Goal: Task Accomplishment & Management: Use online tool/utility

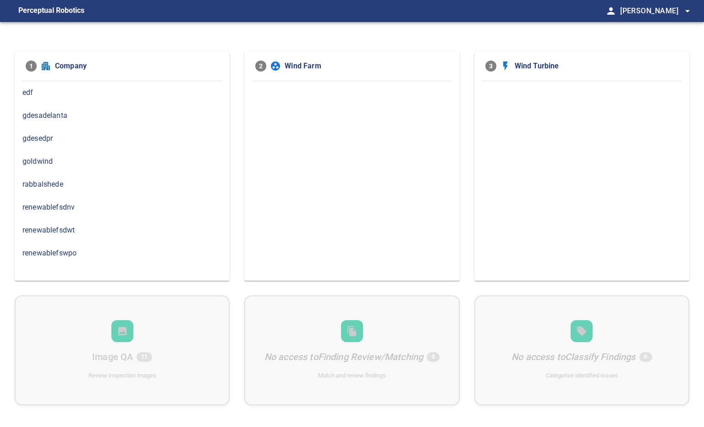
click at [137, 136] on span "gdesedpr" at bounding box center [121, 138] width 199 height 11
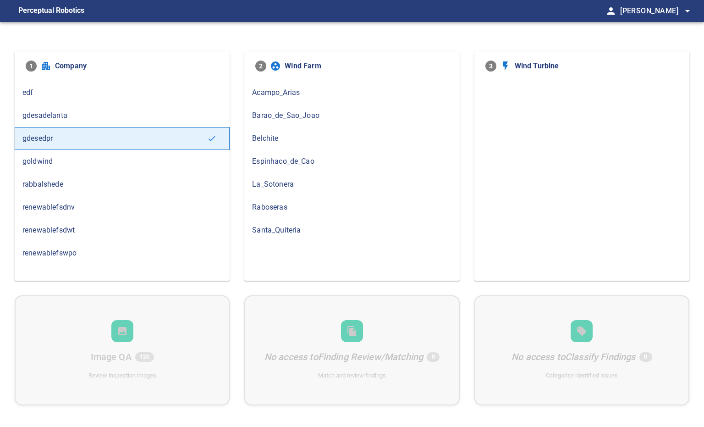
click at [285, 229] on span "Santa_Quiteria" at bounding box center [351, 230] width 199 height 11
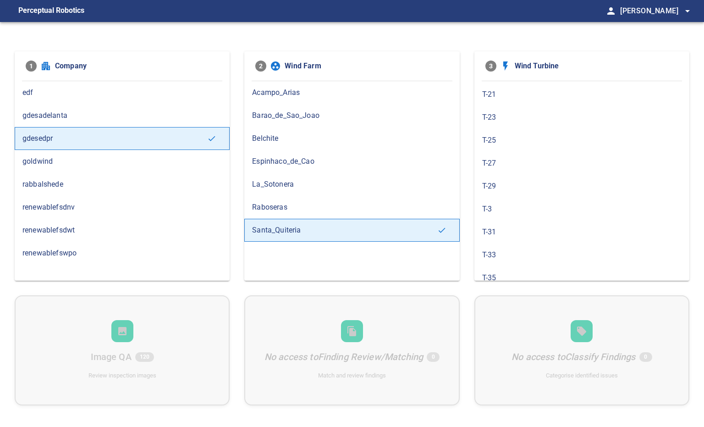
scroll to position [153, 0]
click at [508, 173] on div "T-29" at bounding box center [581, 169] width 215 height 23
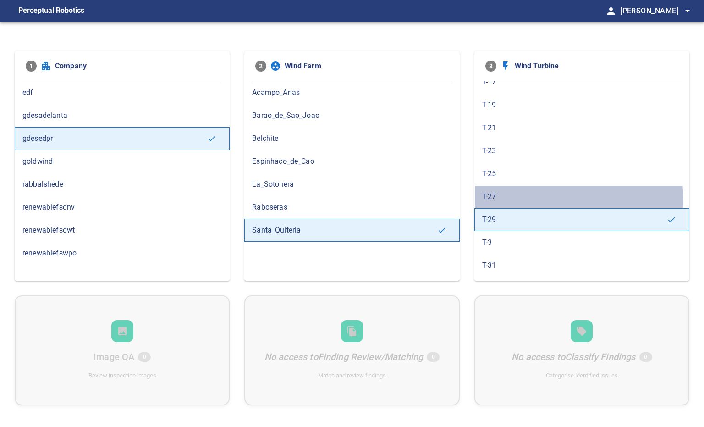
click at [501, 201] on div "T-27" at bounding box center [581, 196] width 215 height 23
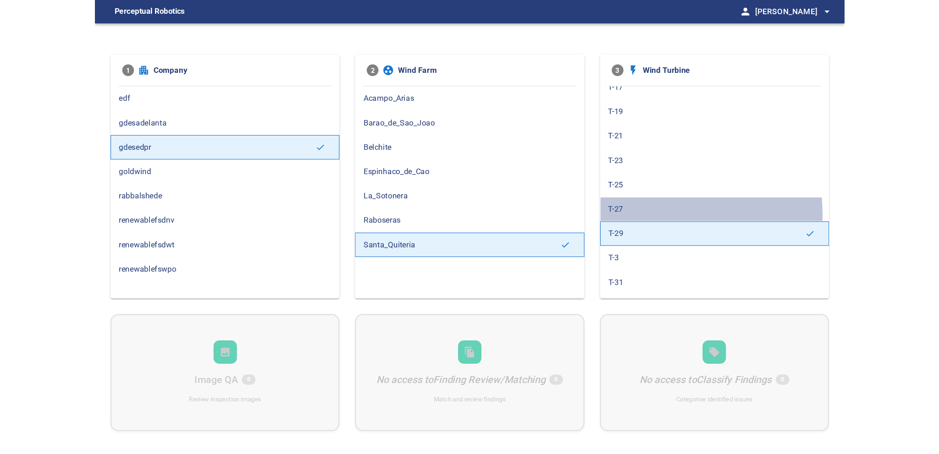
scroll to position [0, 0]
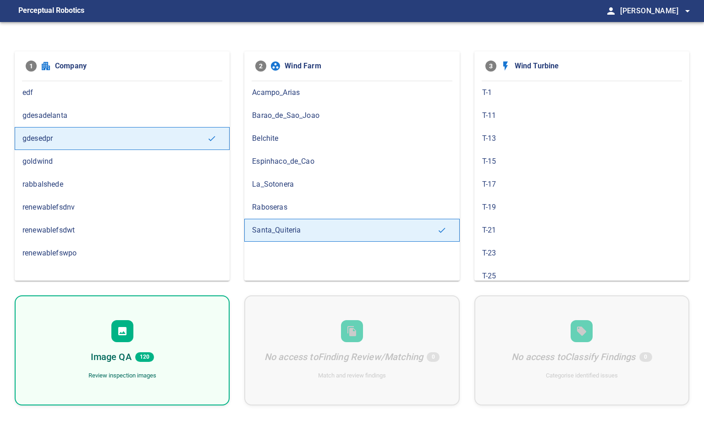
click at [163, 336] on div "Image QA 120 Review inspection images" at bounding box center [122, 350] width 215 height 110
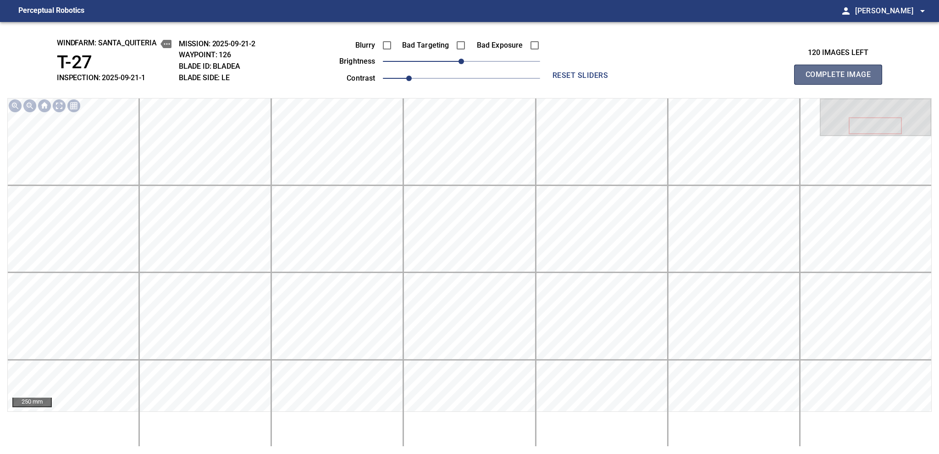
click at [703, 77] on span "Complete Image" at bounding box center [838, 74] width 68 height 13
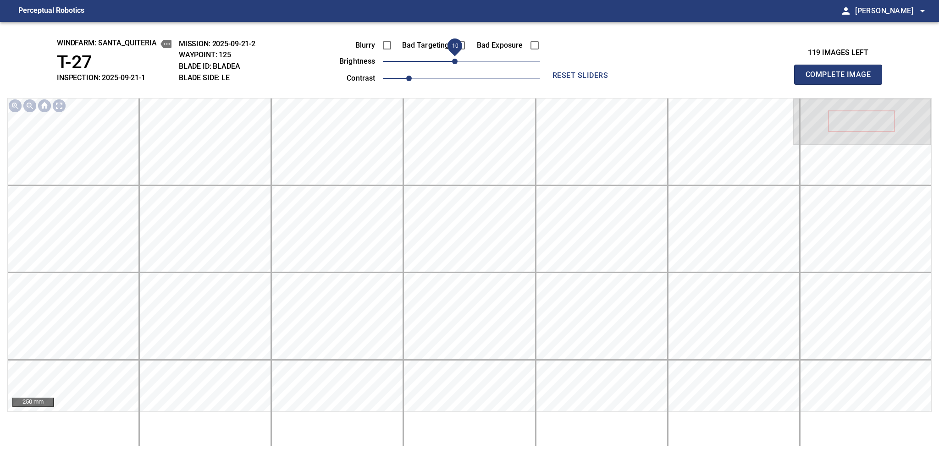
drag, startPoint x: 461, startPoint y: 63, endPoint x: 456, endPoint y: 61, distance: 5.4
click at [456, 61] on span "-10" at bounding box center [454, 61] width 5 height 5
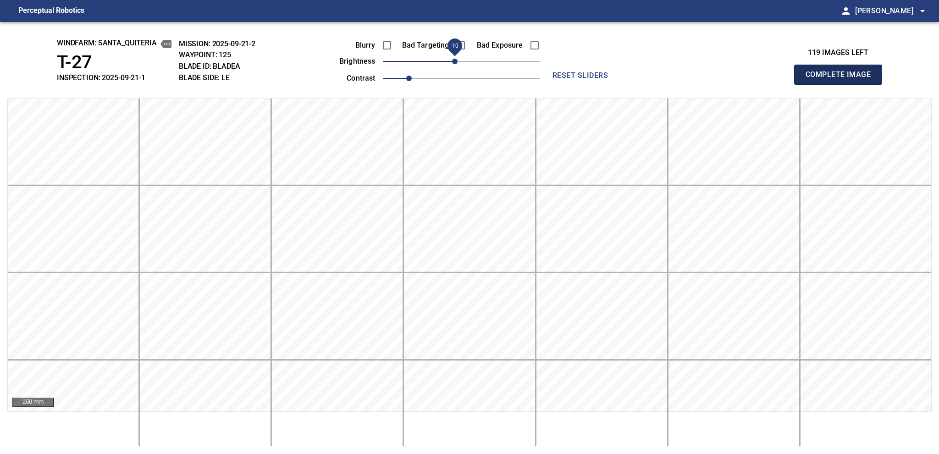
click at [703, 77] on span "Complete Image" at bounding box center [838, 74] width 68 height 13
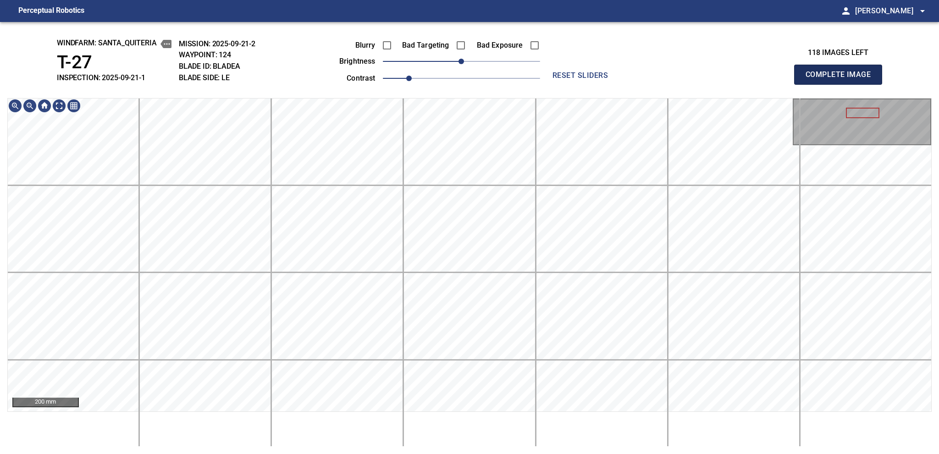
click at [703, 77] on span "Complete Image" at bounding box center [838, 74] width 68 height 13
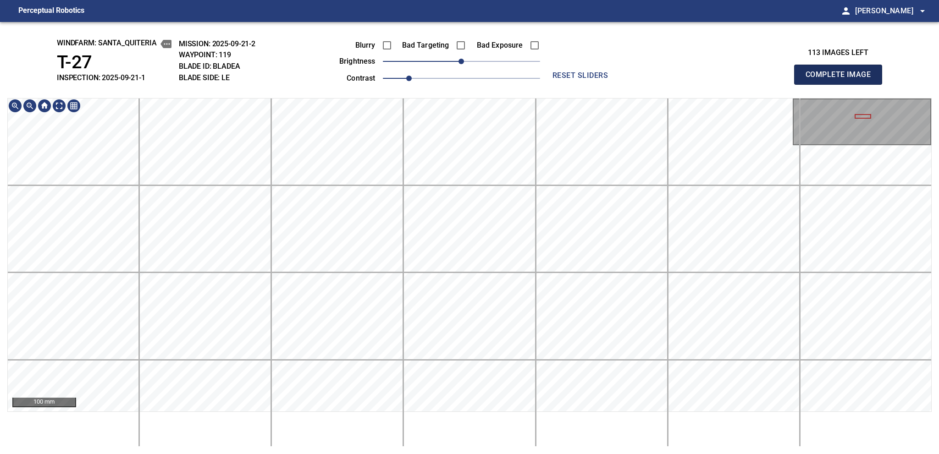
click at [703, 77] on span "Complete Image" at bounding box center [838, 74] width 68 height 13
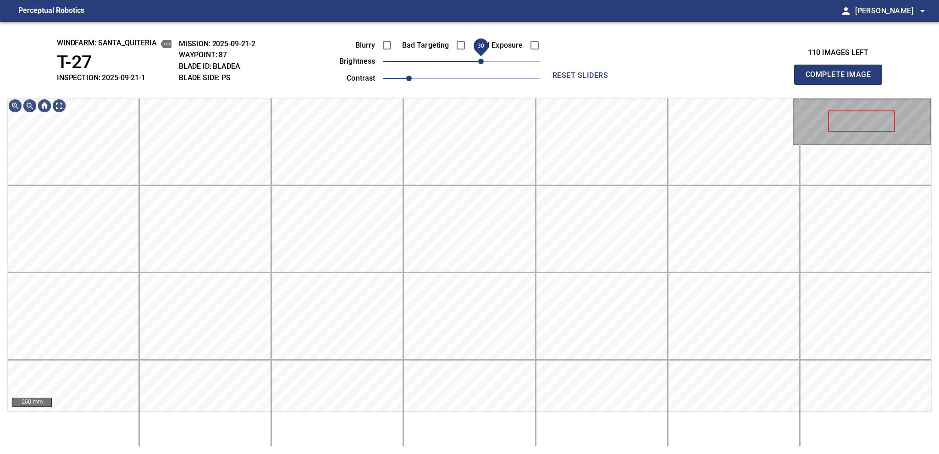
drag, startPoint x: 464, startPoint y: 65, endPoint x: 484, endPoint y: 61, distance: 20.6
click at [483, 61] on span "30" at bounding box center [480, 61] width 5 height 5
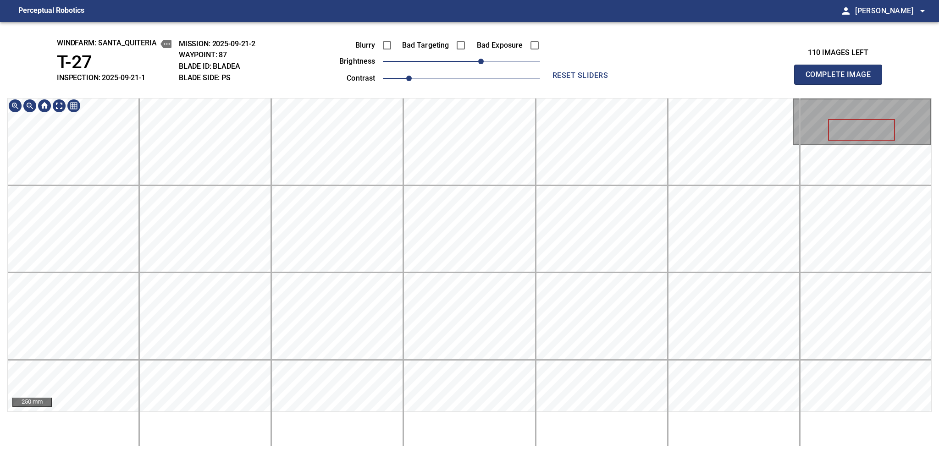
drag, startPoint x: 872, startPoint y: 103, endPoint x: 860, endPoint y: 92, distance: 15.6
click at [703, 77] on span "Complete Image" at bounding box center [838, 74] width 68 height 13
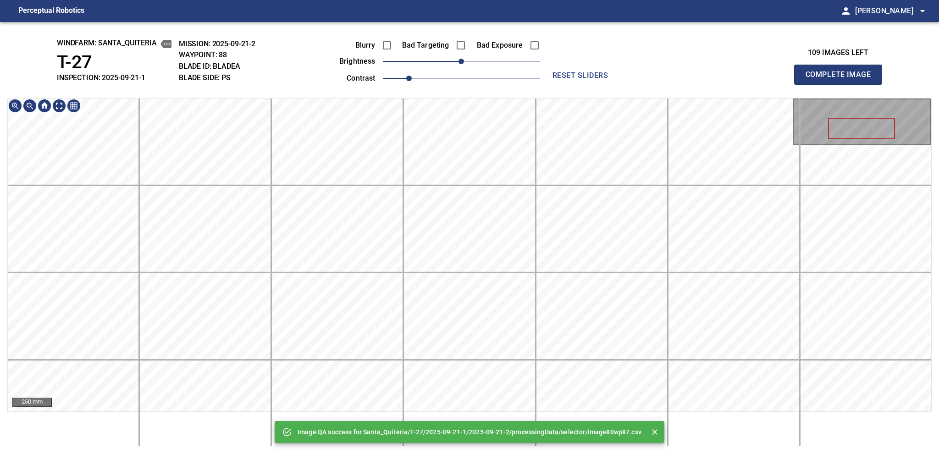
click at [403, 56] on div "Image QA success for Santa_Quiteria/T-27/2025-09-21-1/2025-09-21-2/processingDa…" at bounding box center [469, 238] width 939 height 432
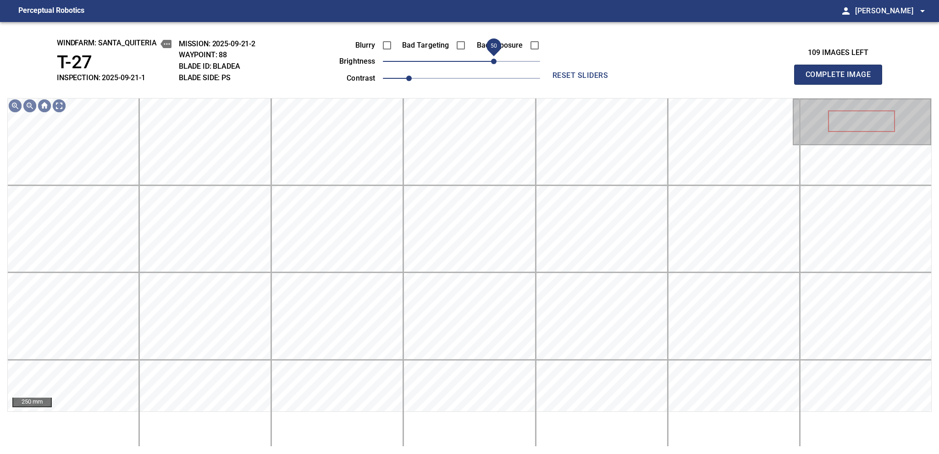
drag, startPoint x: 472, startPoint y: 61, endPoint x: 496, endPoint y: 62, distance: 23.8
click at [496, 62] on span "50" at bounding box center [461, 61] width 157 height 13
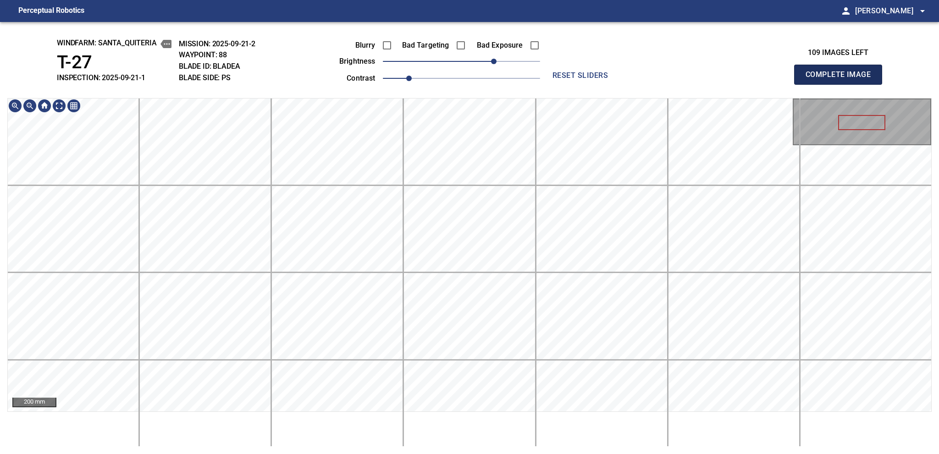
click at [703, 77] on span "Complete Image" at bounding box center [838, 74] width 68 height 13
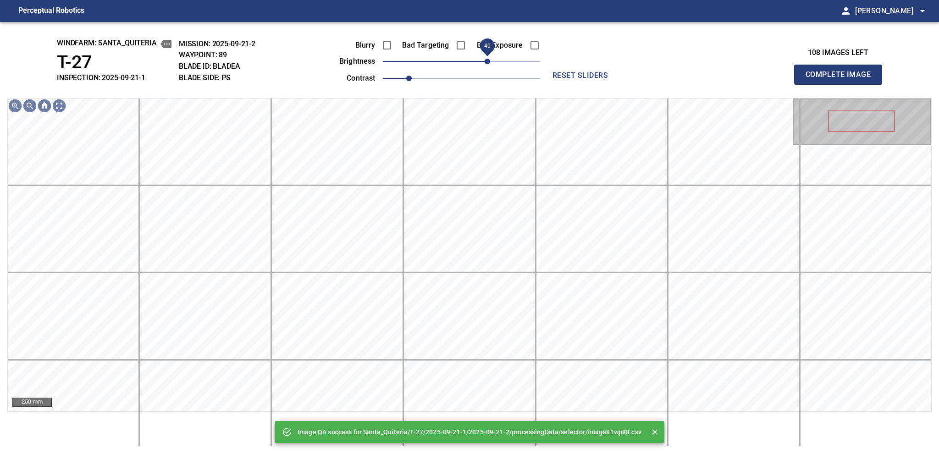
drag, startPoint x: 472, startPoint y: 62, endPoint x: 489, endPoint y: 62, distance: 17.0
click at [489, 62] on span "40" at bounding box center [486, 61] width 5 height 5
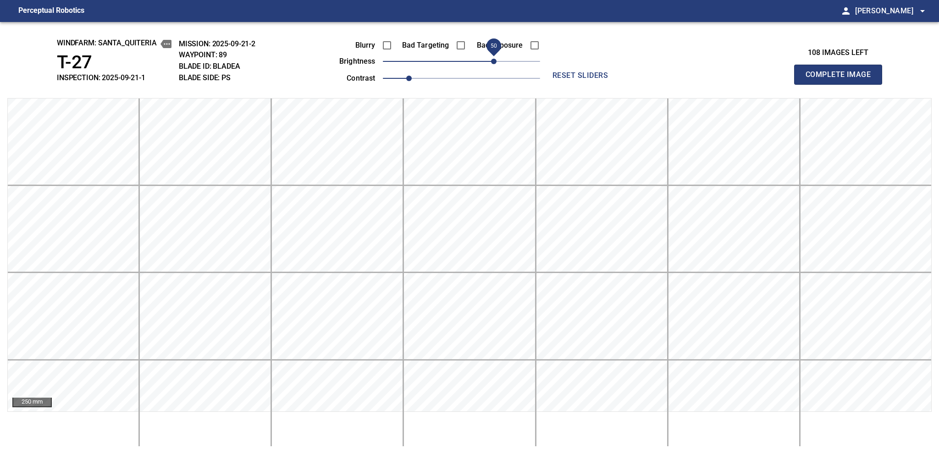
click at [491, 59] on span "50" at bounding box center [493, 61] width 5 height 5
click at [703, 77] on span "Complete Image" at bounding box center [838, 74] width 68 height 13
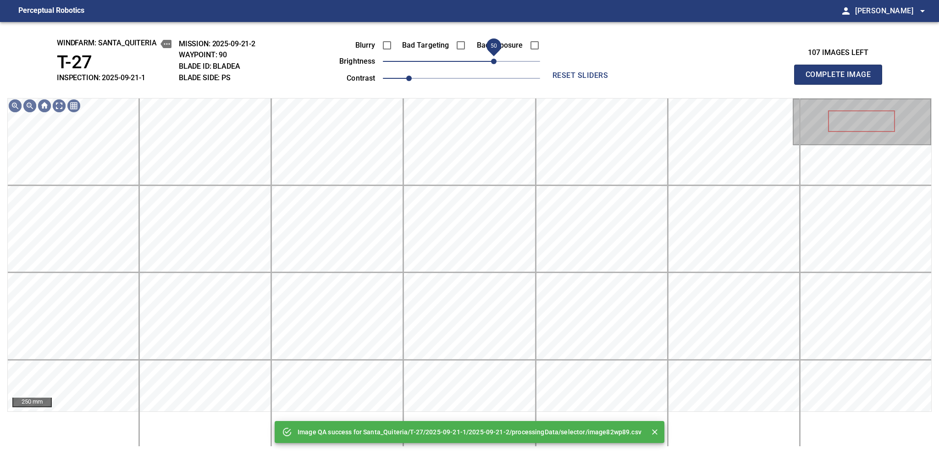
drag, startPoint x: 486, startPoint y: 62, endPoint x: 493, endPoint y: 60, distance: 7.7
click at [493, 60] on span "50" at bounding box center [461, 61] width 157 height 13
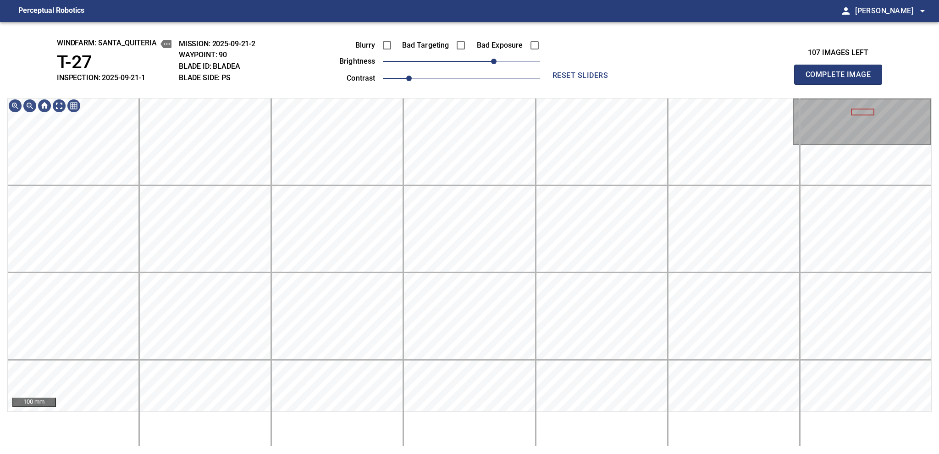
click at [703, 77] on span "Complete Image" at bounding box center [838, 74] width 68 height 13
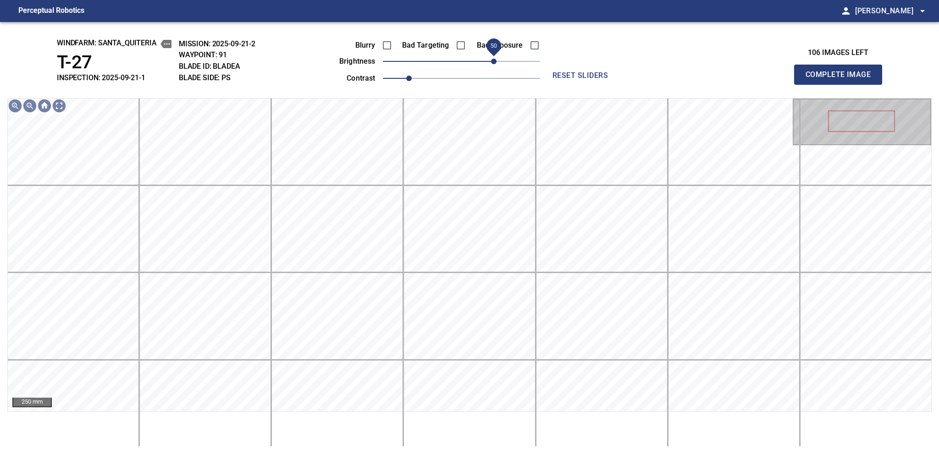
drag, startPoint x: 480, startPoint y: 63, endPoint x: 494, endPoint y: 62, distance: 14.3
click at [494, 62] on span "50" at bounding box center [493, 61] width 5 height 5
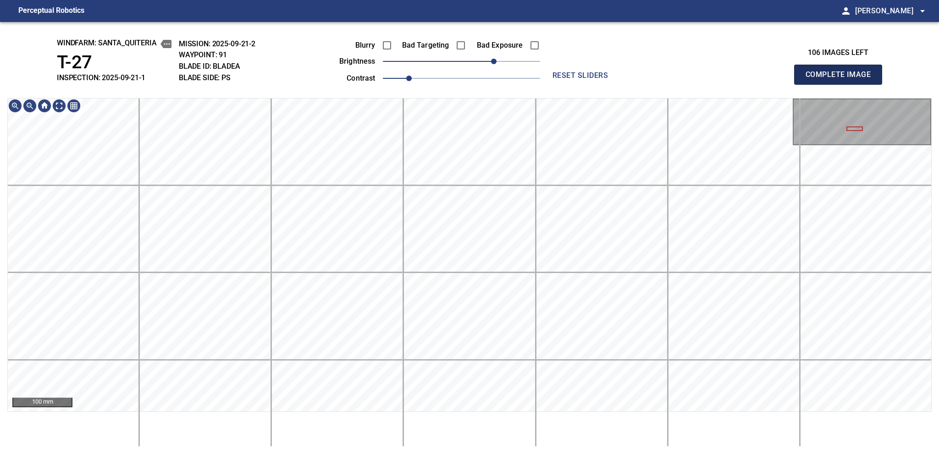
click at [703, 77] on span "Complete Image" at bounding box center [838, 74] width 68 height 13
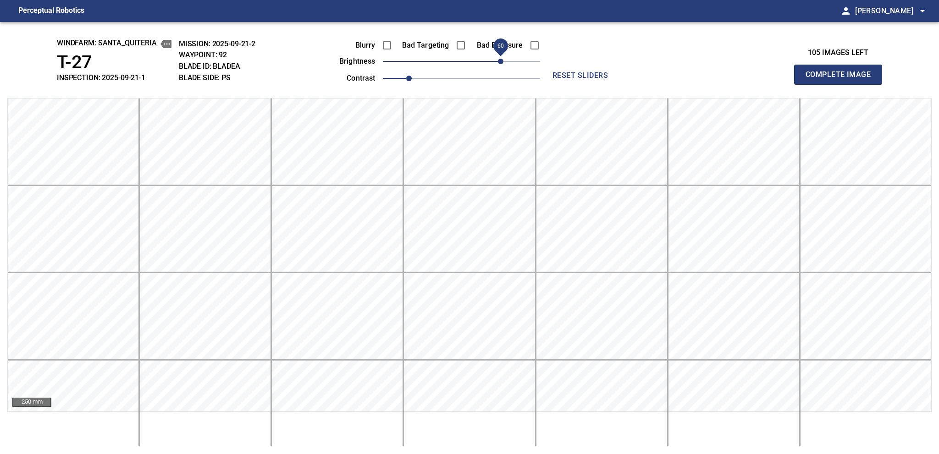
drag, startPoint x: 461, startPoint y: 62, endPoint x: 499, endPoint y: 55, distance: 38.1
click at [499, 59] on span "60" at bounding box center [500, 61] width 5 height 5
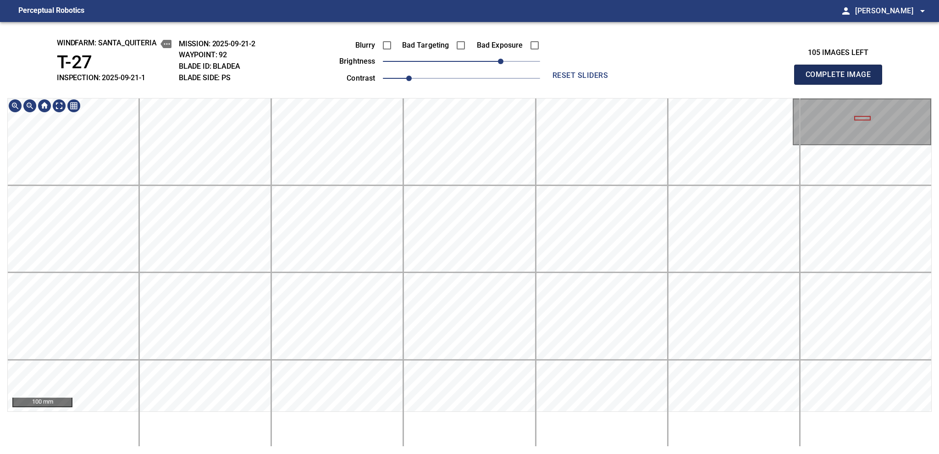
click at [703, 77] on span "Complete Image" at bounding box center [838, 74] width 68 height 13
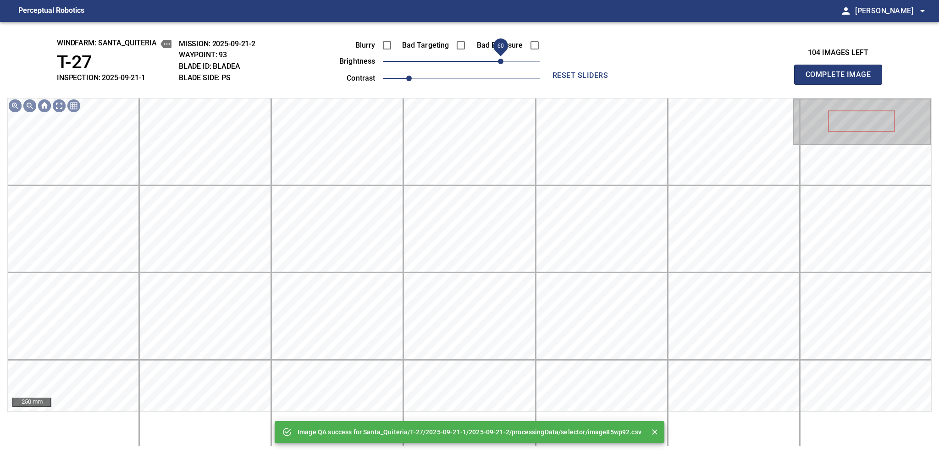
drag, startPoint x: 484, startPoint y: 60, endPoint x: 503, endPoint y: 55, distance: 18.8
click at [503, 59] on span "60" at bounding box center [500, 61] width 5 height 5
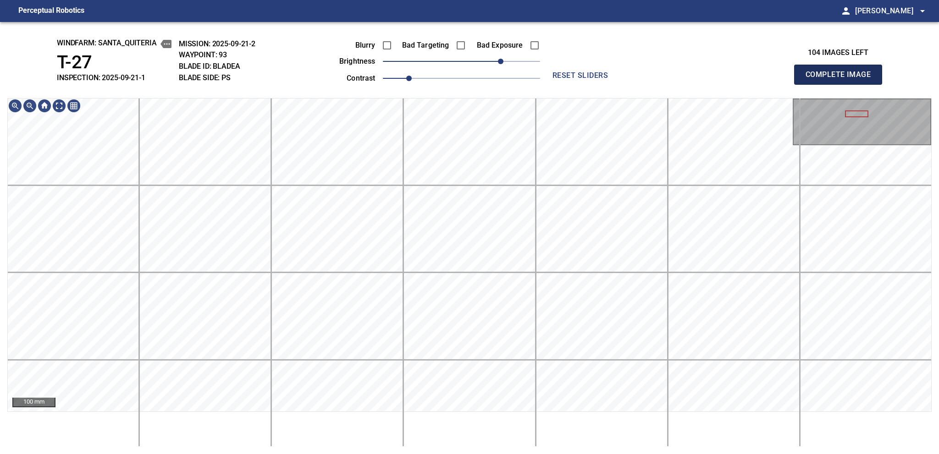
click at [703, 77] on span "Complete Image" at bounding box center [838, 74] width 68 height 13
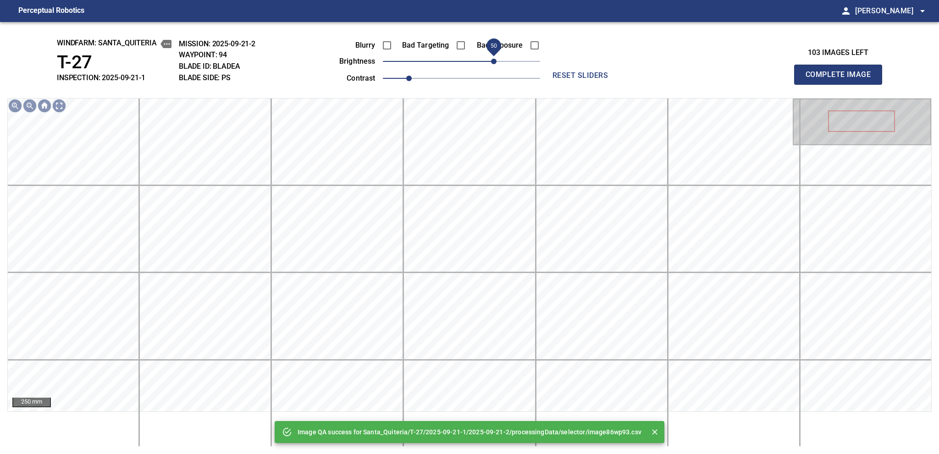
drag, startPoint x: 464, startPoint y: 61, endPoint x: 496, endPoint y: 60, distance: 32.1
click at [496, 60] on span "50" at bounding box center [493, 61] width 5 height 5
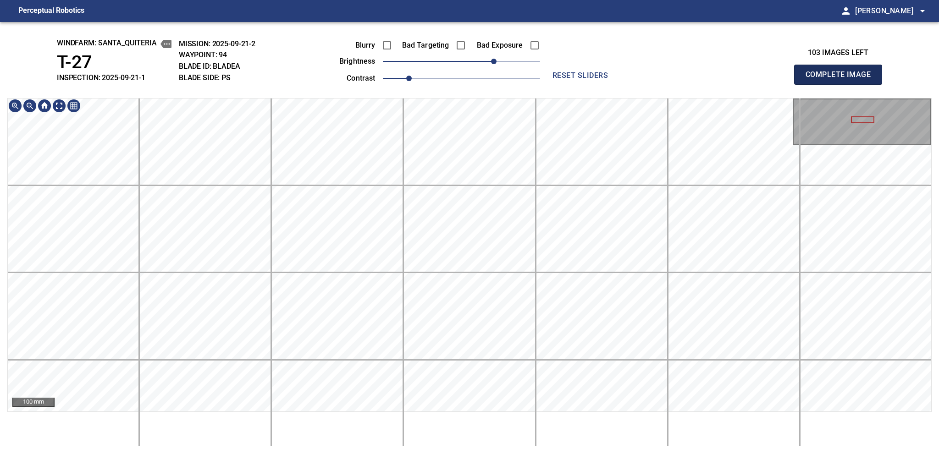
click at [703, 77] on span "Complete Image" at bounding box center [838, 74] width 68 height 13
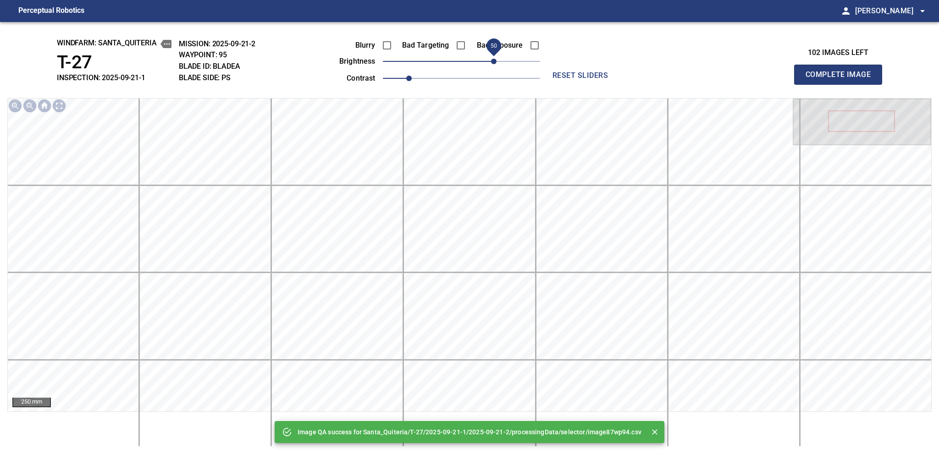
drag, startPoint x: 469, startPoint y: 60, endPoint x: 494, endPoint y: 58, distance: 24.9
click at [494, 59] on span "50" at bounding box center [493, 61] width 5 height 5
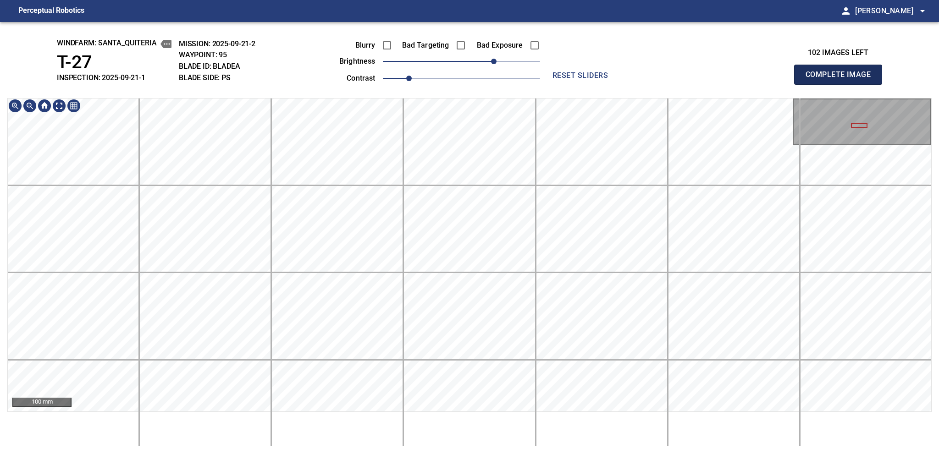
click at [703, 77] on span "Complete Image" at bounding box center [838, 74] width 68 height 13
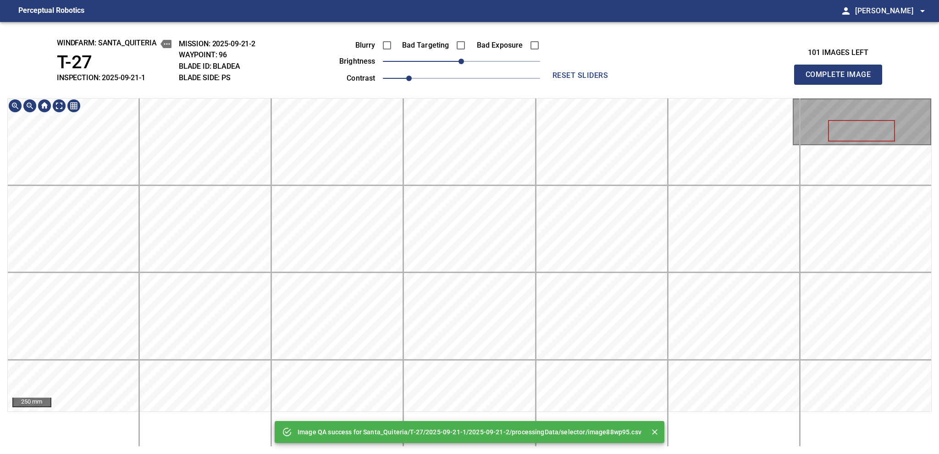
click at [470, 93] on div "Image QA success for Santa_Quiteria/T-27/2025-09-21-1/2025-09-21-2/processingDa…" at bounding box center [469, 238] width 939 height 432
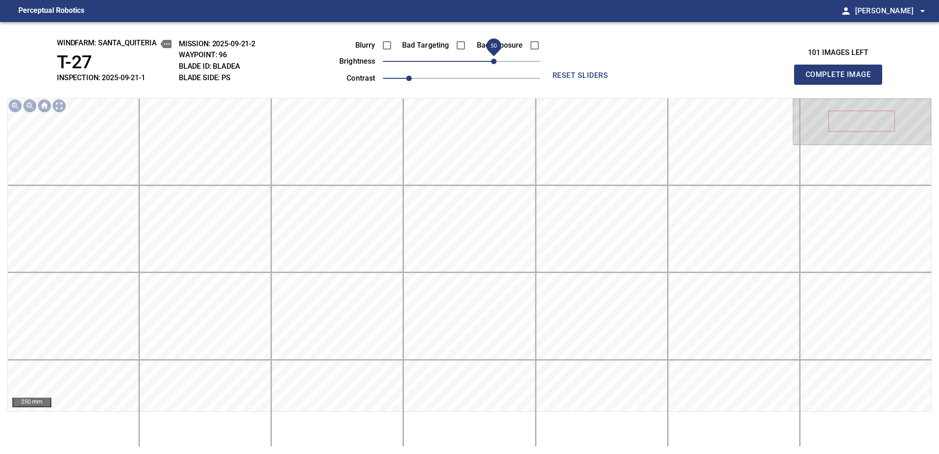
drag, startPoint x: 469, startPoint y: 60, endPoint x: 494, endPoint y: 57, distance: 25.4
click at [494, 59] on span "50" at bounding box center [493, 61] width 5 height 5
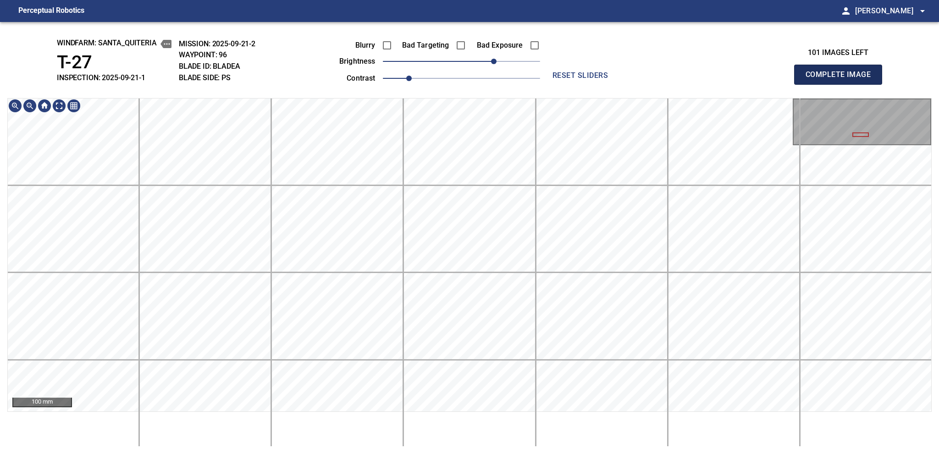
click at [703, 77] on span "Complete Image" at bounding box center [838, 74] width 68 height 13
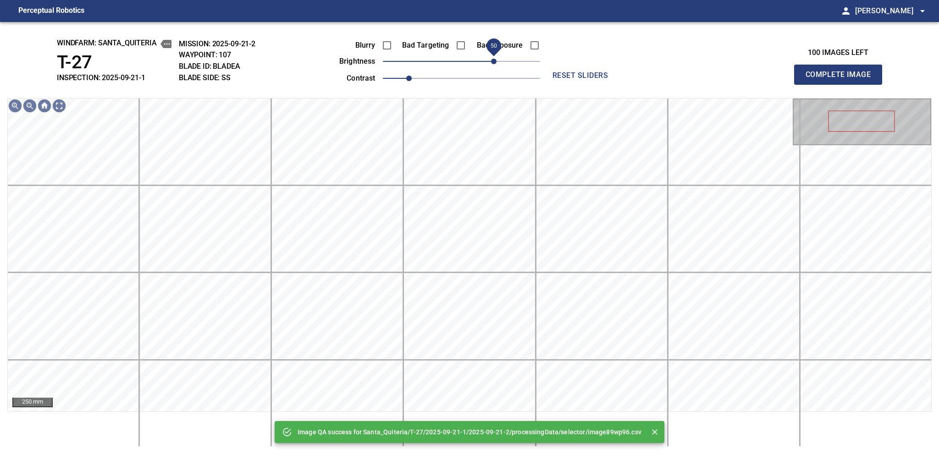
drag, startPoint x: 490, startPoint y: 66, endPoint x: 495, endPoint y: 64, distance: 4.8
click at [495, 64] on span "50" at bounding box center [493, 61] width 5 height 5
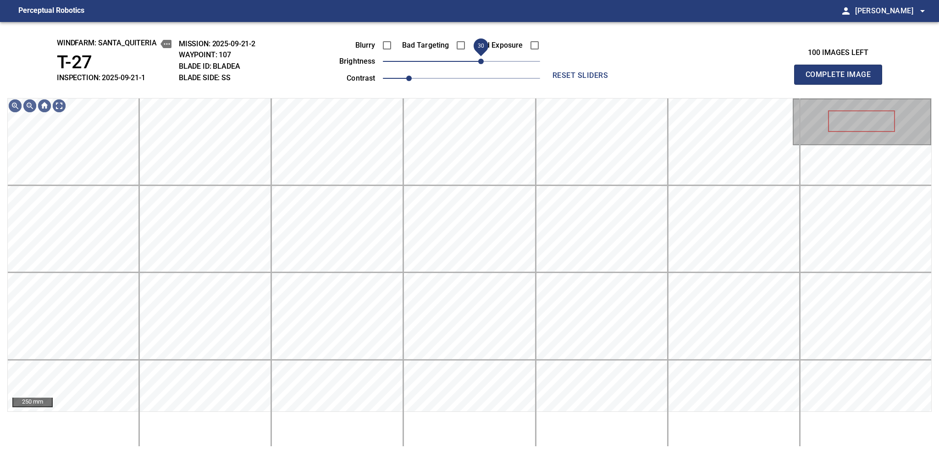
drag, startPoint x: 489, startPoint y: 62, endPoint x: 480, endPoint y: 66, distance: 9.4
click at [480, 64] on span "30" at bounding box center [480, 61] width 5 height 5
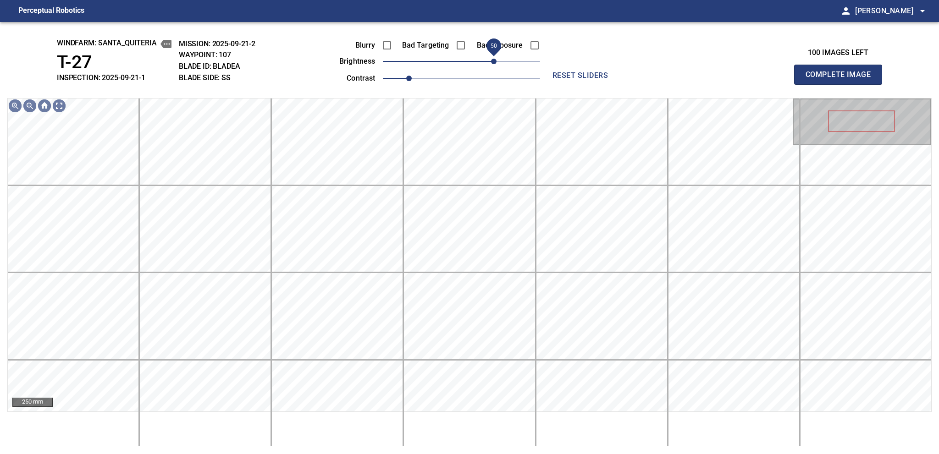
drag, startPoint x: 486, startPoint y: 61, endPoint x: 492, endPoint y: 61, distance: 6.0
click at [492, 61] on span "50" at bounding box center [493, 61] width 5 height 5
click at [489, 61] on span "40" at bounding box center [486, 61] width 5 height 5
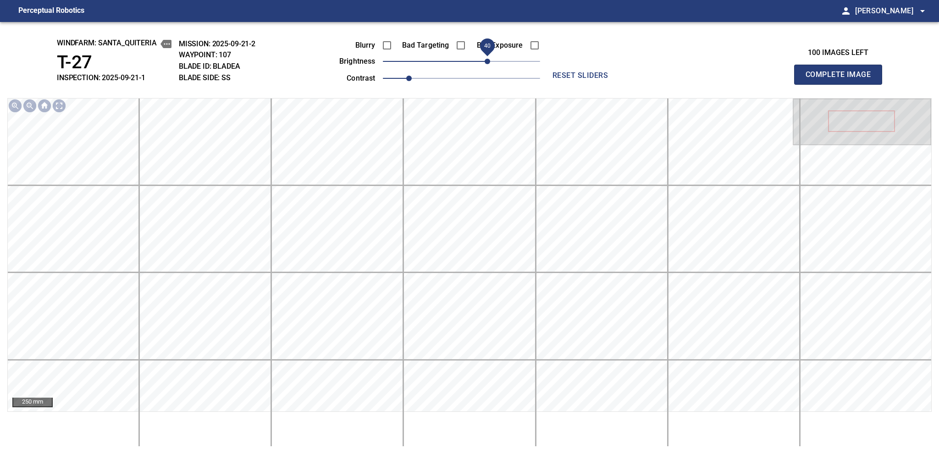
click at [703, 77] on span "Complete Image" at bounding box center [838, 74] width 68 height 13
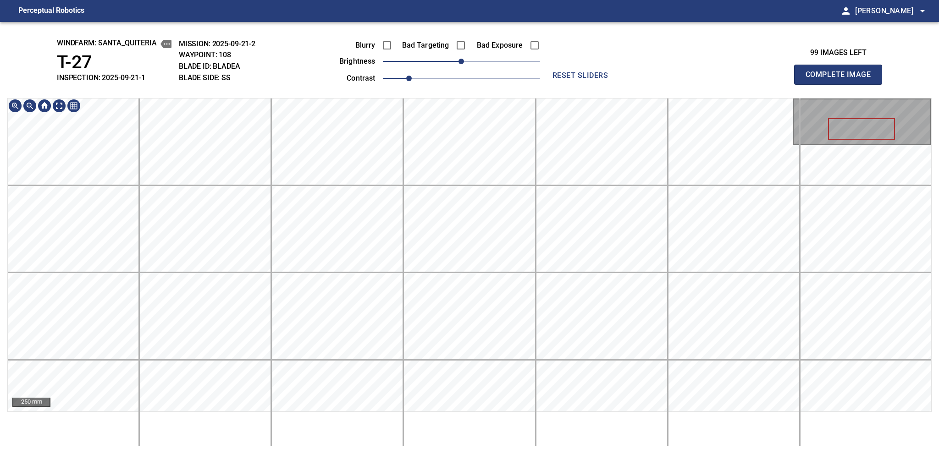
click at [499, 0] on html "Perceptual Robotics person [PERSON_NAME] arrow_drop_down windfarm: Santa_Quiter…" at bounding box center [469, 227] width 939 height 454
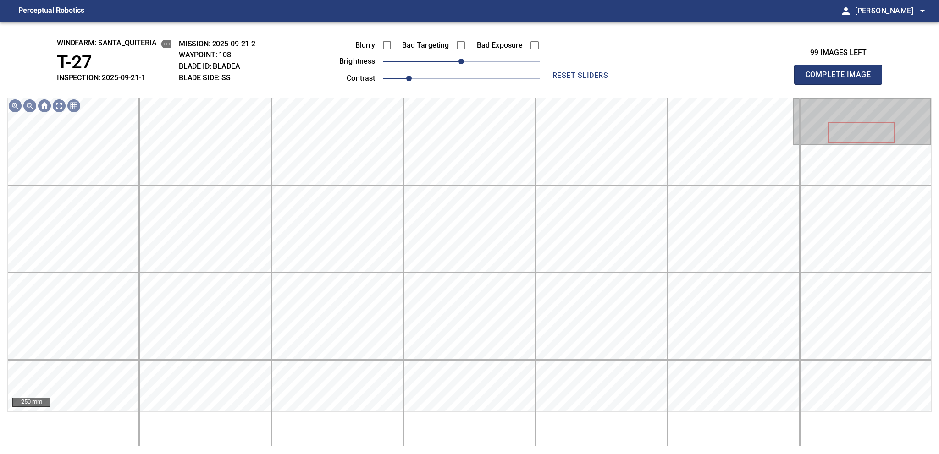
click at [703, 77] on span "Complete Image" at bounding box center [838, 74] width 68 height 13
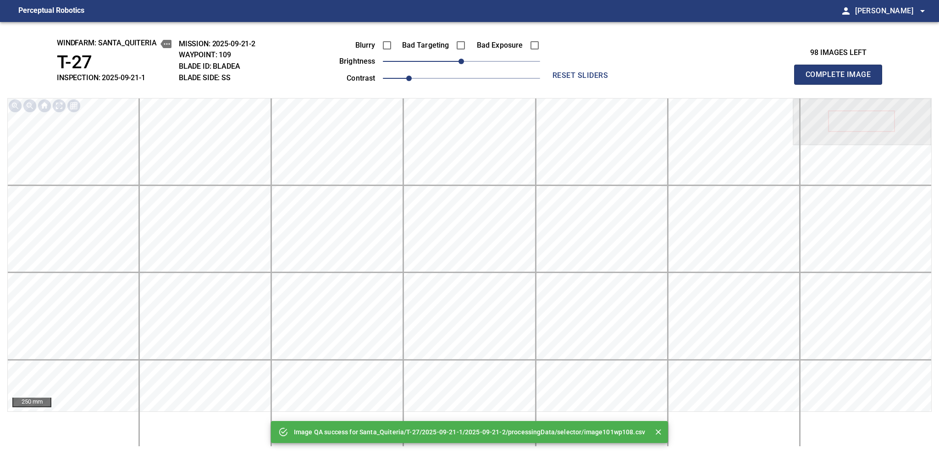
click at [703, 77] on span "Complete Image" at bounding box center [838, 74] width 68 height 13
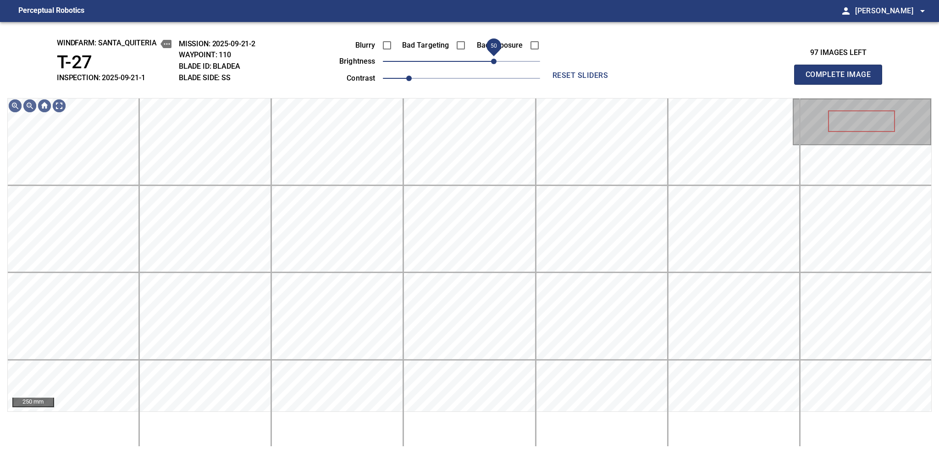
drag, startPoint x: 453, startPoint y: 65, endPoint x: 492, endPoint y: 63, distance: 39.5
click at [492, 63] on span "50" at bounding box center [493, 61] width 5 height 5
click at [498, 63] on span "60" at bounding box center [500, 61] width 5 height 5
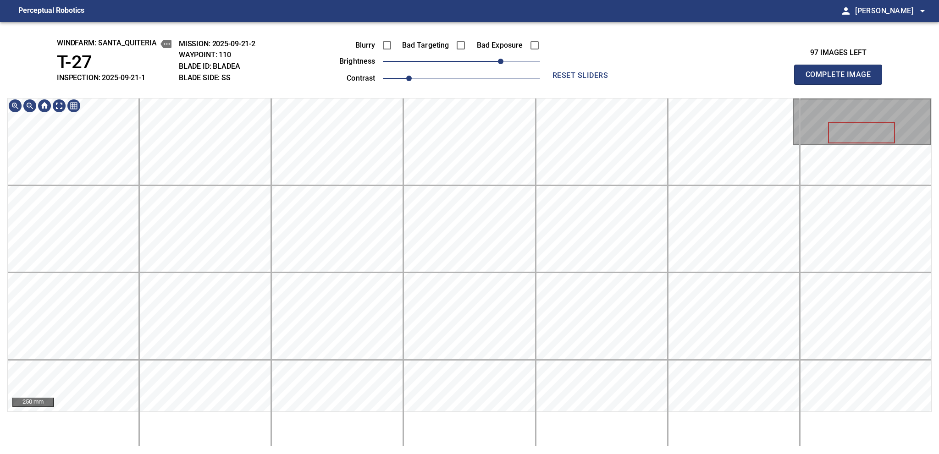
click at [703, 77] on span "Complete Image" at bounding box center [838, 74] width 68 height 13
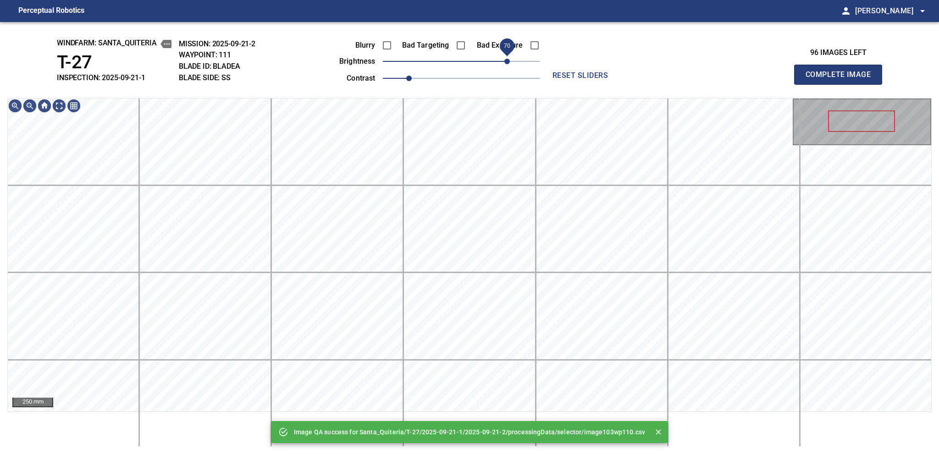
drag, startPoint x: 486, startPoint y: 60, endPoint x: 506, endPoint y: 62, distance: 20.7
click at [506, 62] on span "70" at bounding box center [461, 61] width 157 height 13
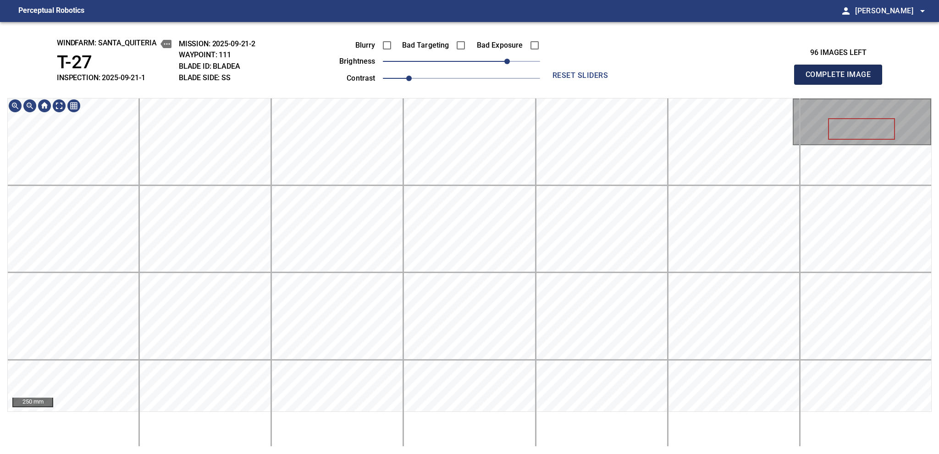
click at [703, 77] on span "Complete Image" at bounding box center [838, 74] width 68 height 13
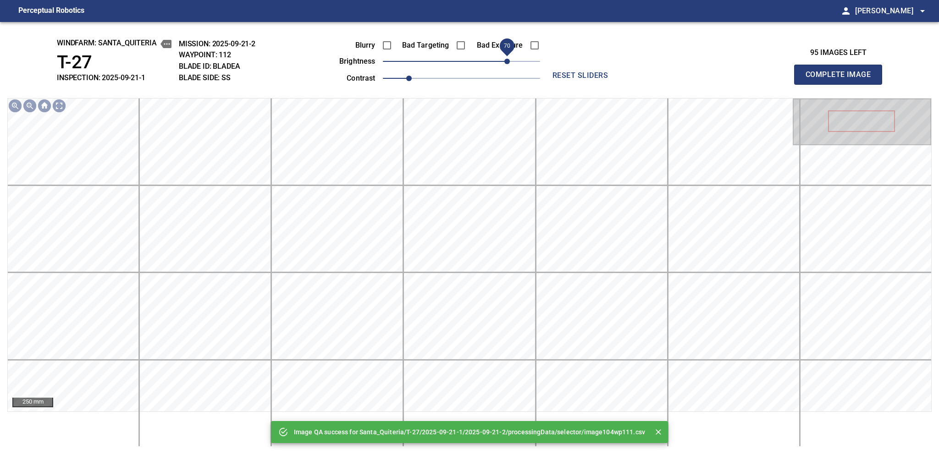
drag, startPoint x: 484, startPoint y: 66, endPoint x: 506, endPoint y: 61, distance: 22.9
click at [506, 61] on span "70" at bounding box center [506, 61] width 5 height 5
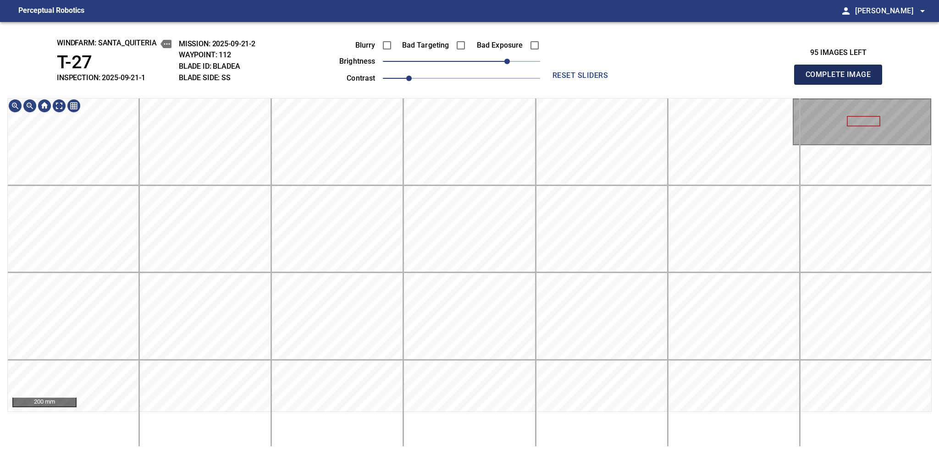
click at [703, 77] on span "Complete Image" at bounding box center [838, 74] width 68 height 13
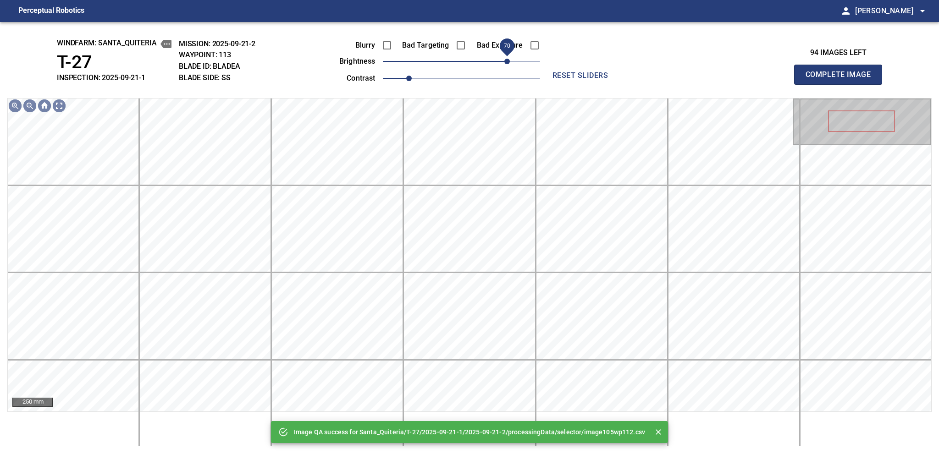
drag, startPoint x: 495, startPoint y: 61, endPoint x: 509, endPoint y: 57, distance: 14.8
click at [509, 59] on span "70" at bounding box center [506, 61] width 5 height 5
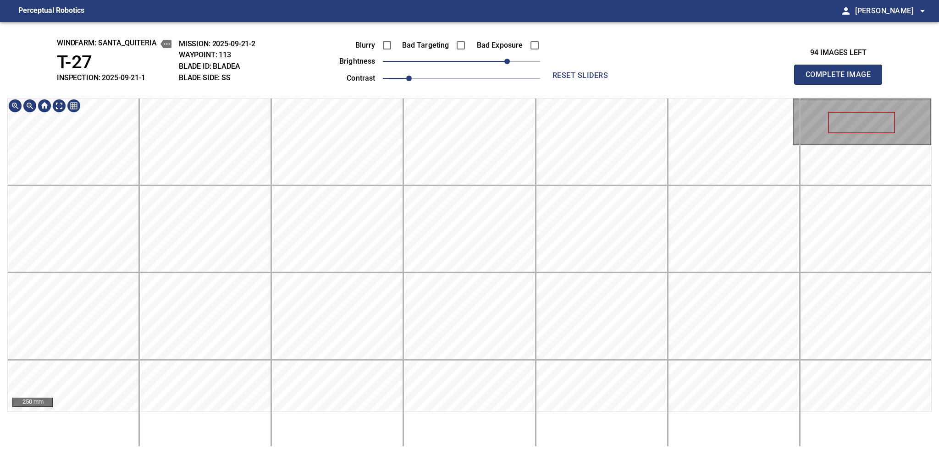
click at [484, 92] on div "windfarm: Santa_Quiteria T-27 INSPECTION: 2025-09-21-1 MISSION: 2025-09-21-2 WA…" at bounding box center [469, 238] width 939 height 432
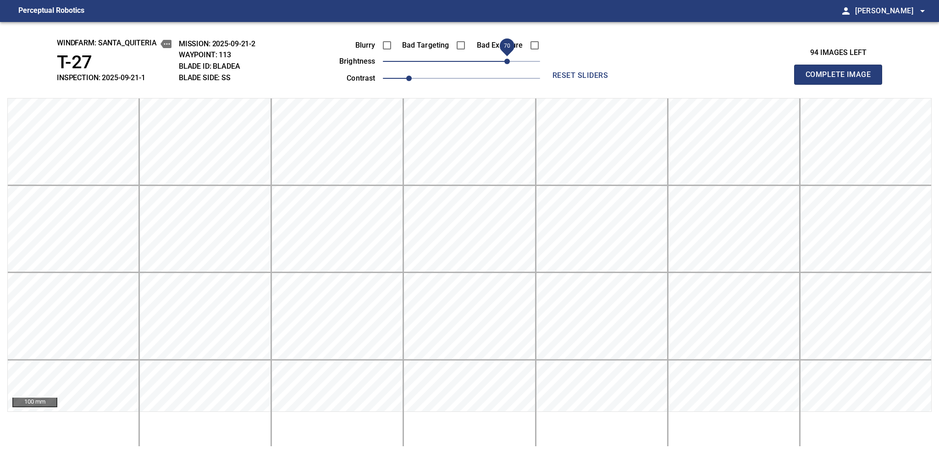
click at [703, 77] on span "Complete Image" at bounding box center [838, 74] width 68 height 13
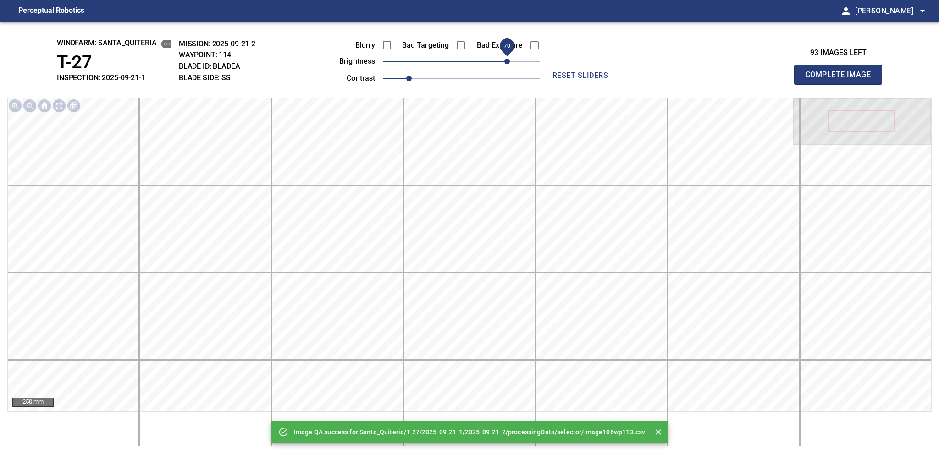
drag, startPoint x: 471, startPoint y: 60, endPoint x: 504, endPoint y: 59, distance: 33.0
click at [504, 59] on span "70" at bounding box center [461, 61] width 157 height 13
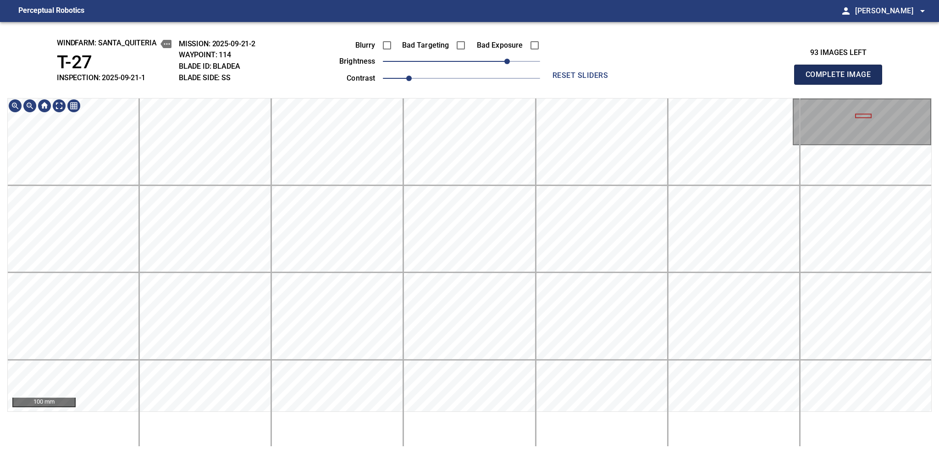
click at [703, 77] on span "Complete Image" at bounding box center [838, 74] width 68 height 13
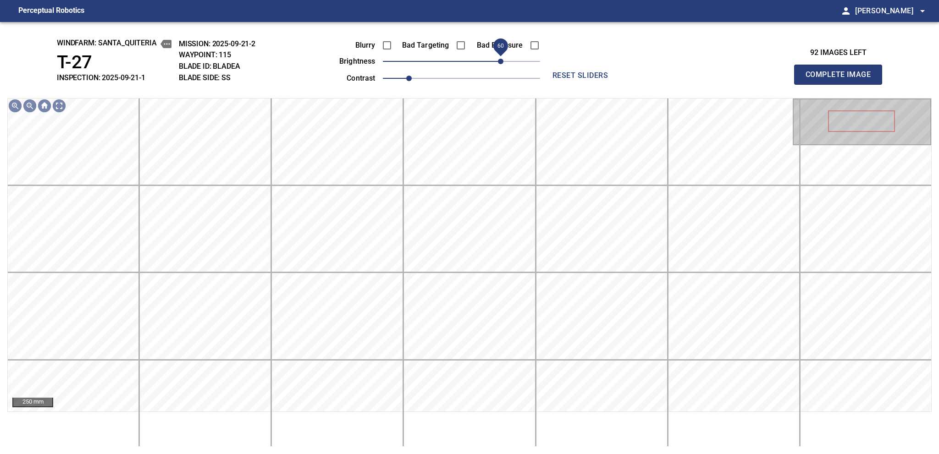
drag, startPoint x: 467, startPoint y: 60, endPoint x: 501, endPoint y: 64, distance: 34.6
click at [501, 64] on span "60" at bounding box center [500, 61] width 5 height 5
drag, startPoint x: 495, startPoint y: 63, endPoint x: 511, endPoint y: 57, distance: 16.7
click at [511, 59] on span "80" at bounding box center [513, 61] width 5 height 5
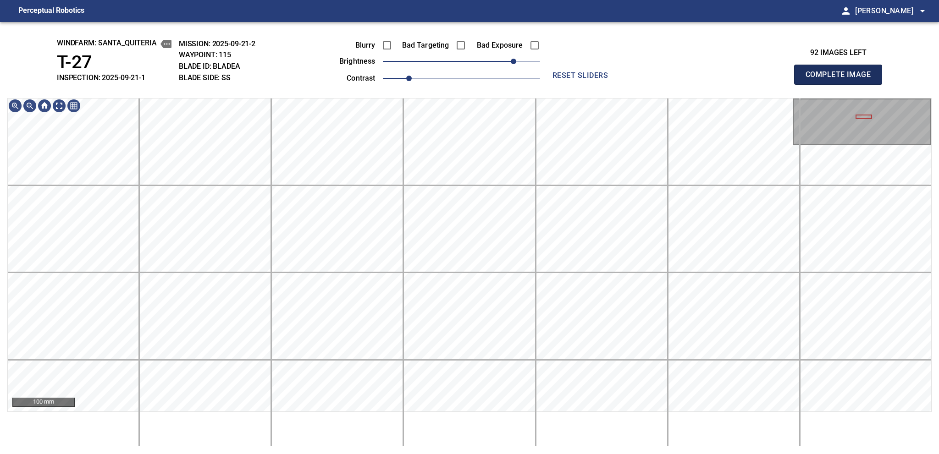
click at [703, 77] on span "Complete Image" at bounding box center [838, 74] width 68 height 13
drag, startPoint x: 480, startPoint y: 66, endPoint x: 497, endPoint y: 66, distance: 17.4
click at [498, 64] on span "60" at bounding box center [500, 61] width 5 height 5
click at [496, 64] on span "50" at bounding box center [493, 61] width 5 height 5
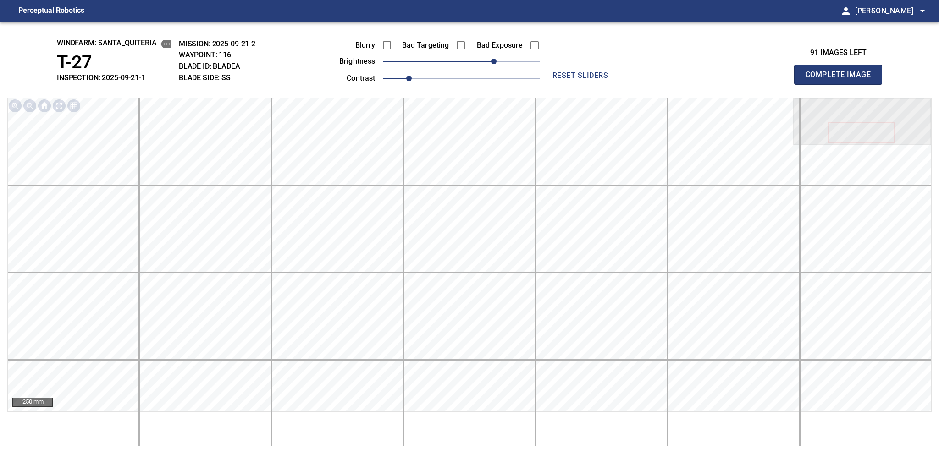
click at [703, 77] on span "Complete Image" at bounding box center [838, 74] width 68 height 13
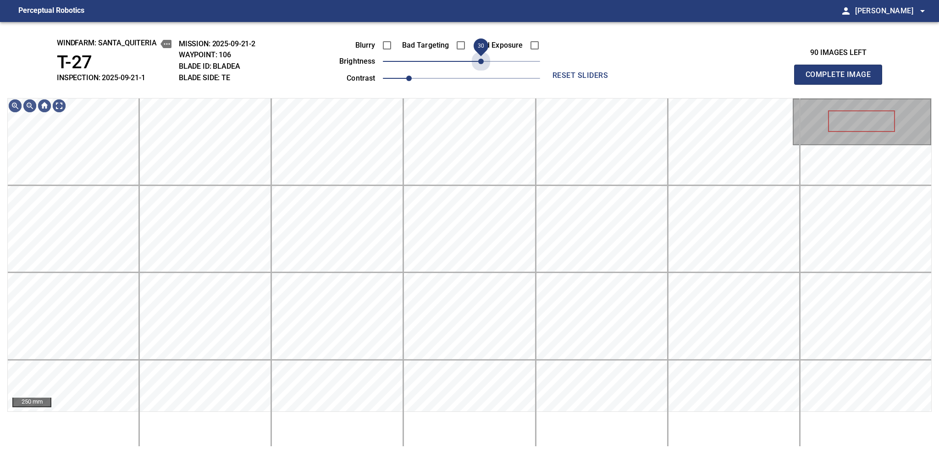
drag, startPoint x: 463, startPoint y: 60, endPoint x: 482, endPoint y: 72, distance: 22.2
click at [482, 72] on div "Blurry Bad Targeting Bad Exposure brightness 30 contrast 1" at bounding box center [428, 60] width 221 height 49
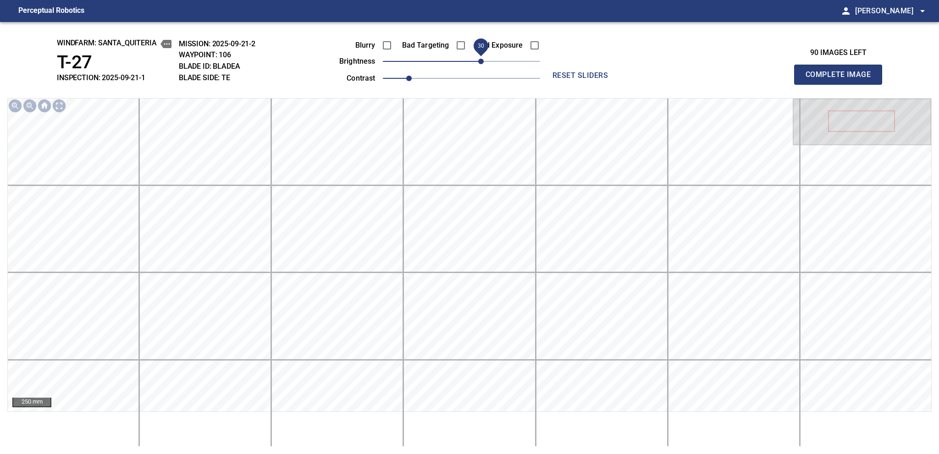
click at [703, 77] on span "Complete Image" at bounding box center [838, 74] width 68 height 13
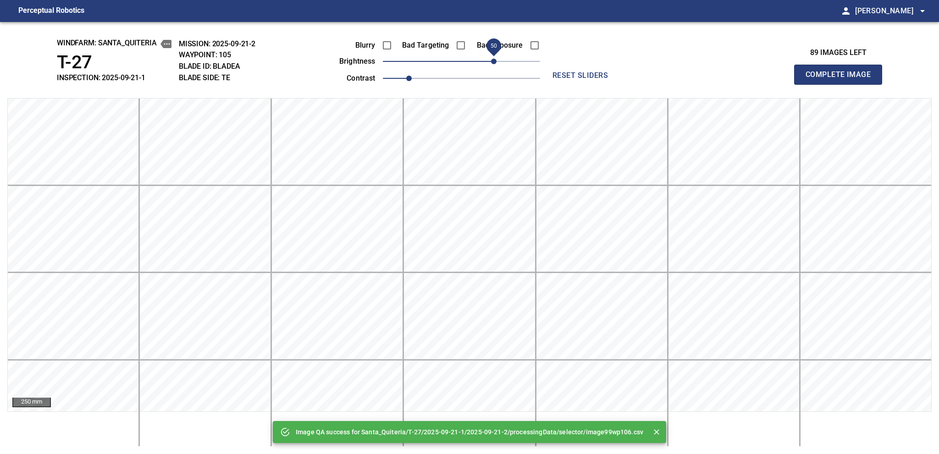
click at [492, 58] on span "50" at bounding box center [461, 61] width 157 height 13
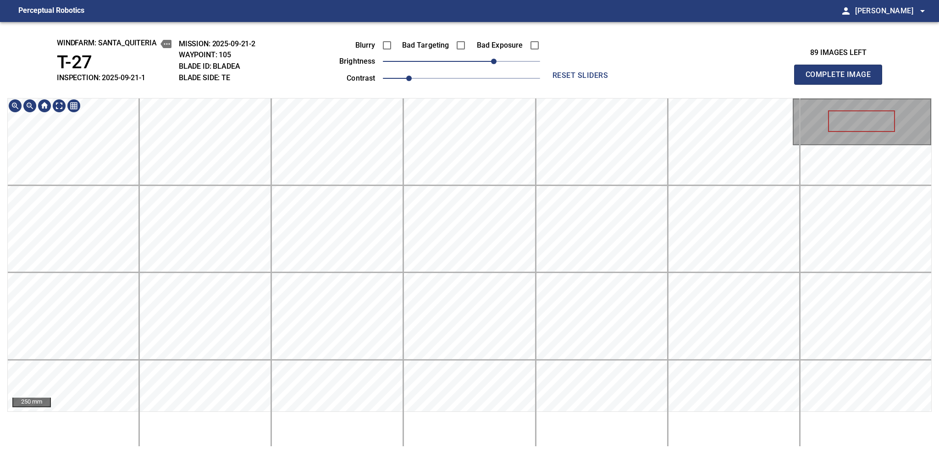
click at [703, 77] on span "Complete Image" at bounding box center [838, 74] width 68 height 13
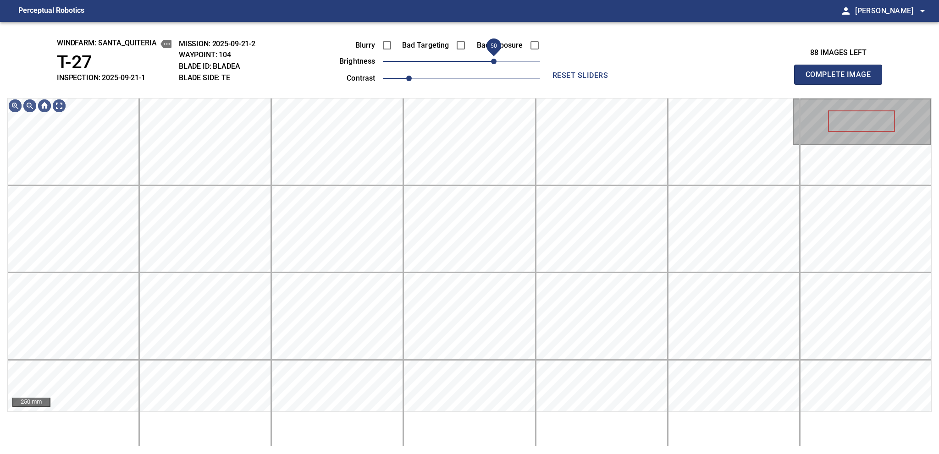
drag, startPoint x: 483, startPoint y: 65, endPoint x: 497, endPoint y: 67, distance: 14.5
click at [496, 64] on span "50" at bounding box center [493, 61] width 5 height 5
drag, startPoint x: 501, startPoint y: 62, endPoint x: 510, endPoint y: 59, distance: 9.3
click at [510, 59] on span "70" at bounding box center [506, 61] width 5 height 5
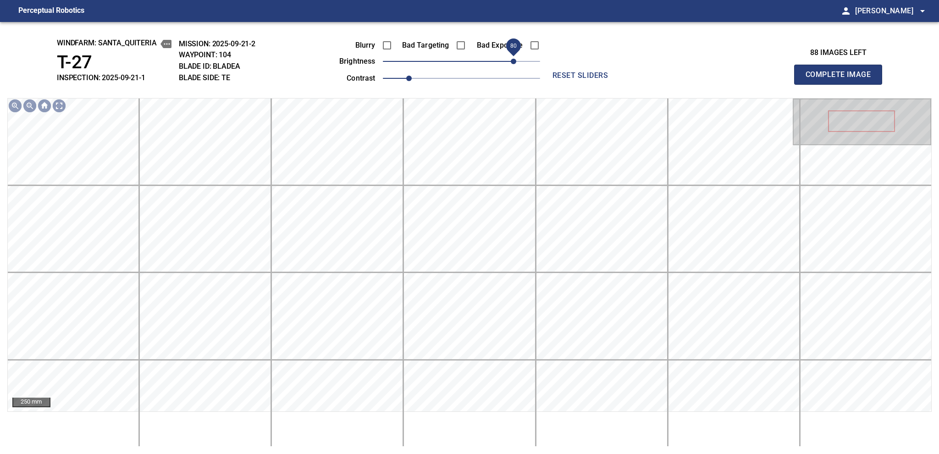
click at [512, 62] on span "80" at bounding box center [513, 61] width 5 height 5
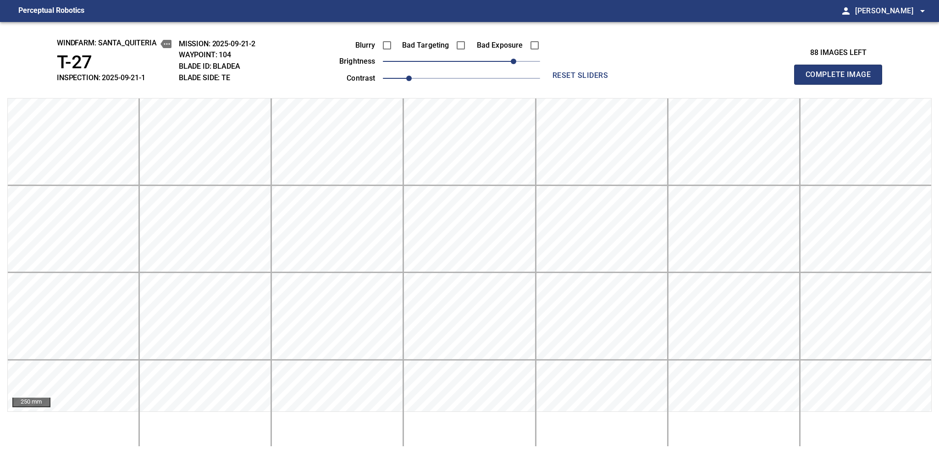
click at [703, 77] on span "Complete Image" at bounding box center [838, 74] width 68 height 13
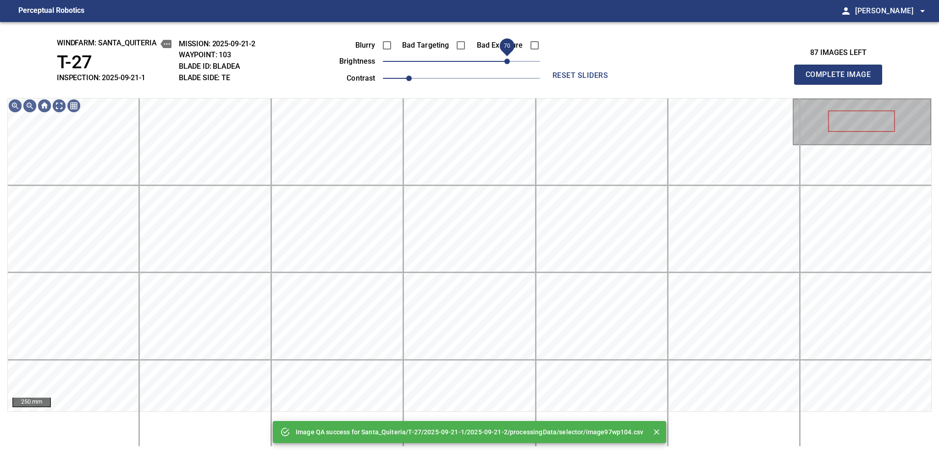
drag, startPoint x: 495, startPoint y: 63, endPoint x: 508, endPoint y: 61, distance: 13.0
click at [508, 61] on span "70" at bounding box center [461, 61] width 157 height 13
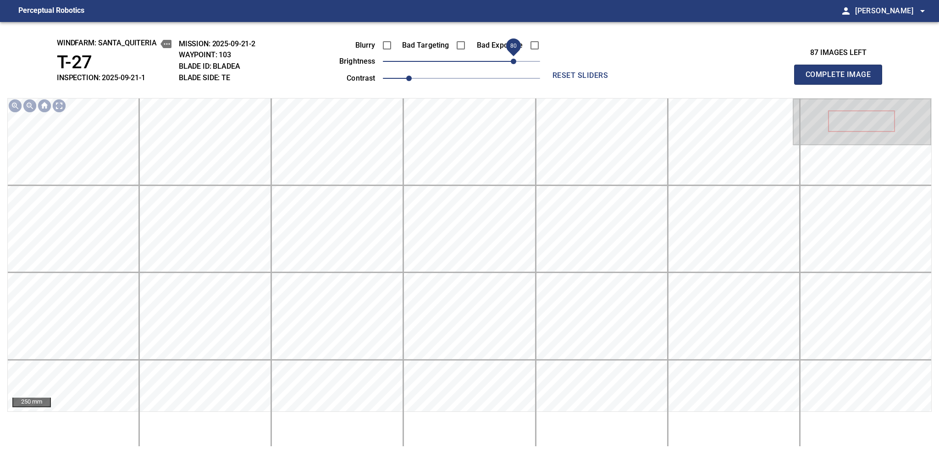
click at [511, 60] on span "80" at bounding box center [513, 61] width 5 height 5
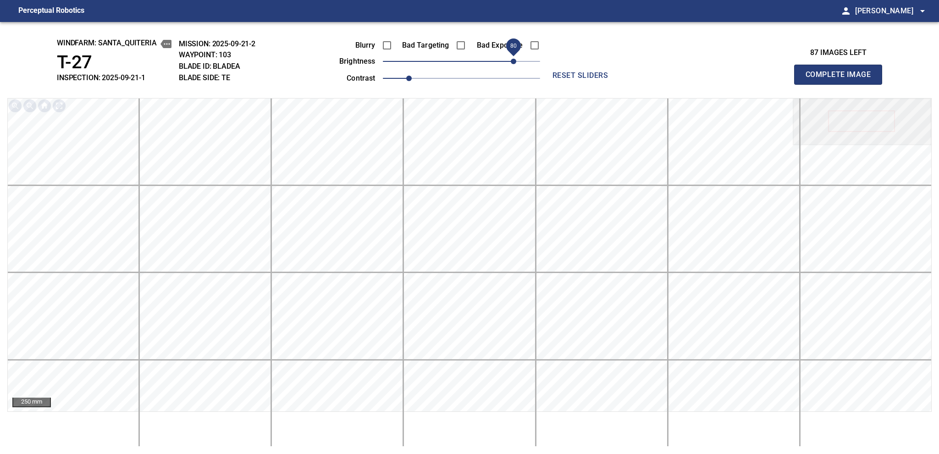
click at [703, 77] on span "Complete Image" at bounding box center [838, 74] width 68 height 13
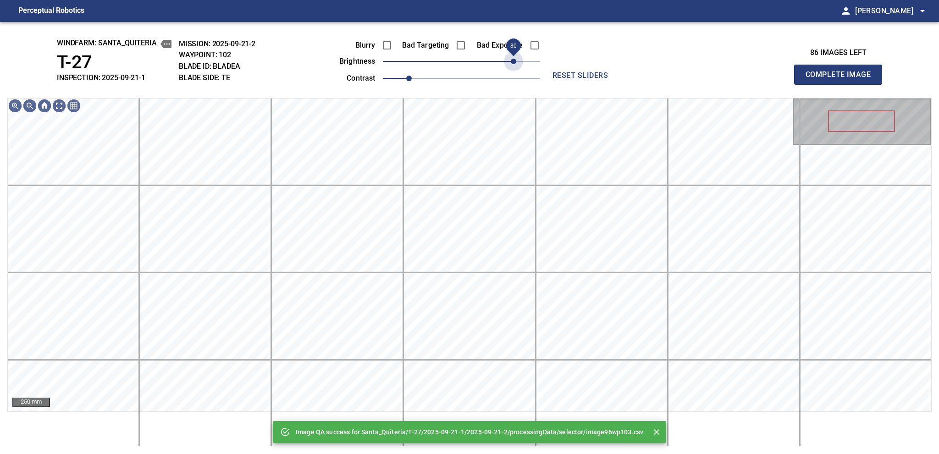
click at [511, 60] on span "80" at bounding box center [461, 61] width 157 height 13
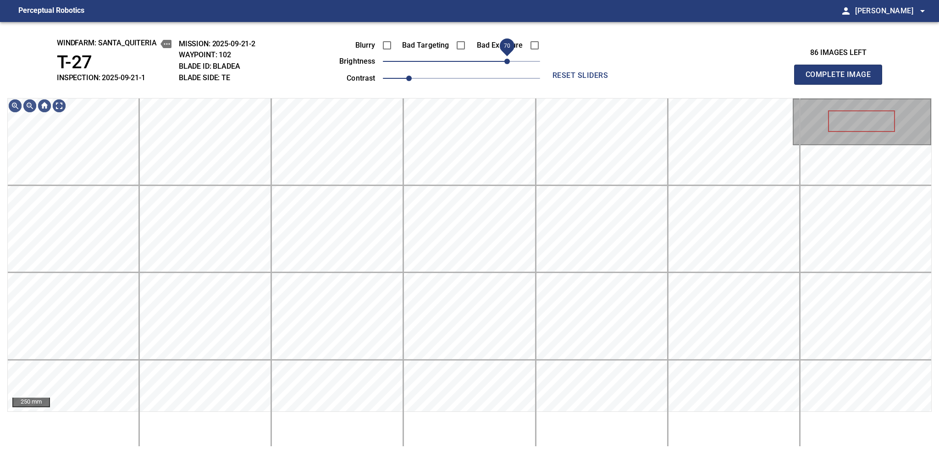
click at [508, 64] on span "70" at bounding box center [506, 61] width 5 height 5
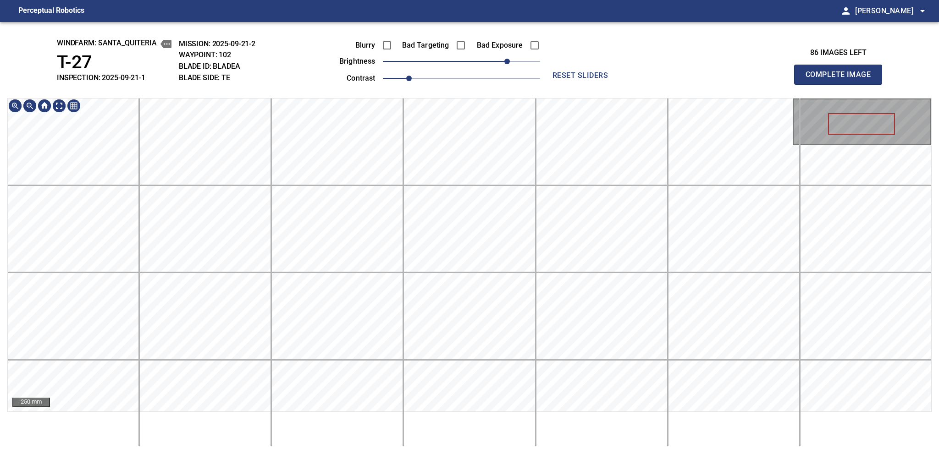
click at [438, 84] on div "windfarm: Santa_Quiteria T-27 INSPECTION: 2025-09-21-1 MISSION: 2025-09-21-2 WA…" at bounding box center [469, 238] width 939 height 432
click at [703, 77] on span "Complete Image" at bounding box center [838, 74] width 68 height 13
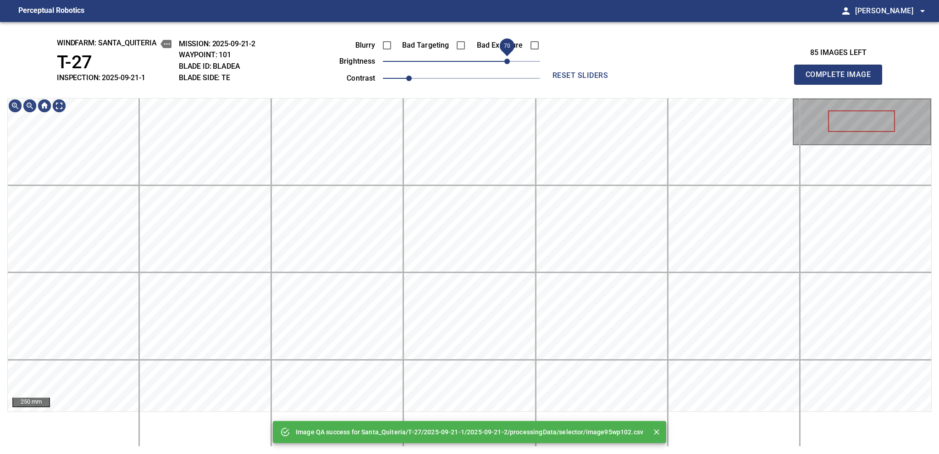
drag, startPoint x: 473, startPoint y: 64, endPoint x: 509, endPoint y: 60, distance: 36.0
click at [509, 60] on span "70" at bounding box center [461, 61] width 157 height 13
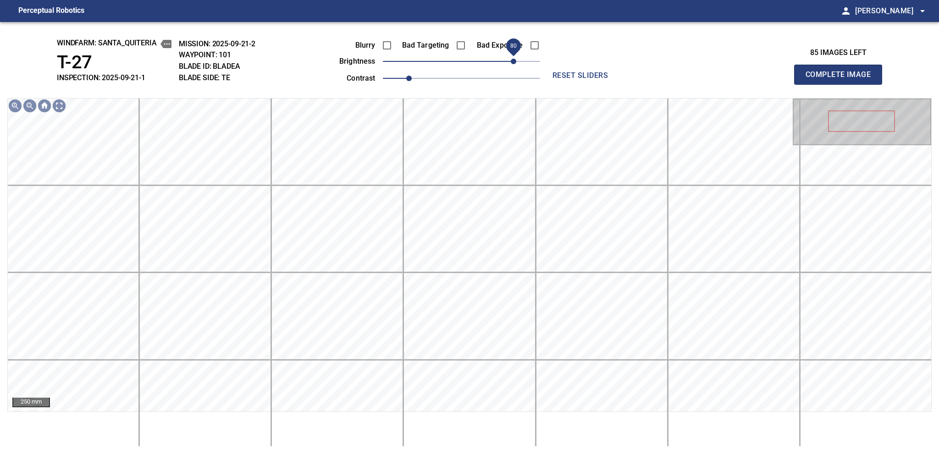
drag, startPoint x: 507, startPoint y: 62, endPoint x: 513, endPoint y: 60, distance: 6.0
click at [513, 60] on span "80" at bounding box center [513, 61] width 5 height 5
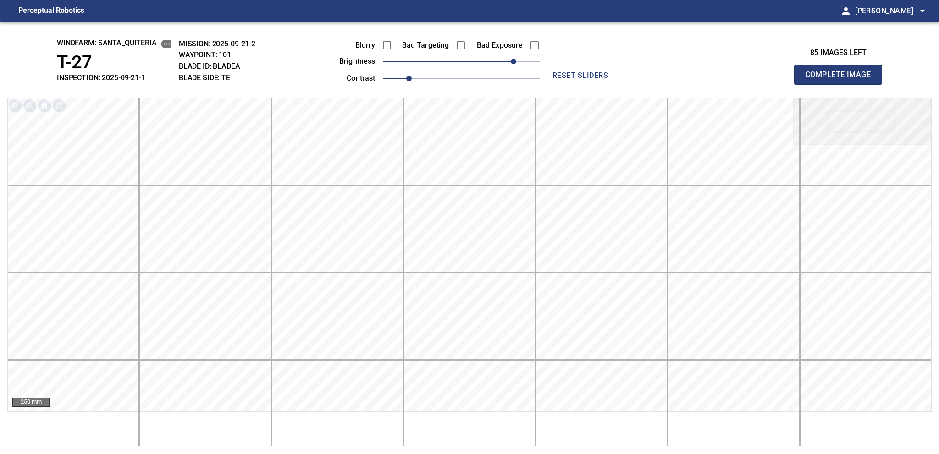
click at [703, 77] on span "Complete Image" at bounding box center [838, 74] width 68 height 13
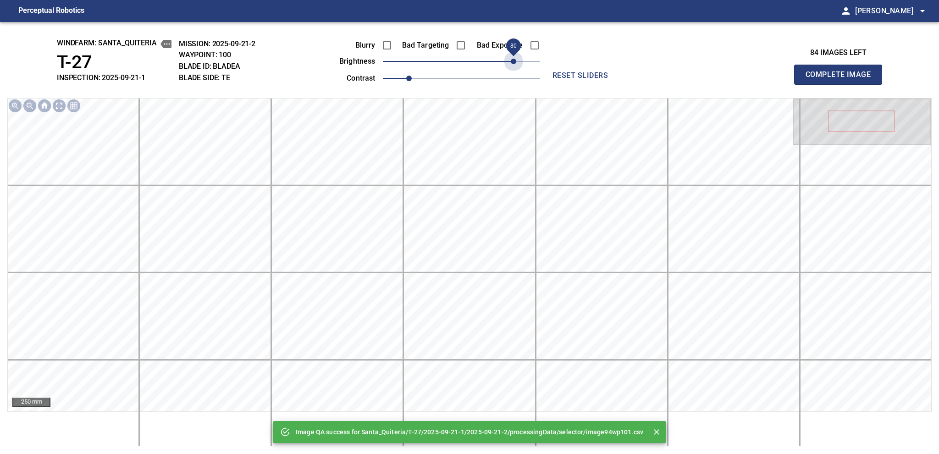
click at [513, 60] on span "80" at bounding box center [461, 61] width 157 height 13
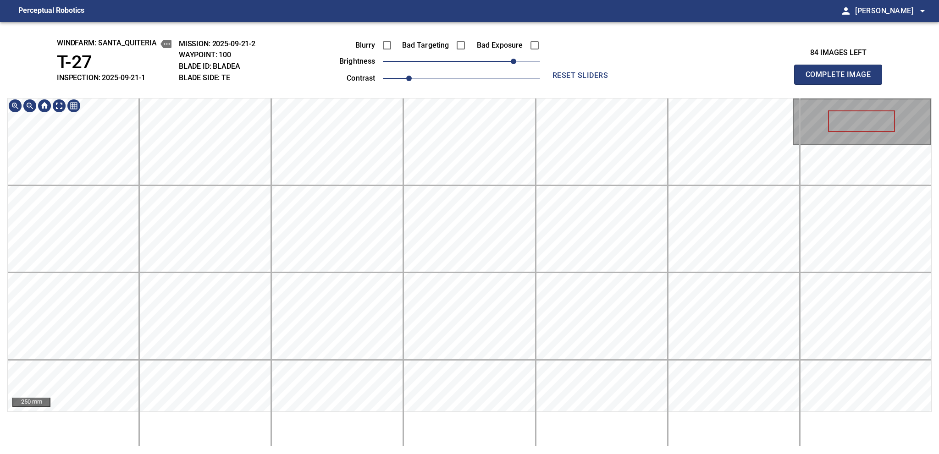
click at [433, 93] on div "windfarm: Santa_Quiteria T-27 INSPECTION: 2025-09-21-1 MISSION: 2025-09-21-2 WA…" at bounding box center [469, 238] width 939 height 432
click at [703, 77] on span "Complete Image" at bounding box center [838, 74] width 68 height 13
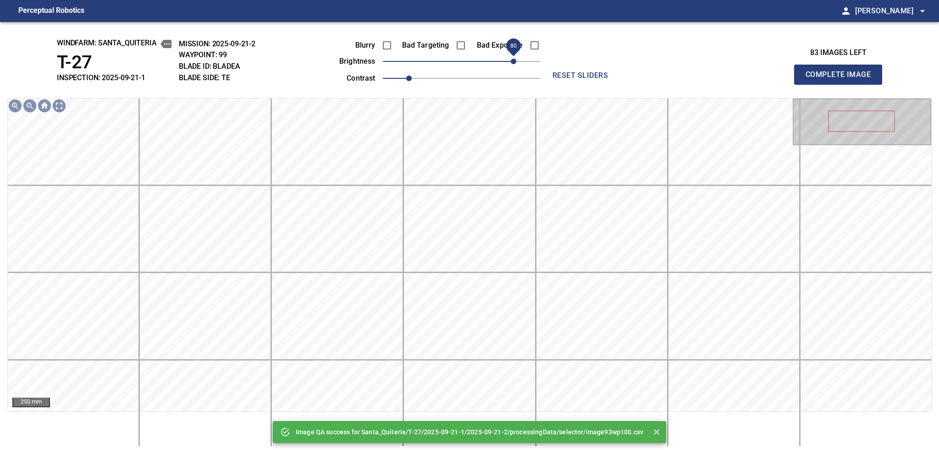
drag, startPoint x: 492, startPoint y: 65, endPoint x: 513, endPoint y: 60, distance: 21.7
click at [513, 60] on span "80" at bounding box center [513, 61] width 5 height 5
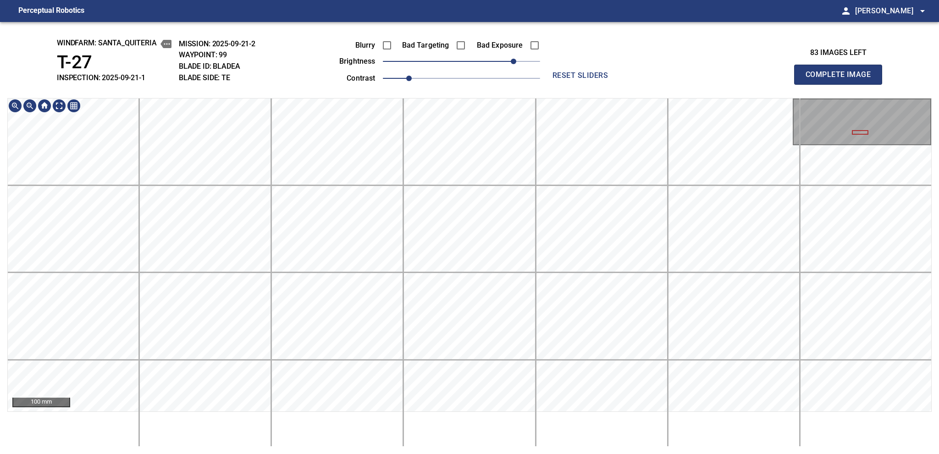
click at [428, 426] on html "Perceptual Robotics person [PERSON_NAME] arrow_drop_down windfarm: Santa_Quiter…" at bounding box center [469, 227] width 939 height 454
click at [411, 425] on div "100 mm" at bounding box center [469, 272] width 924 height 349
click at [703, 77] on span "Complete Image" at bounding box center [838, 74] width 68 height 13
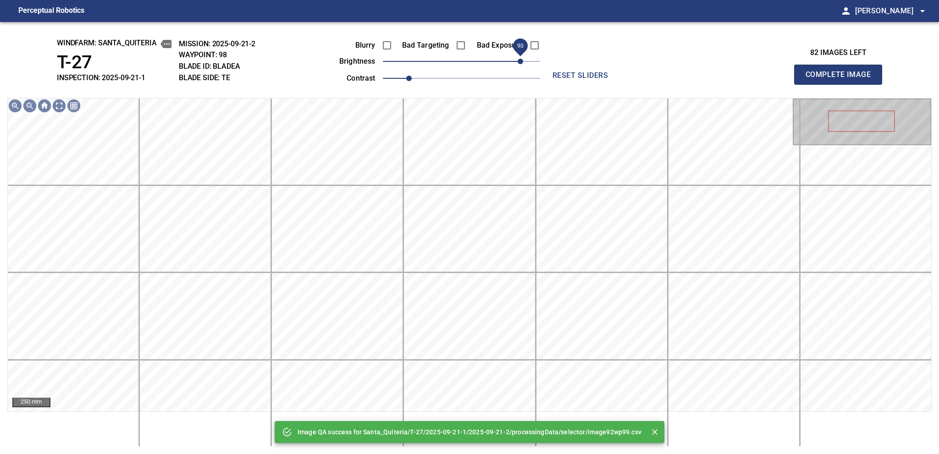
drag, startPoint x: 505, startPoint y: 64, endPoint x: 520, endPoint y: 64, distance: 14.7
click at [520, 64] on span "90" at bounding box center [461, 61] width 157 height 13
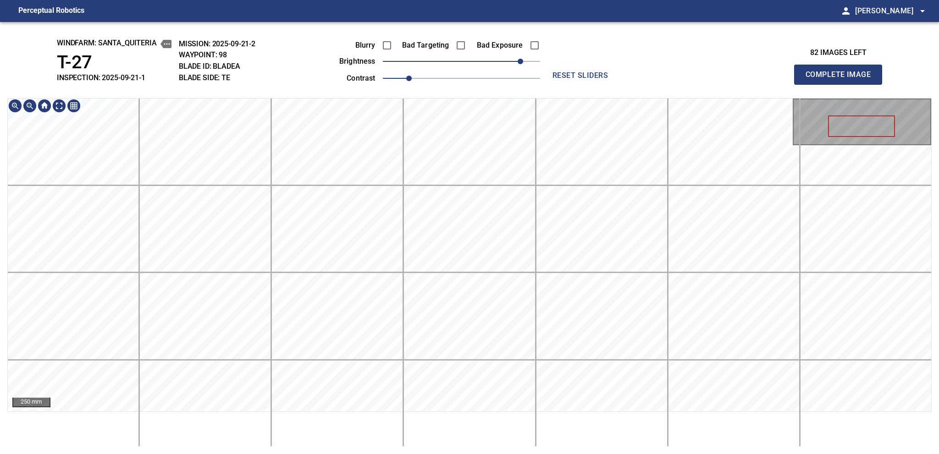
click at [430, 86] on div "windfarm: Santa_Quiteria T-27 INSPECTION: 2025-09-21-1 MISSION: 2025-09-21-2 WA…" at bounding box center [469, 238] width 939 height 432
click at [513, 60] on span "80" at bounding box center [513, 61] width 5 height 5
click at [703, 77] on span "Complete Image" at bounding box center [838, 74] width 68 height 13
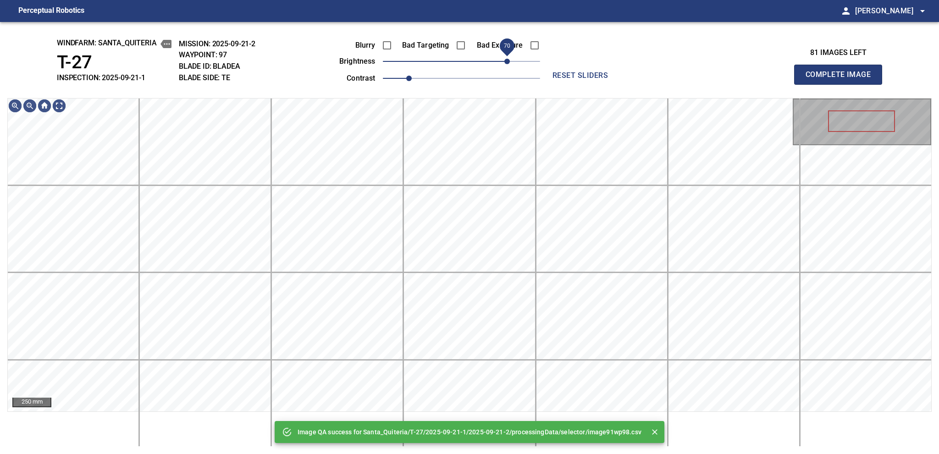
drag, startPoint x: 498, startPoint y: 61, endPoint x: 509, endPoint y: 57, distance: 11.7
click at [509, 57] on span "70" at bounding box center [461, 61] width 157 height 13
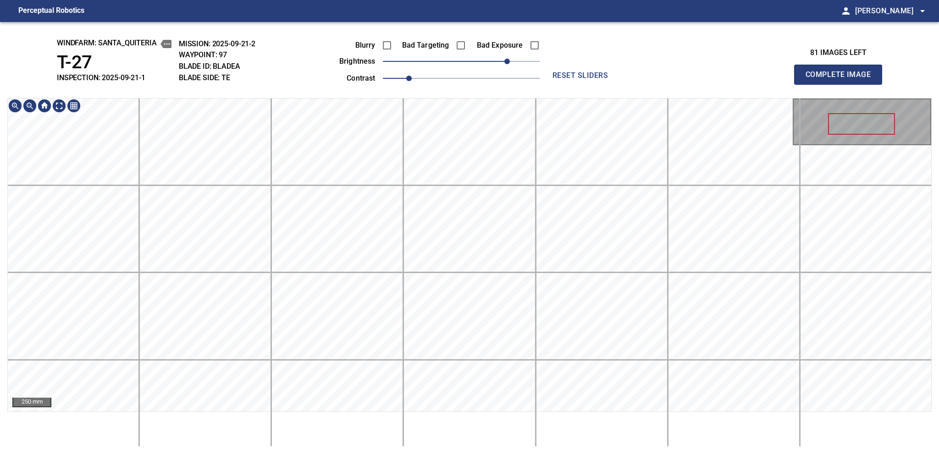
click at [409, 64] on div "windfarm: Santa_Quiteria T-27 INSPECTION: 2025-09-21-1 MISSION: 2025-09-21-2 WA…" at bounding box center [469, 238] width 939 height 432
click at [703, 77] on span "Complete Image" at bounding box center [838, 74] width 68 height 13
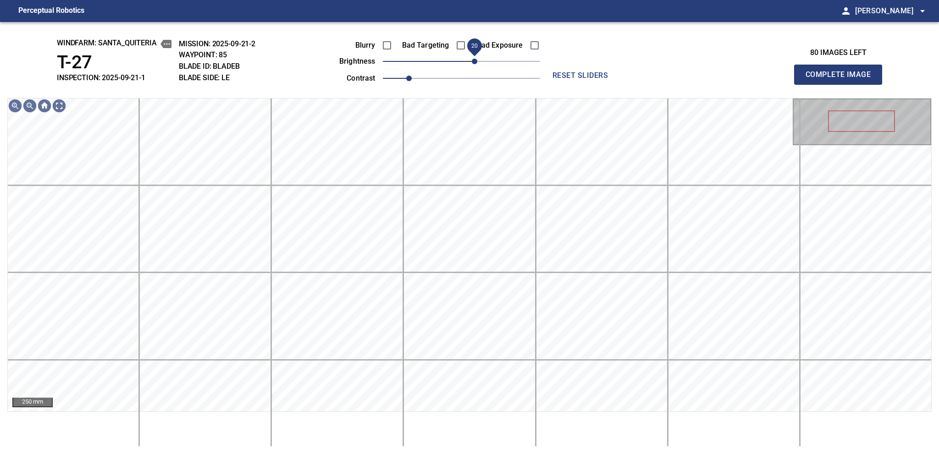
drag, startPoint x: 466, startPoint y: 66, endPoint x: 476, endPoint y: 60, distance: 11.3
click at [476, 60] on span "20" at bounding box center [474, 61] width 5 height 5
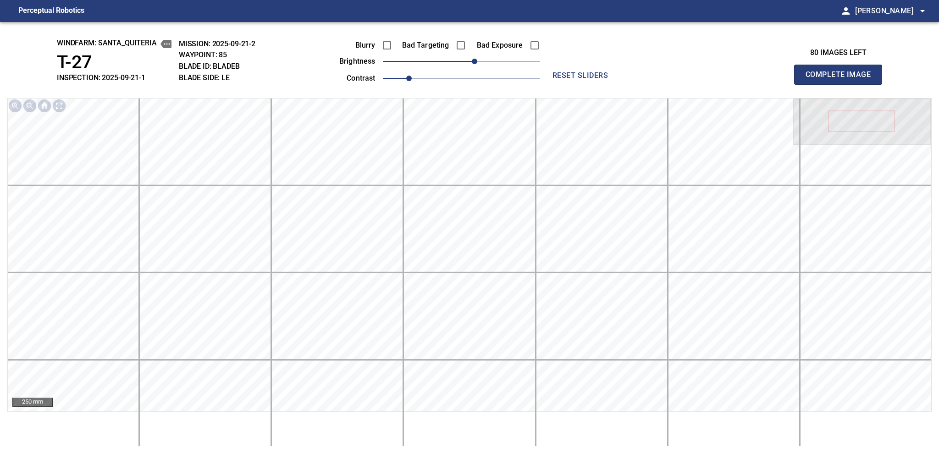
click at [703, 77] on span "Complete Image" at bounding box center [838, 74] width 68 height 13
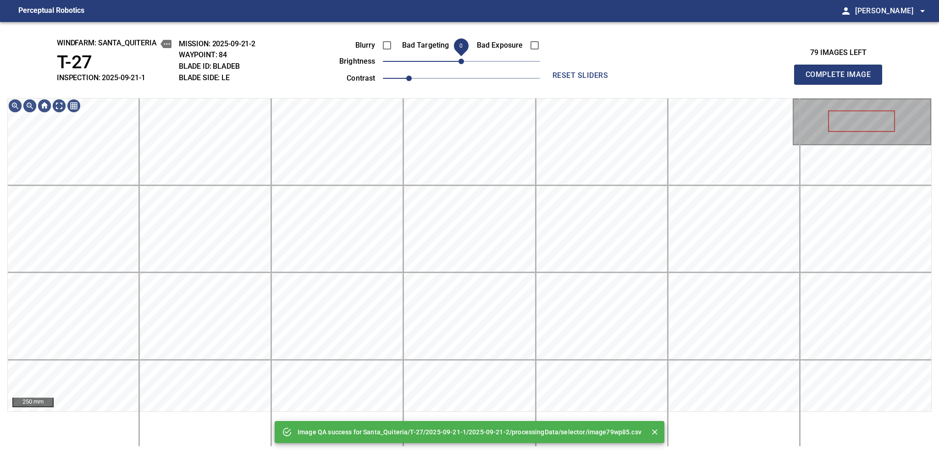
click at [463, 62] on span "0" at bounding box center [460, 61] width 5 height 5
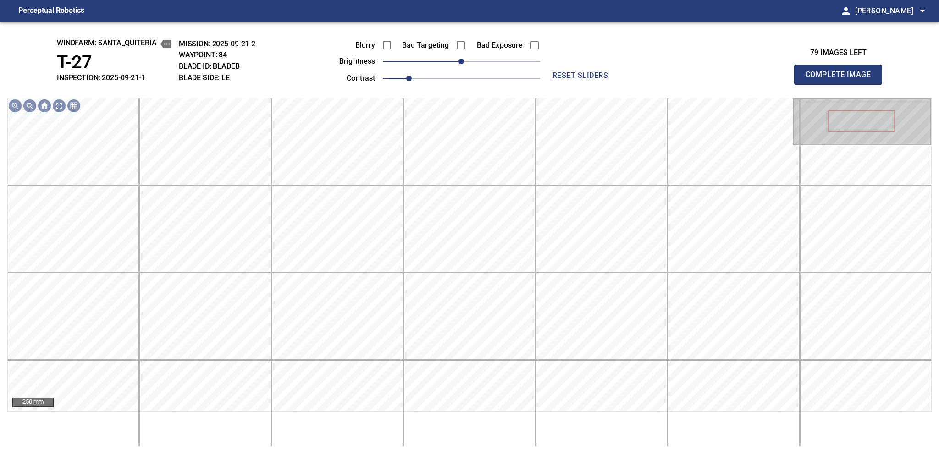
click at [703, 77] on span "Complete Image" at bounding box center [838, 74] width 68 height 13
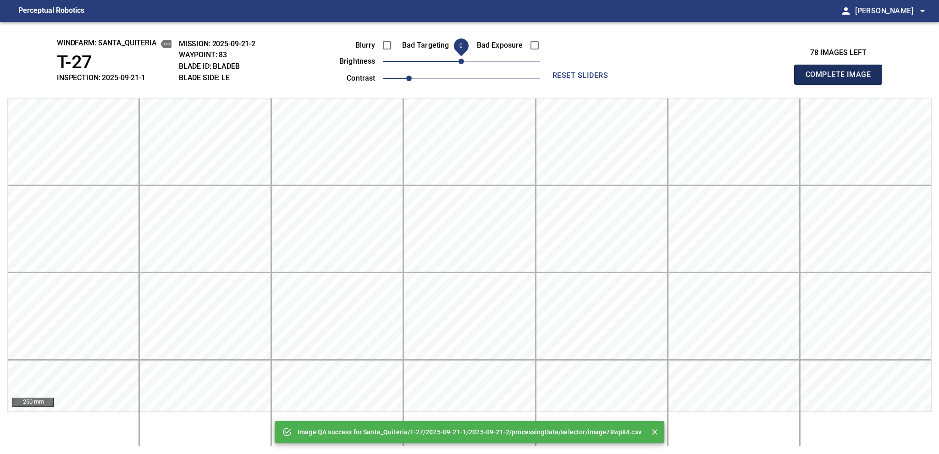
click at [703, 77] on span "Complete Image" at bounding box center [838, 74] width 68 height 13
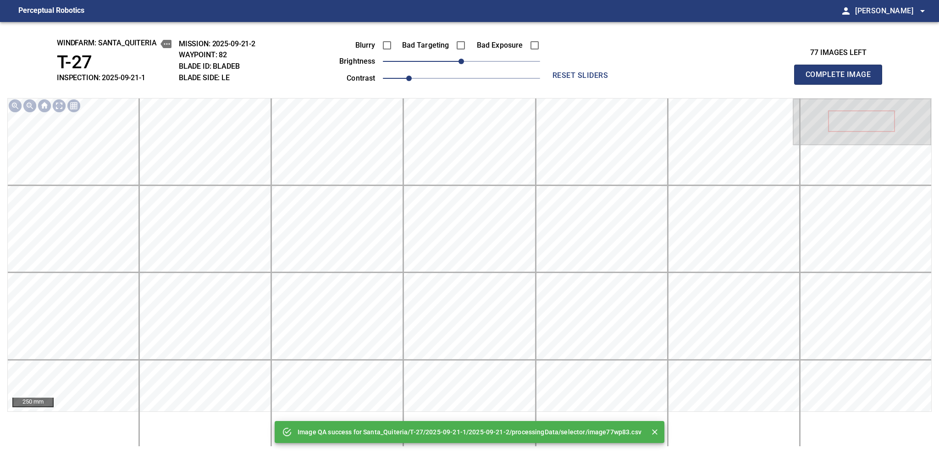
click at [703, 77] on span "Complete Image" at bounding box center [838, 74] width 68 height 13
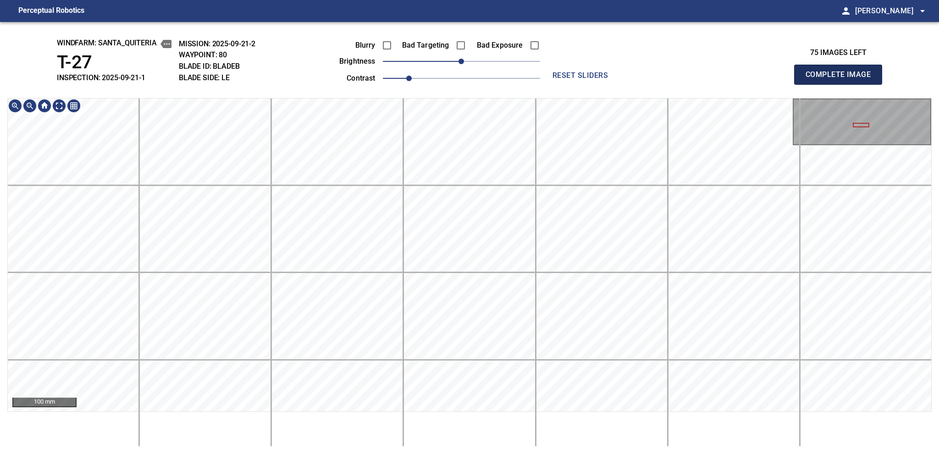
click at [703, 77] on span "Complete Image" at bounding box center [838, 74] width 68 height 13
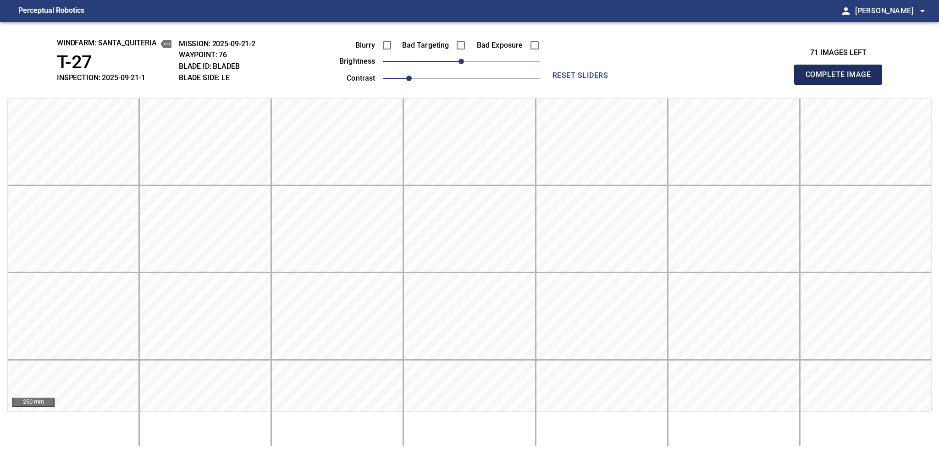
click at [703, 77] on span "Complete Image" at bounding box center [838, 74] width 68 height 13
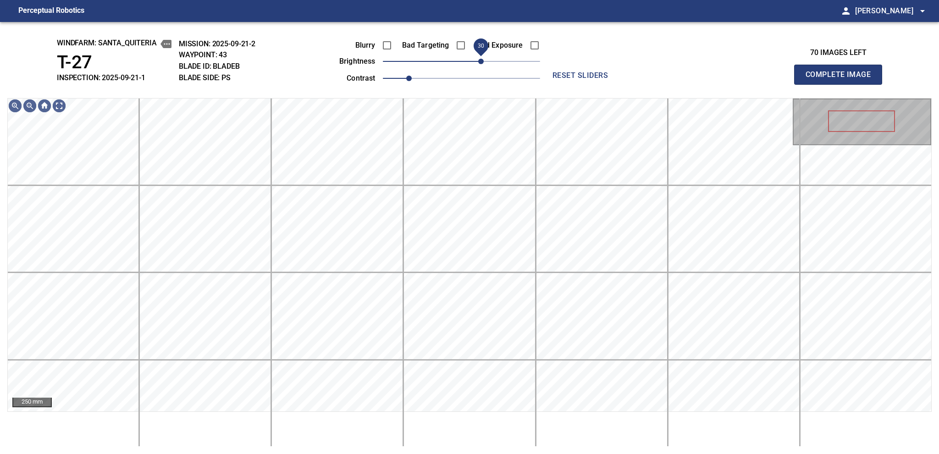
drag, startPoint x: 466, startPoint y: 61, endPoint x: 483, endPoint y: 60, distance: 17.1
click at [483, 60] on span "30" at bounding box center [480, 61] width 5 height 5
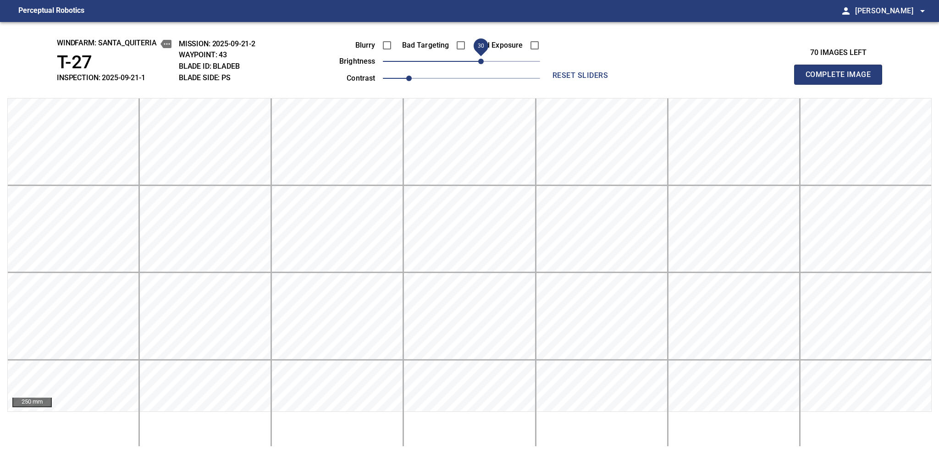
click at [703, 77] on span "Complete Image" at bounding box center [838, 74] width 68 height 13
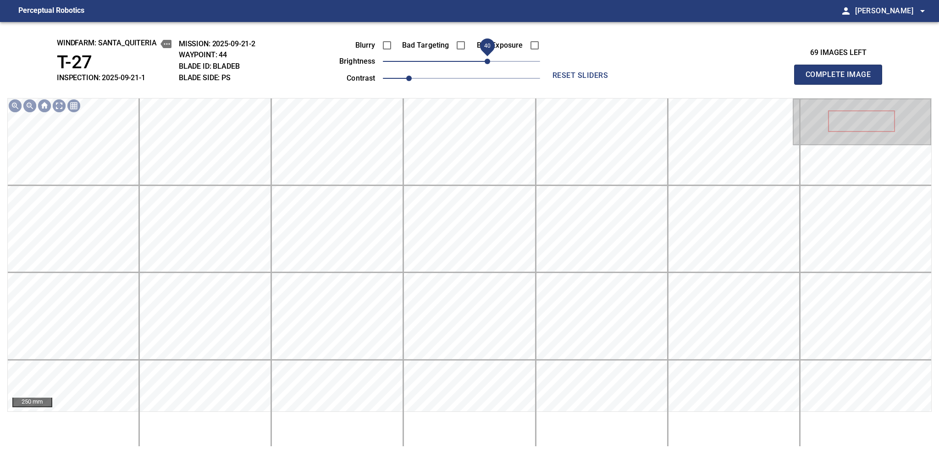
drag, startPoint x: 466, startPoint y: 63, endPoint x: 489, endPoint y: 60, distance: 23.5
click at [489, 60] on span "40" at bounding box center [486, 61] width 5 height 5
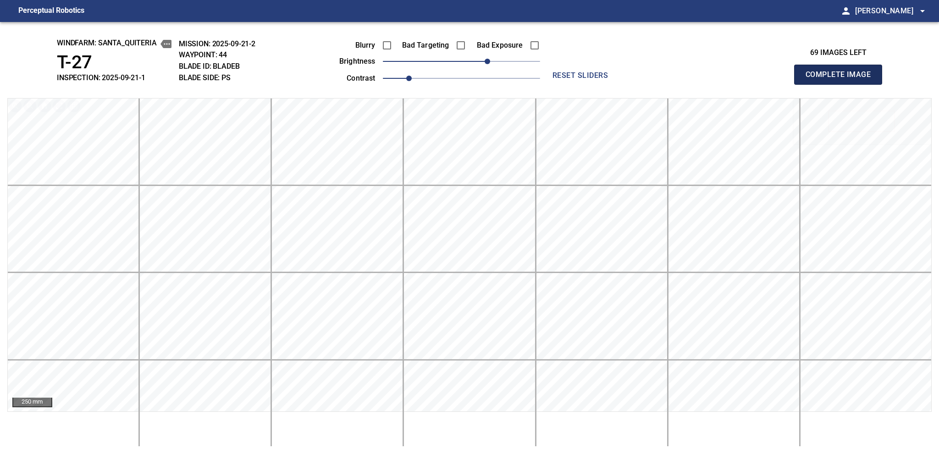
click at [703, 77] on span "Complete Image" at bounding box center [838, 74] width 68 height 13
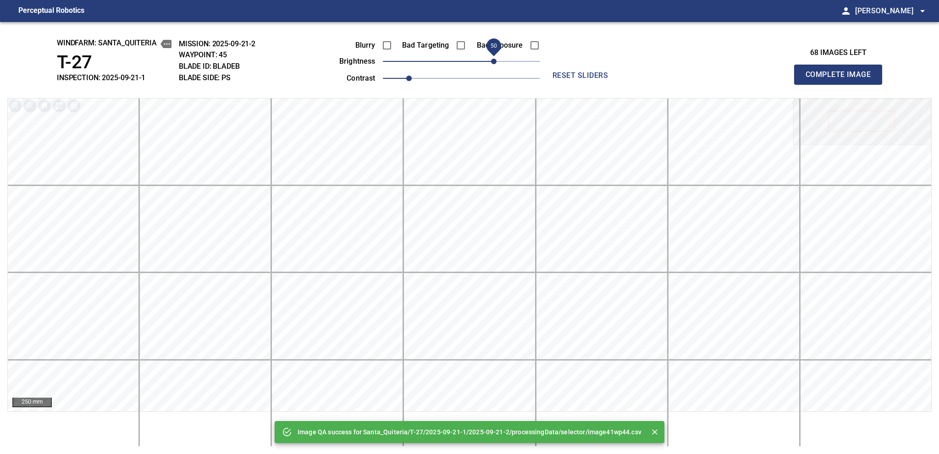
click at [493, 60] on span "50" at bounding box center [461, 61] width 157 height 13
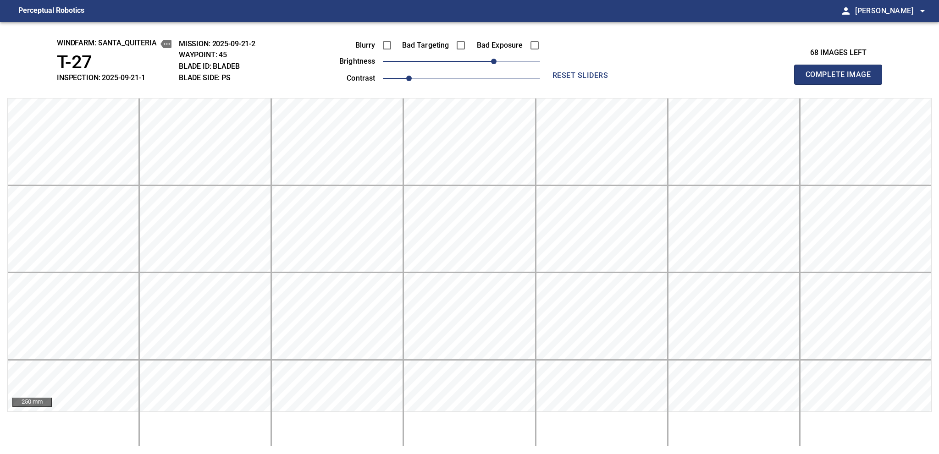
click at [703, 77] on span "Complete Image" at bounding box center [838, 74] width 68 height 13
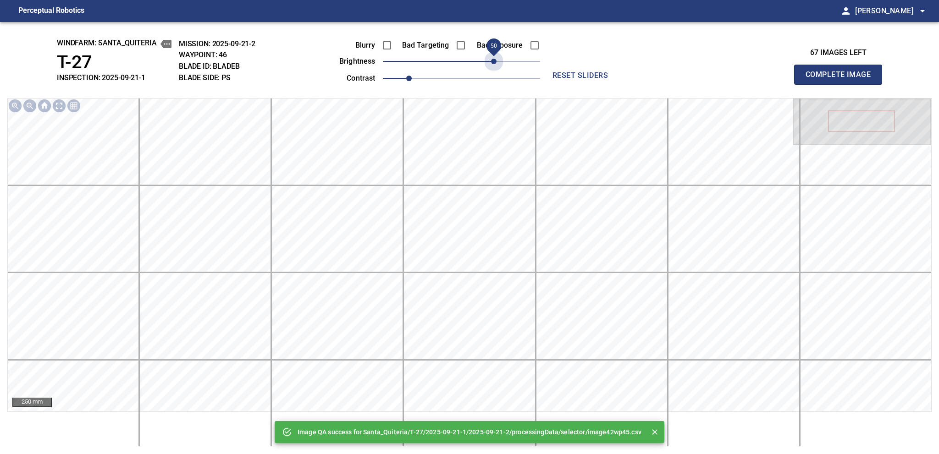
click at [493, 60] on span "50" at bounding box center [461, 61] width 157 height 13
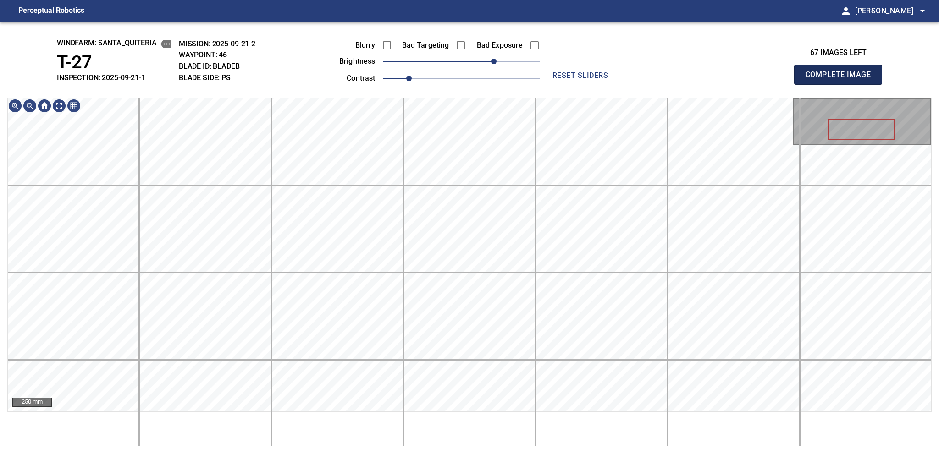
click at [703, 77] on span "Complete Image" at bounding box center [838, 74] width 68 height 13
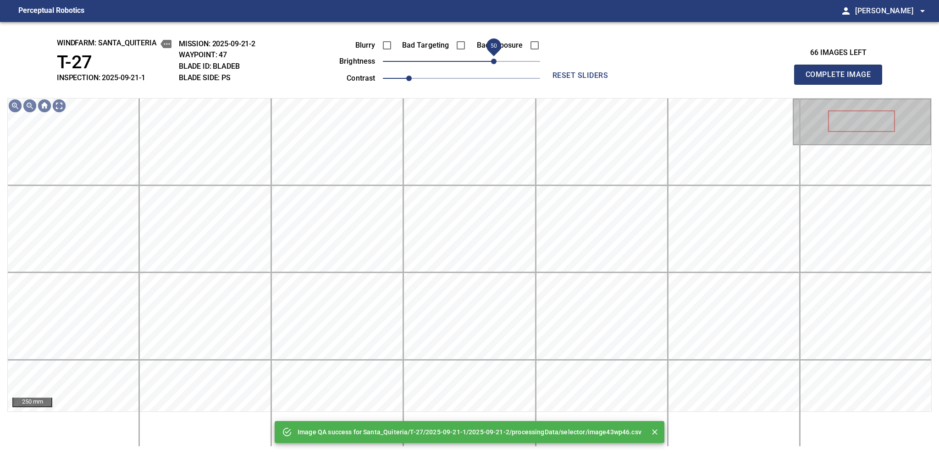
click at [495, 60] on span "50" at bounding box center [461, 61] width 157 height 13
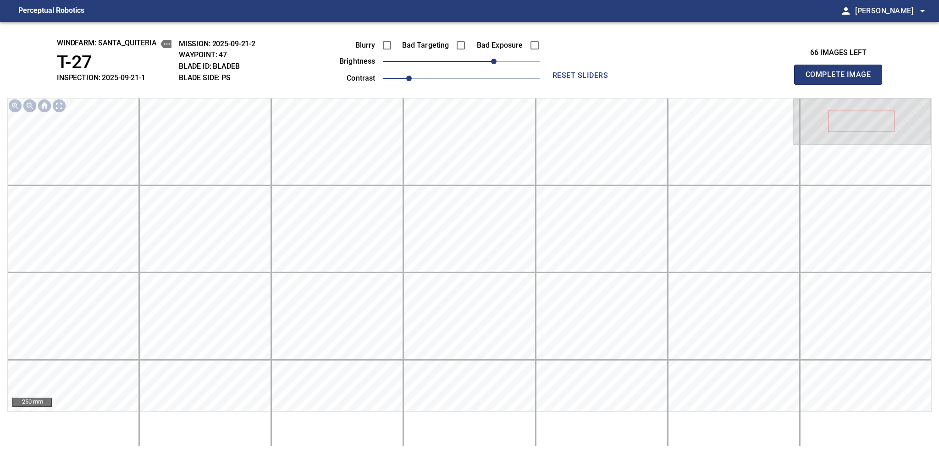
click at [703, 77] on span "Complete Image" at bounding box center [838, 74] width 68 height 13
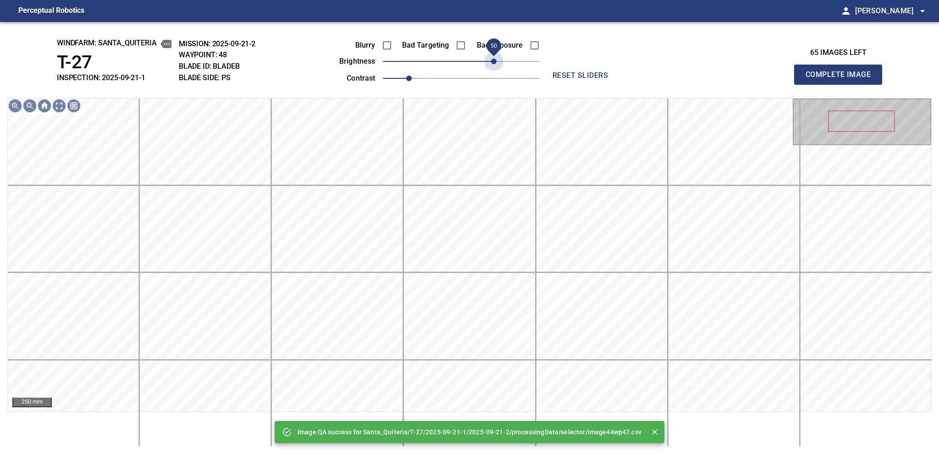
click at [495, 60] on span "50" at bounding box center [461, 61] width 157 height 13
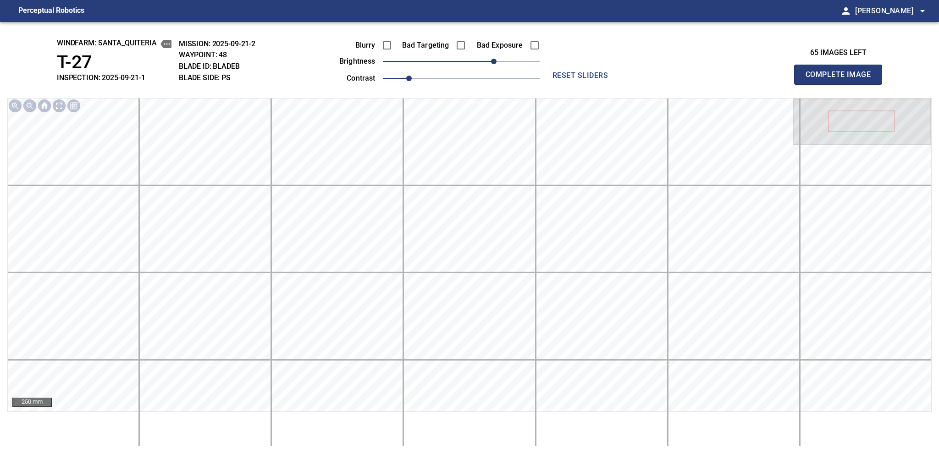
click at [703, 77] on span "Complete Image" at bounding box center [838, 74] width 68 height 13
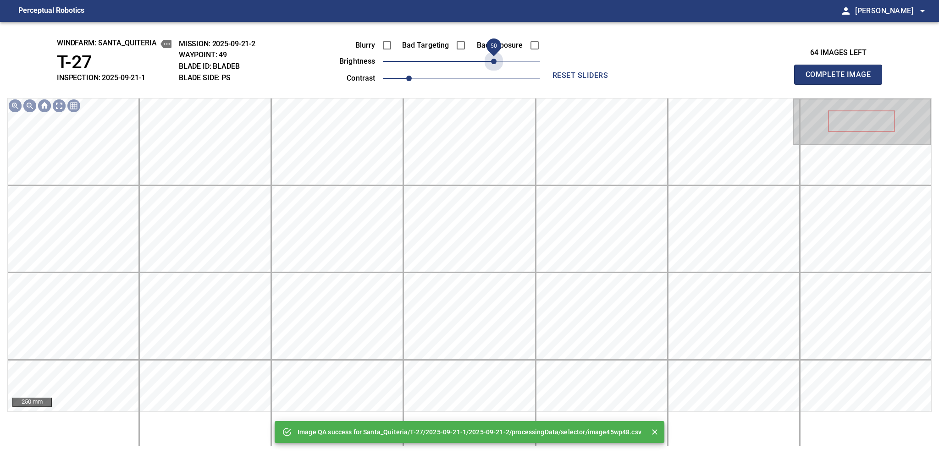
click at [495, 60] on span "50" at bounding box center [461, 61] width 157 height 13
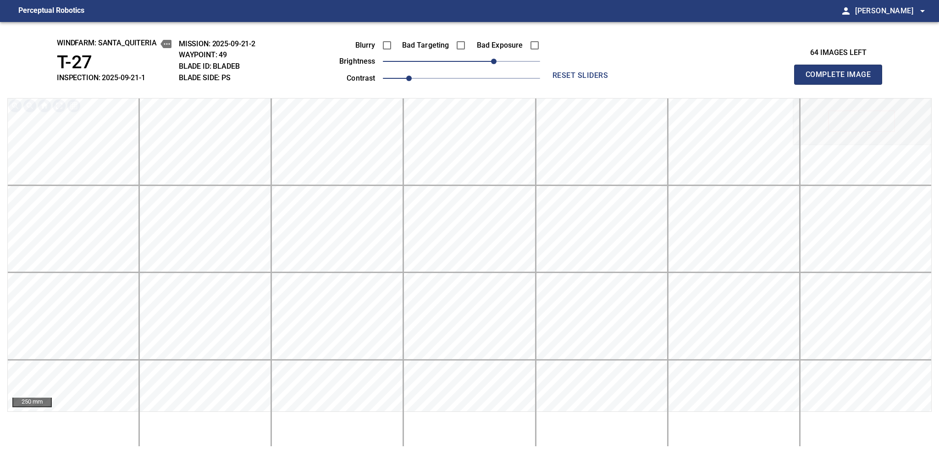
click at [703, 77] on span "Complete Image" at bounding box center [838, 74] width 68 height 13
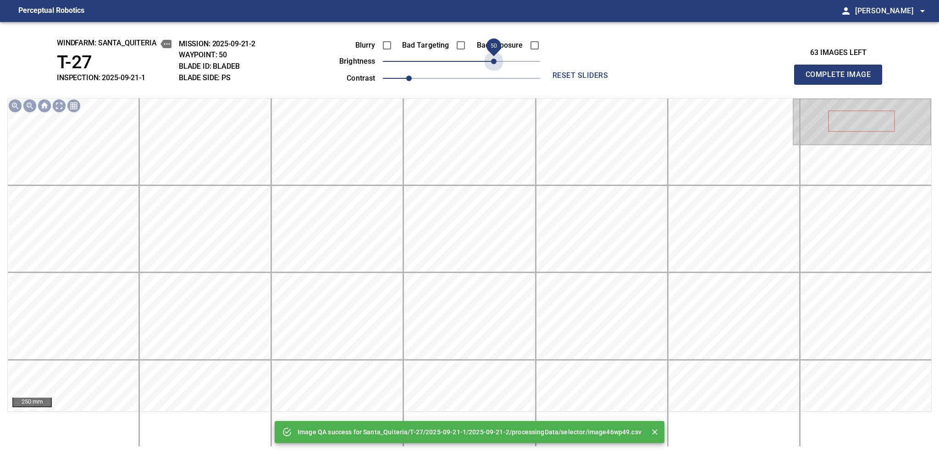
click at [495, 60] on span "50" at bounding box center [461, 61] width 157 height 13
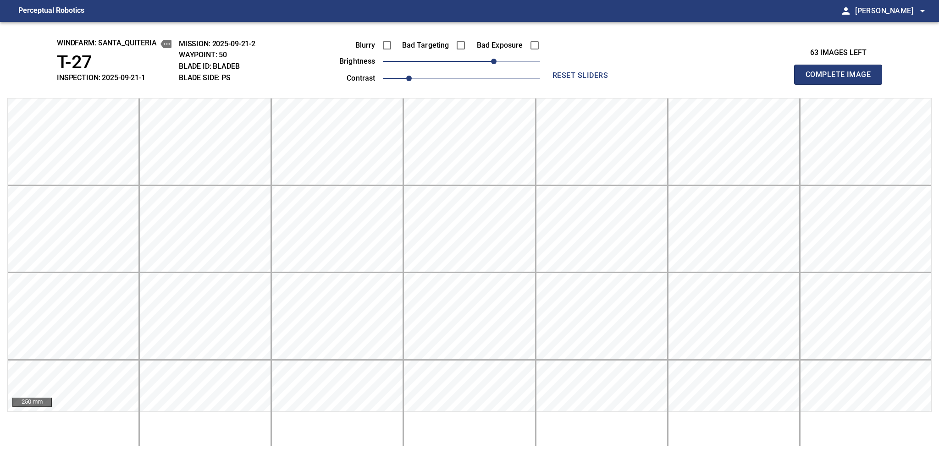
click at [703, 77] on span "Complete Image" at bounding box center [838, 74] width 68 height 13
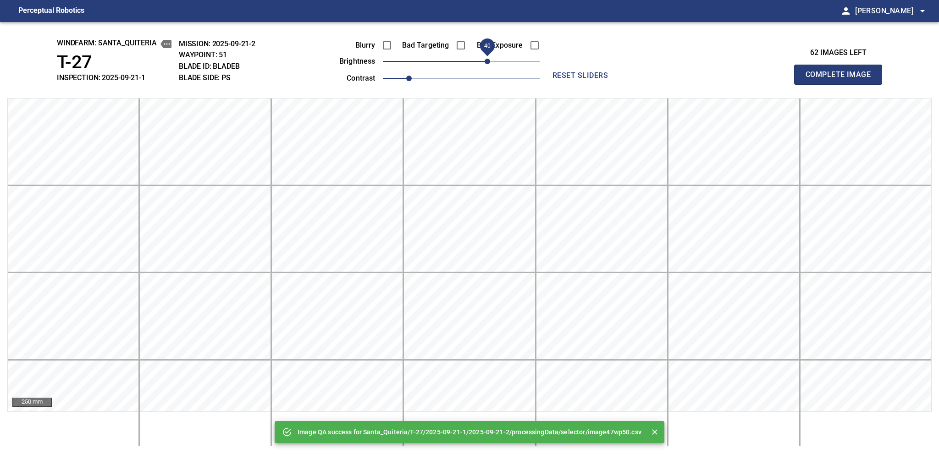
drag, startPoint x: 495, startPoint y: 60, endPoint x: 489, endPoint y: 64, distance: 7.8
click at [489, 64] on span "40" at bounding box center [461, 61] width 157 height 13
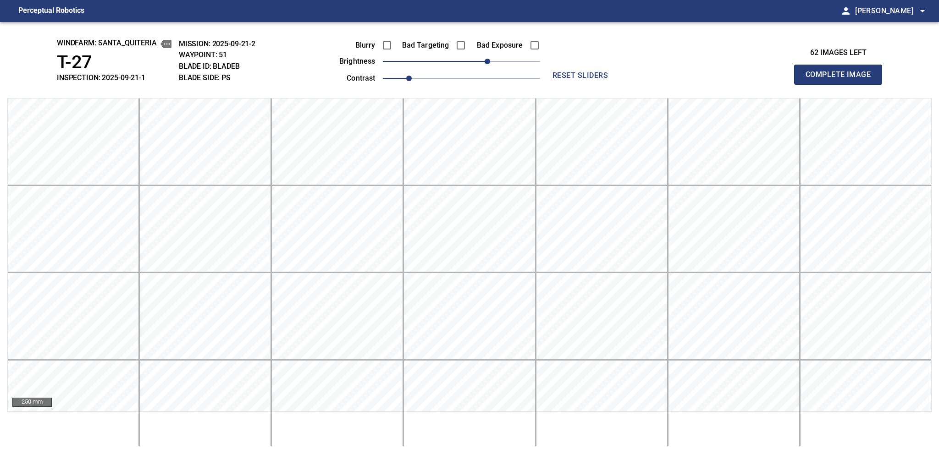
click at [703, 77] on span "Complete Image" at bounding box center [838, 74] width 68 height 13
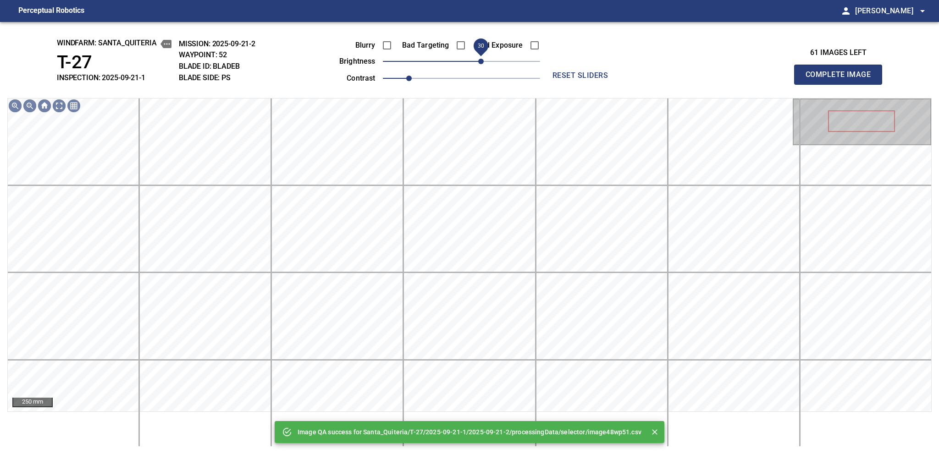
drag, startPoint x: 489, startPoint y: 64, endPoint x: 482, endPoint y: 66, distance: 7.2
click at [482, 66] on span "30" at bounding box center [461, 61] width 157 height 13
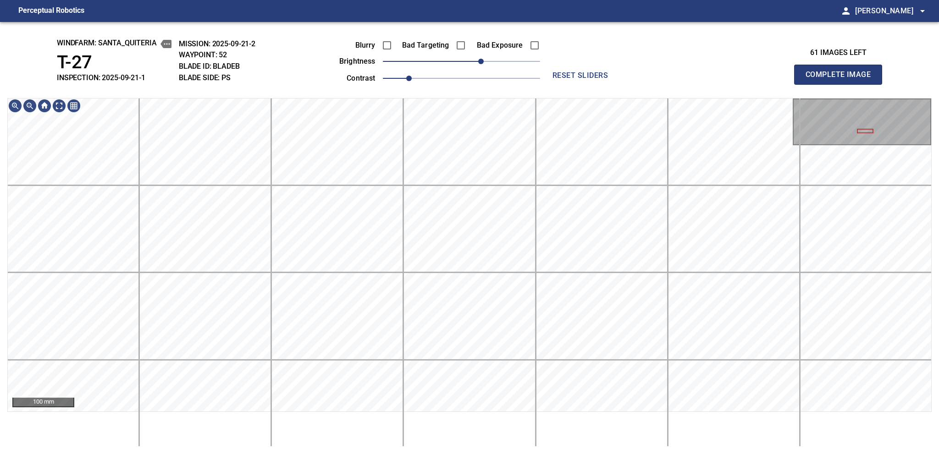
click at [703, 77] on span "Complete Image" at bounding box center [838, 74] width 68 height 13
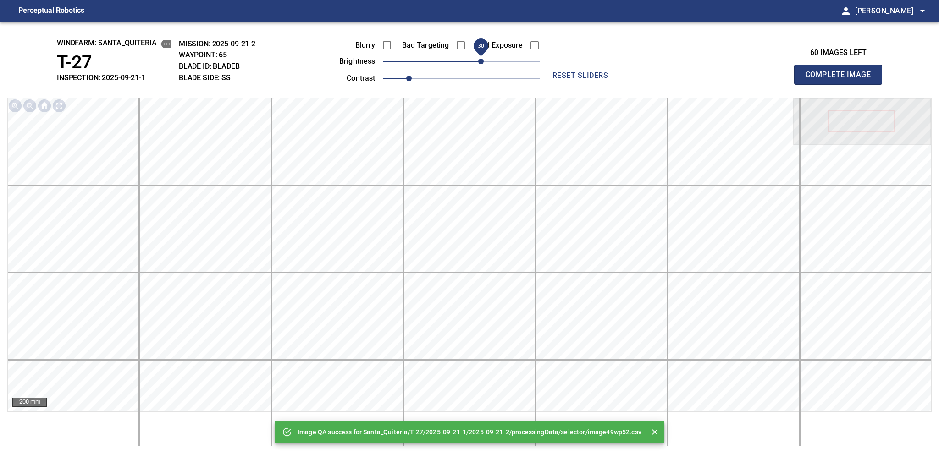
click at [481, 64] on span "30" at bounding box center [480, 61] width 5 height 5
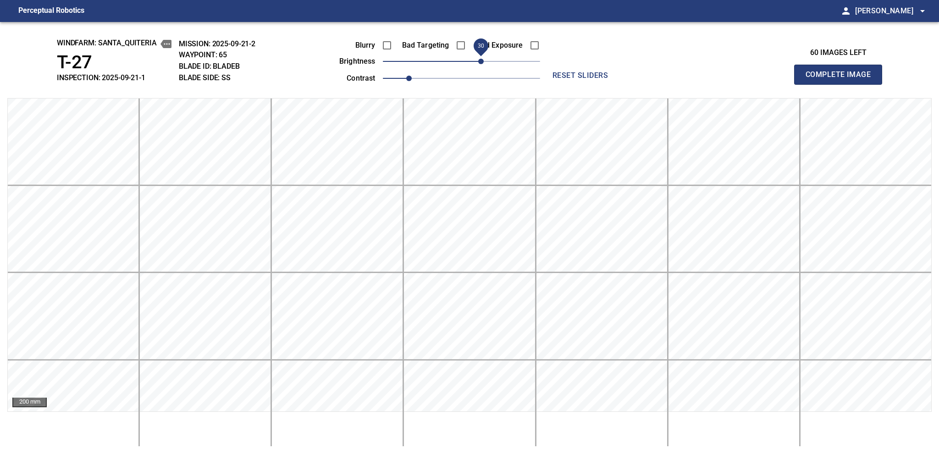
click at [703, 77] on span "Complete Image" at bounding box center [838, 74] width 68 height 13
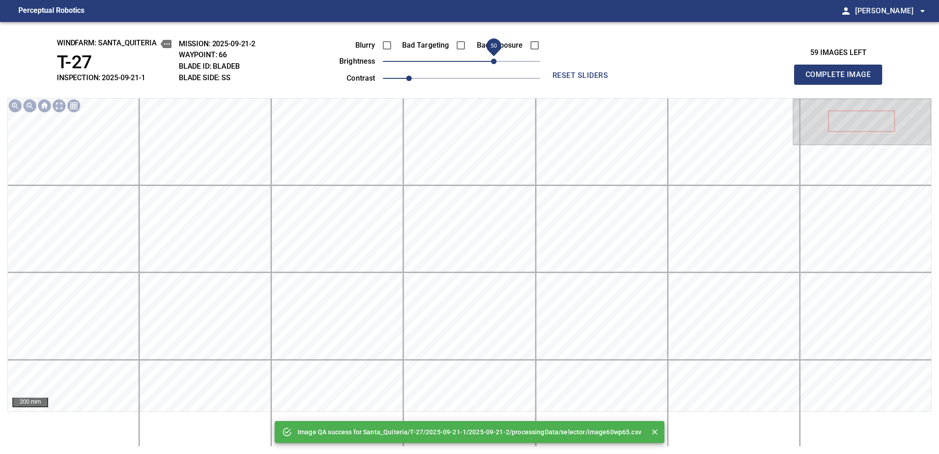
drag, startPoint x: 478, startPoint y: 62, endPoint x: 495, endPoint y: 61, distance: 17.0
click at [495, 61] on span "50" at bounding box center [493, 61] width 5 height 5
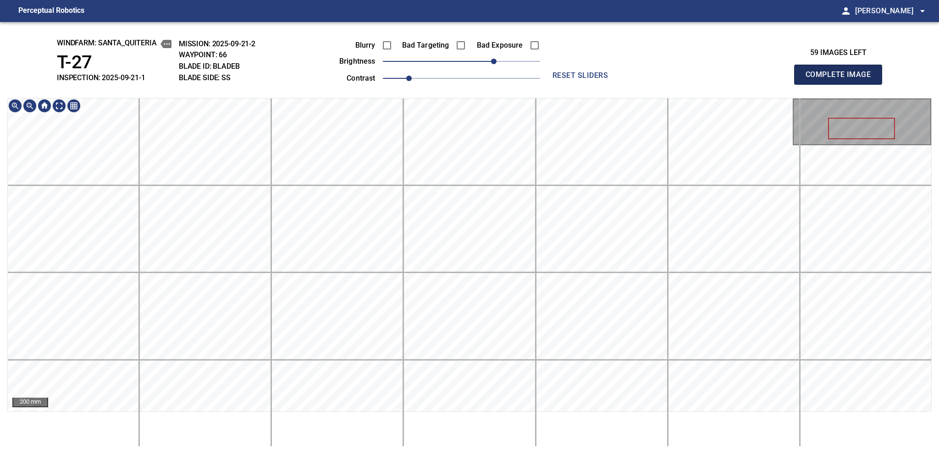
click at [703, 77] on span "Complete Image" at bounding box center [838, 74] width 68 height 13
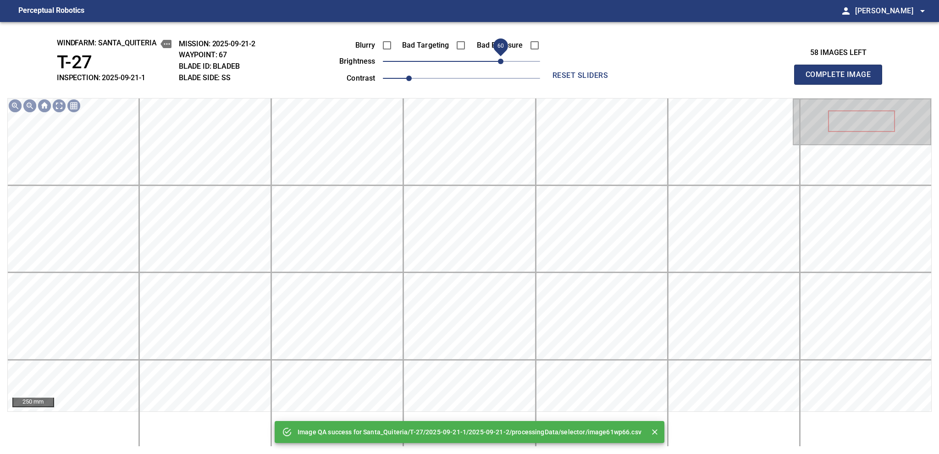
drag, startPoint x: 485, startPoint y: 61, endPoint x: 500, endPoint y: 59, distance: 15.8
click at [500, 59] on span "60" at bounding box center [500, 61] width 5 height 5
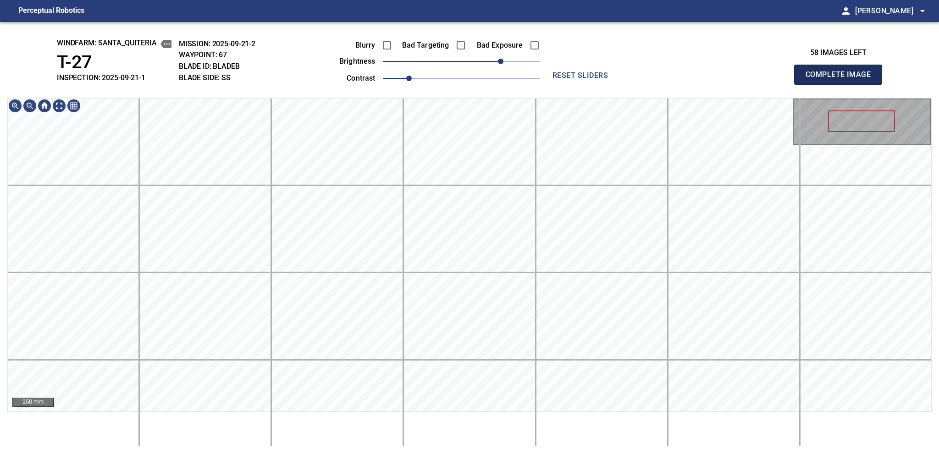
click at [703, 77] on span "Complete Image" at bounding box center [838, 74] width 68 height 13
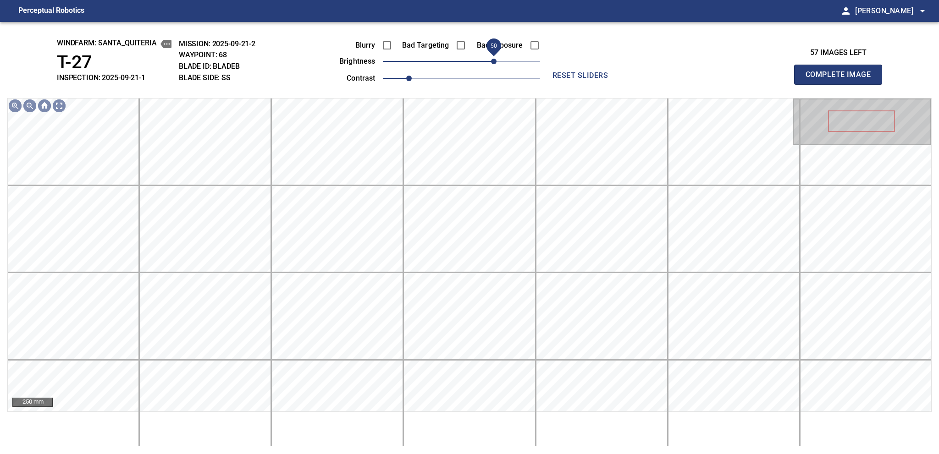
drag, startPoint x: 470, startPoint y: 65, endPoint x: 496, endPoint y: 57, distance: 27.1
click at [496, 59] on span "50" at bounding box center [493, 61] width 5 height 5
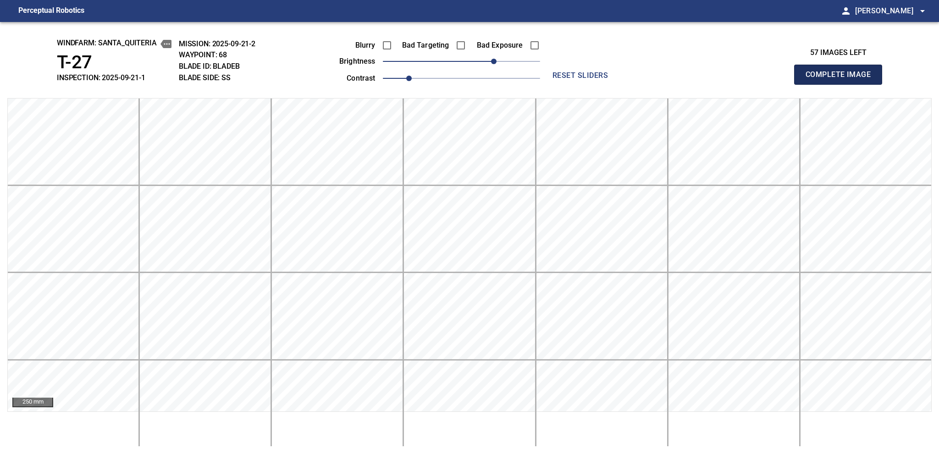
click at [703, 77] on span "Complete Image" at bounding box center [838, 74] width 68 height 13
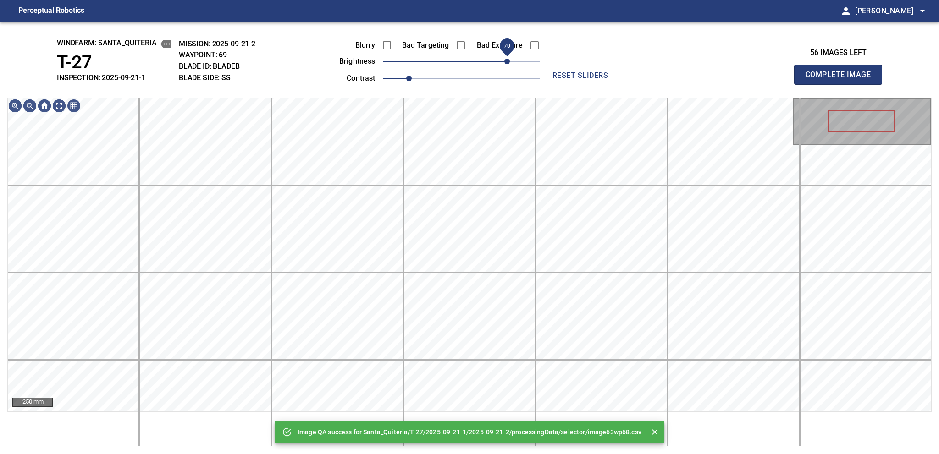
drag, startPoint x: 493, startPoint y: 61, endPoint x: 504, endPoint y: 61, distance: 10.5
click at [504, 61] on span "70" at bounding box center [506, 61] width 5 height 5
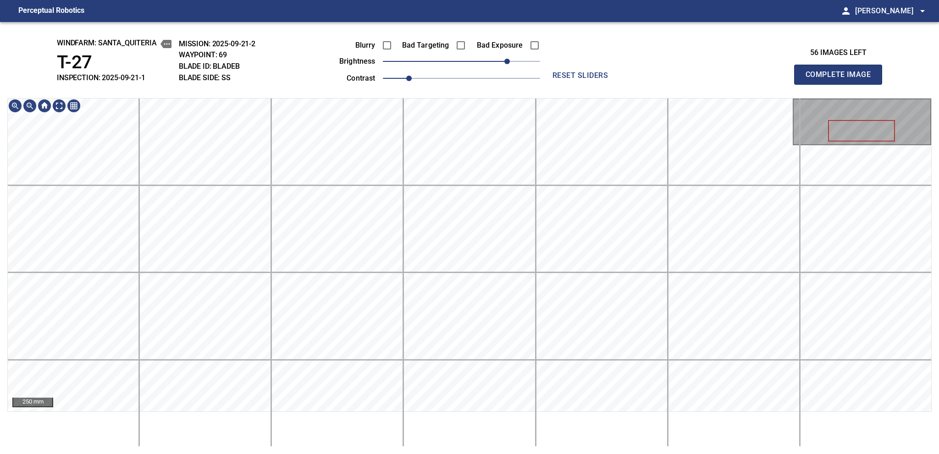
click at [703, 77] on span "Complete Image" at bounding box center [838, 74] width 68 height 13
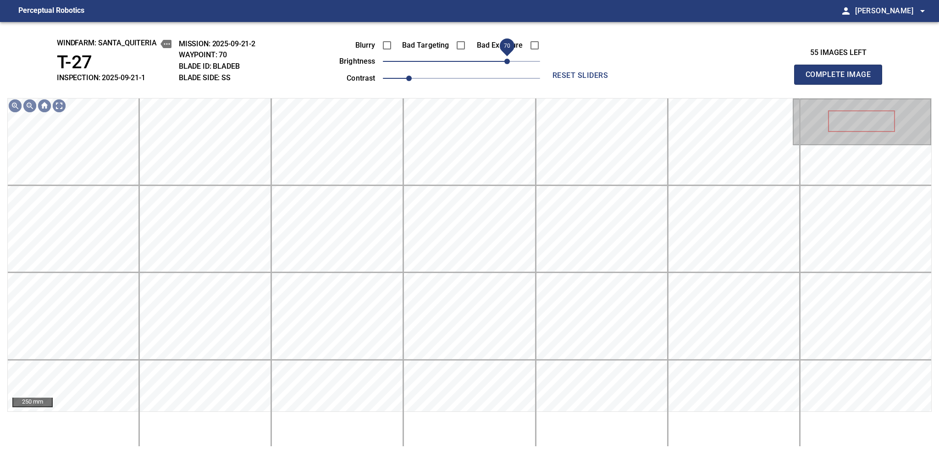
drag, startPoint x: 463, startPoint y: 61, endPoint x: 506, endPoint y: 58, distance: 43.2
click at [506, 59] on span "70" at bounding box center [506, 61] width 5 height 5
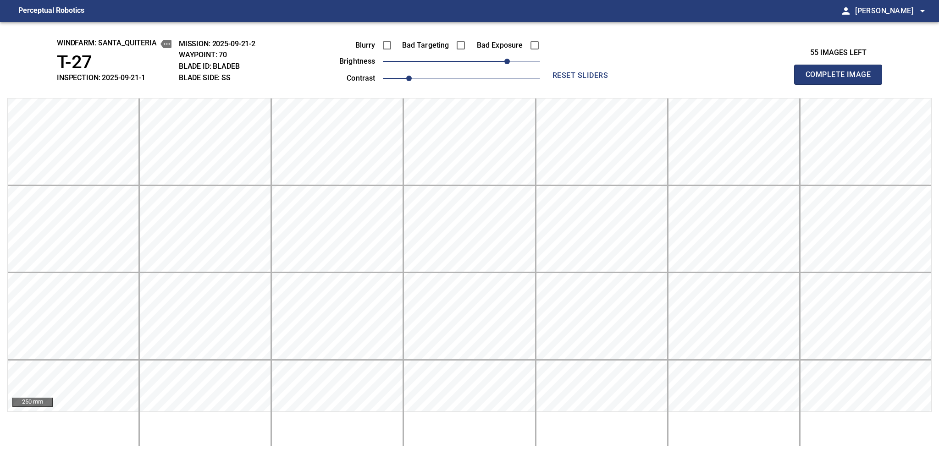
click at [703, 77] on span "Complete Image" at bounding box center [838, 74] width 68 height 13
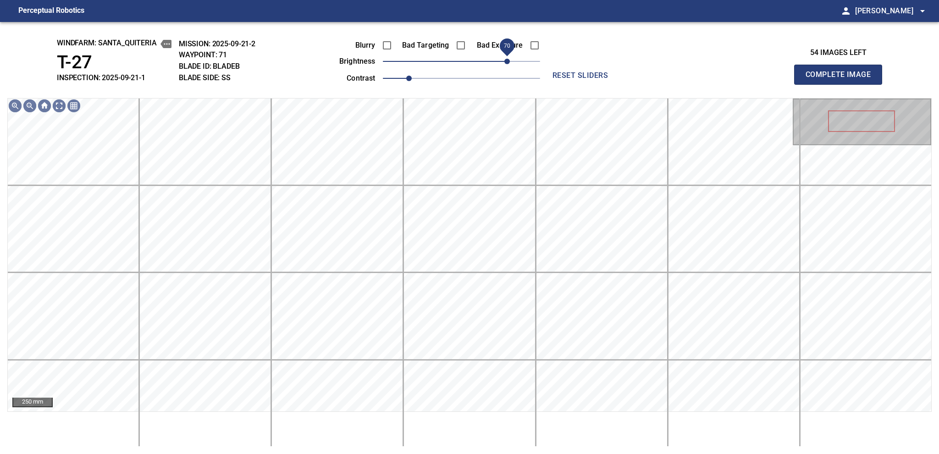
click at [509, 56] on span "70" at bounding box center [461, 61] width 157 height 13
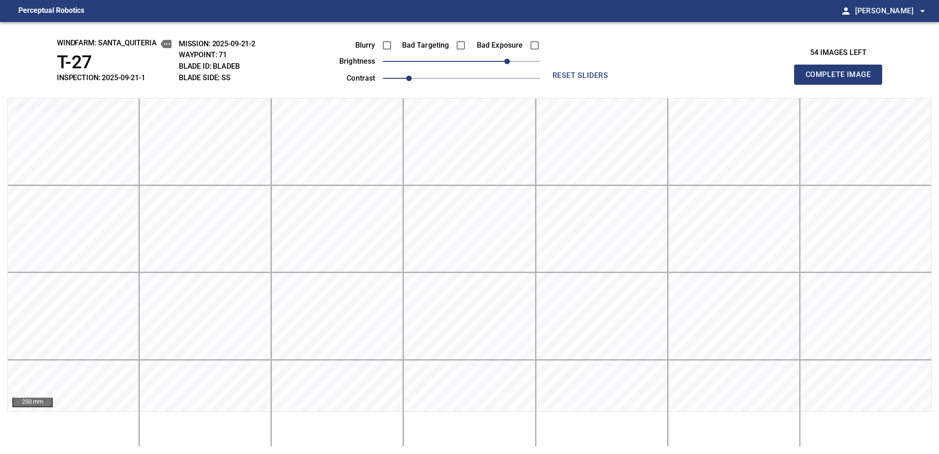
click at [703, 77] on span "Complete Image" at bounding box center [838, 74] width 68 height 13
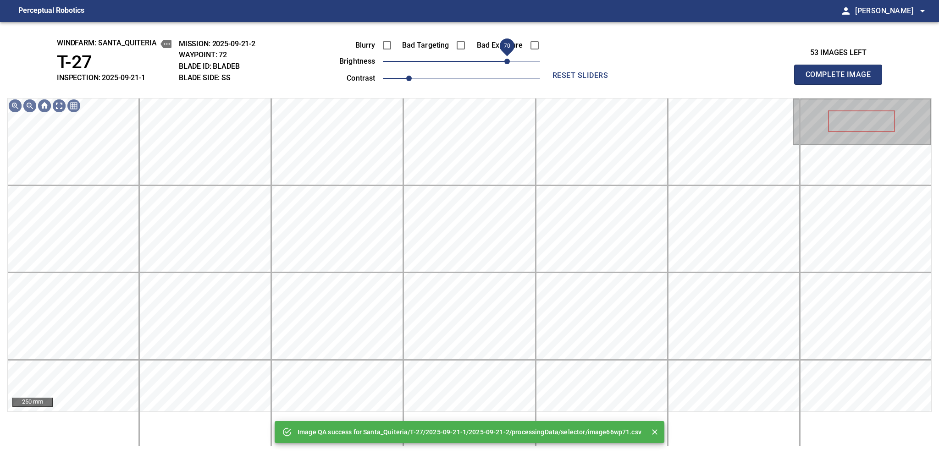
click at [510, 56] on span "70" at bounding box center [461, 61] width 157 height 13
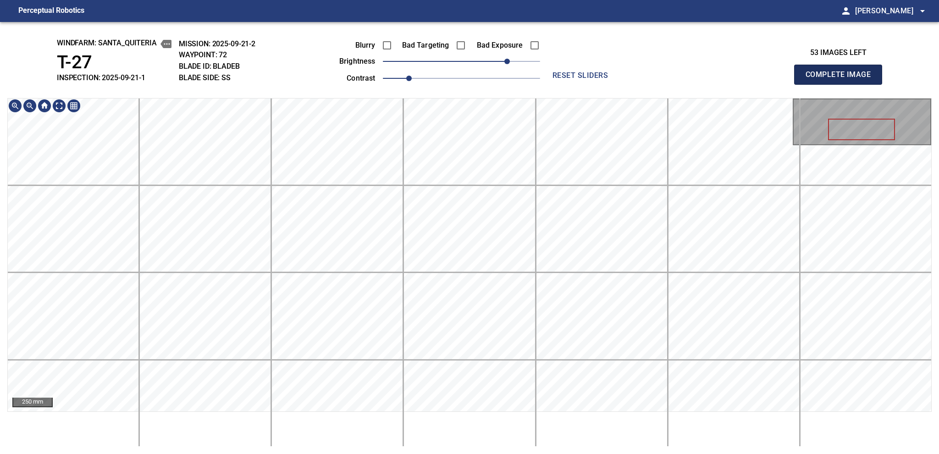
click at [703, 77] on span "Complete Image" at bounding box center [838, 74] width 68 height 13
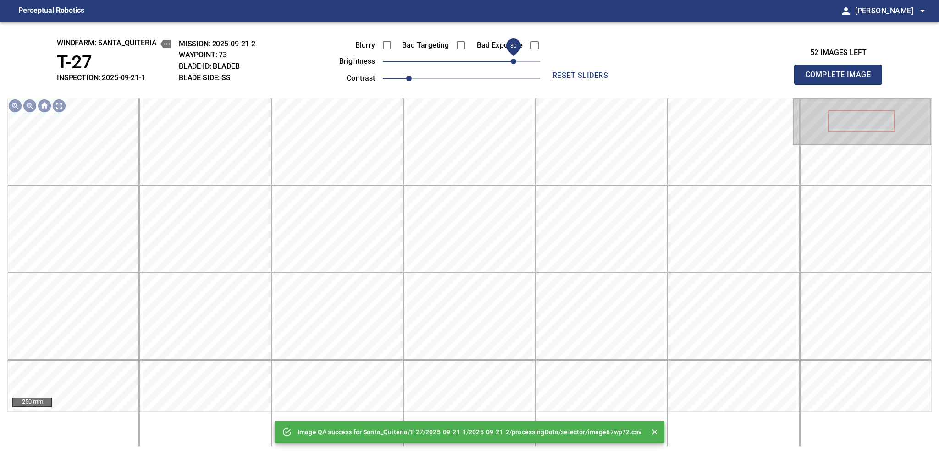
drag, startPoint x: 488, startPoint y: 63, endPoint x: 515, endPoint y: 60, distance: 27.2
click at [515, 60] on span "80" at bounding box center [461, 61] width 157 height 13
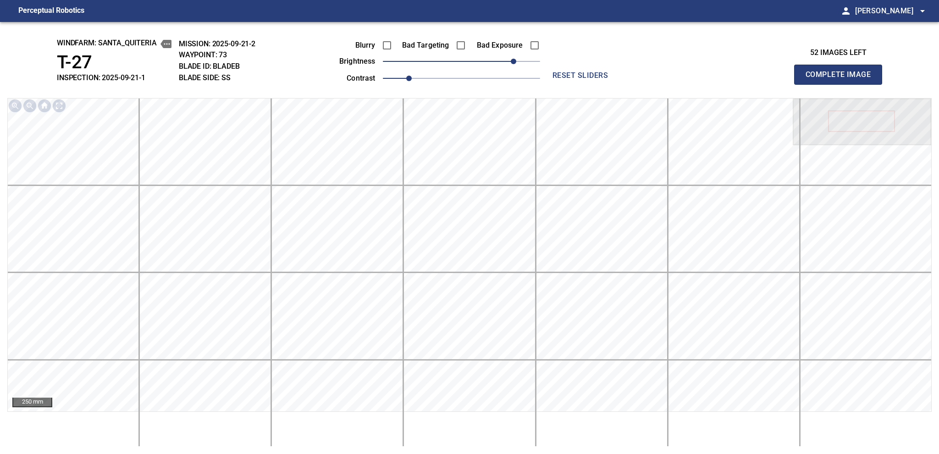
click at [703, 77] on span "Complete Image" at bounding box center [838, 74] width 68 height 13
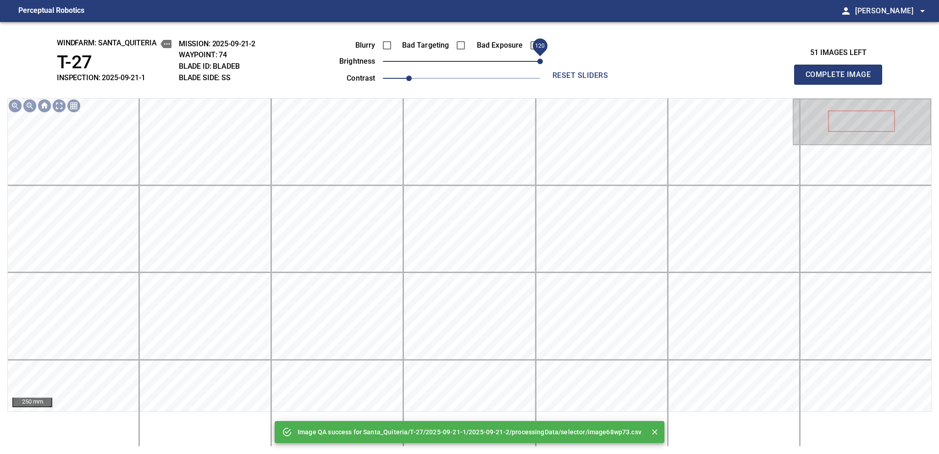
drag, startPoint x: 515, startPoint y: 60, endPoint x: 538, endPoint y: 59, distance: 23.4
click at [538, 59] on span "120" at bounding box center [461, 61] width 157 height 13
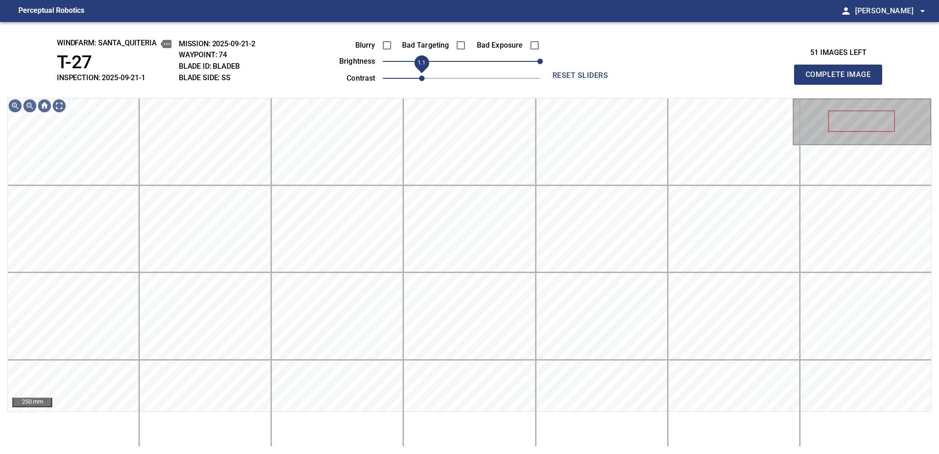
click at [419, 78] on span "1.1" at bounding box center [421, 78] width 5 height 5
click at [534, 63] on span "110" at bounding box center [532, 61] width 5 height 5
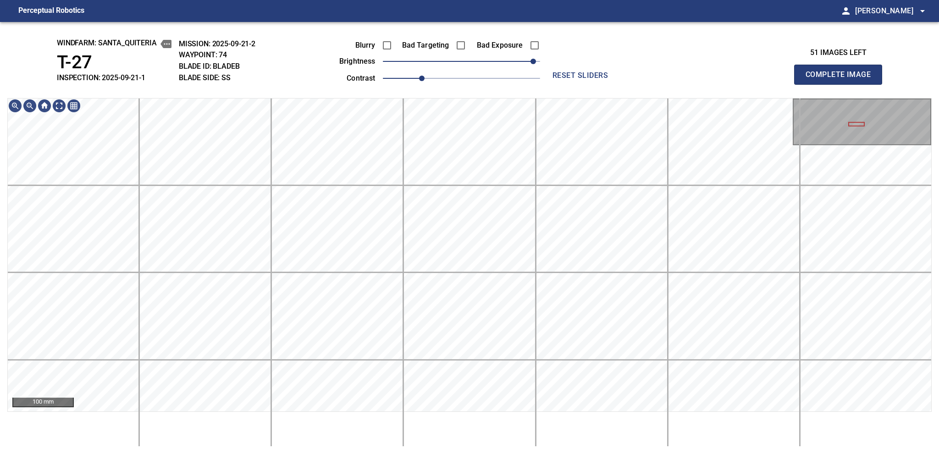
drag, startPoint x: 841, startPoint y: 77, endPoint x: 839, endPoint y: 85, distance: 8.6
click at [703, 77] on span "Complete Image" at bounding box center [838, 74] width 68 height 13
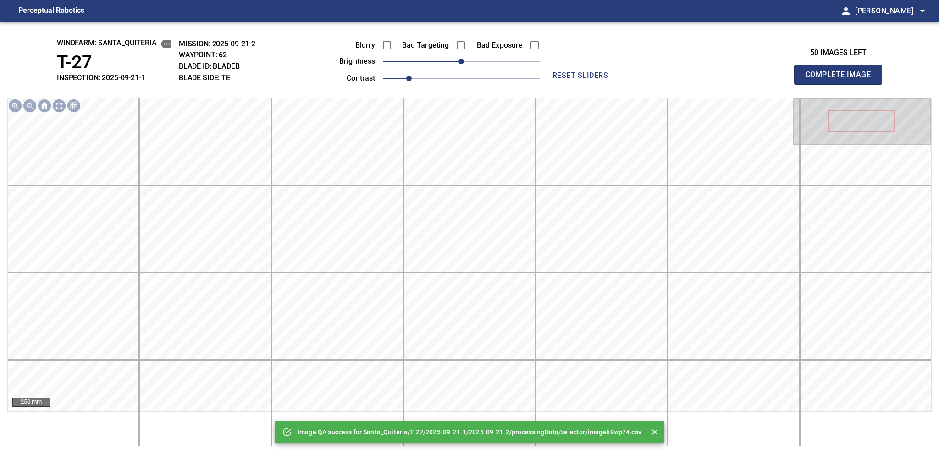
click at [703, 77] on span "Complete Image" at bounding box center [838, 74] width 68 height 13
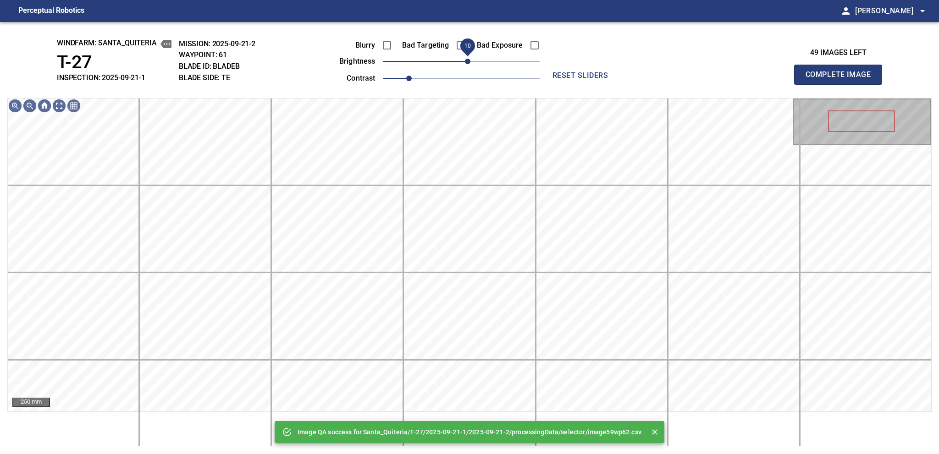
drag, startPoint x: 464, startPoint y: 62, endPoint x: 469, endPoint y: 61, distance: 5.1
click at [469, 61] on span "10" at bounding box center [467, 61] width 5 height 5
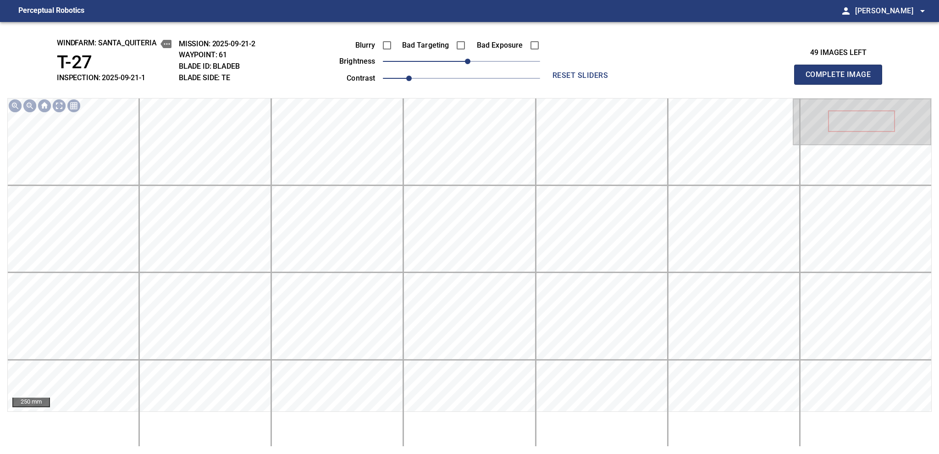
click at [703, 77] on span "Complete Image" at bounding box center [838, 74] width 68 height 13
drag, startPoint x: 478, startPoint y: 65, endPoint x: 486, endPoint y: 62, distance: 8.3
click at [486, 62] on span "40" at bounding box center [486, 61] width 5 height 5
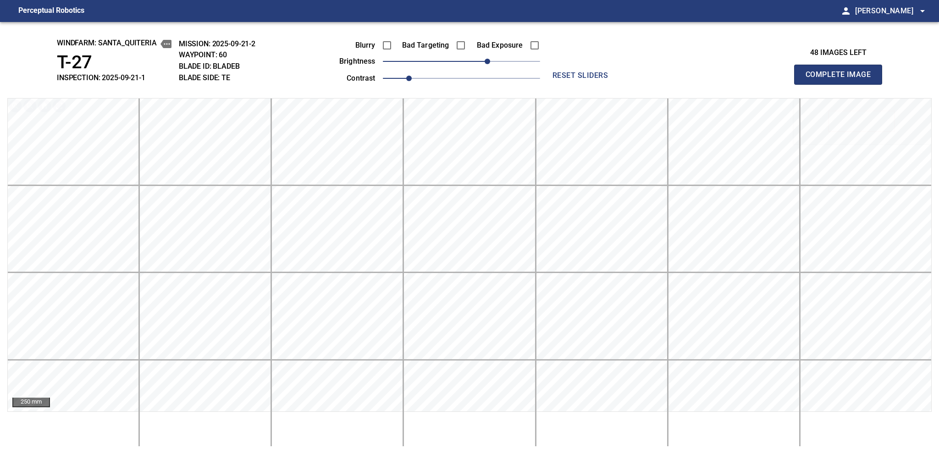
click at [703, 77] on span "Complete Image" at bounding box center [838, 74] width 68 height 13
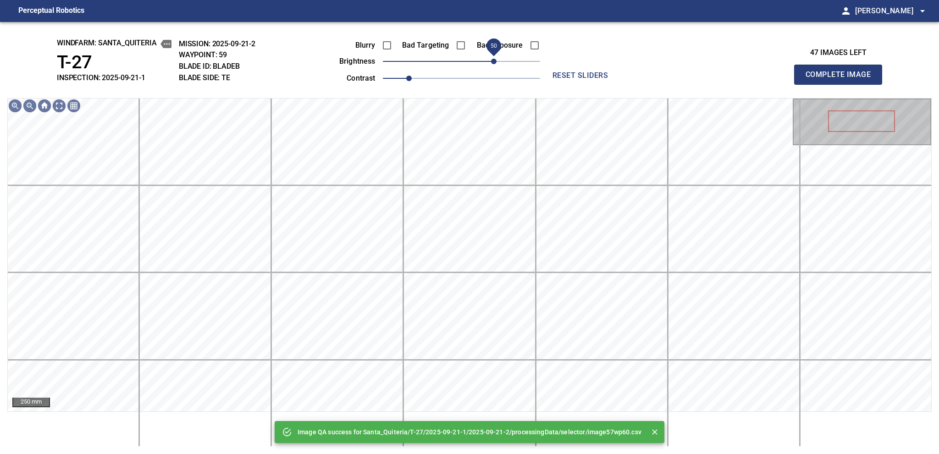
drag, startPoint x: 486, startPoint y: 62, endPoint x: 493, endPoint y: 60, distance: 6.7
click at [493, 60] on span "50" at bounding box center [461, 61] width 157 height 13
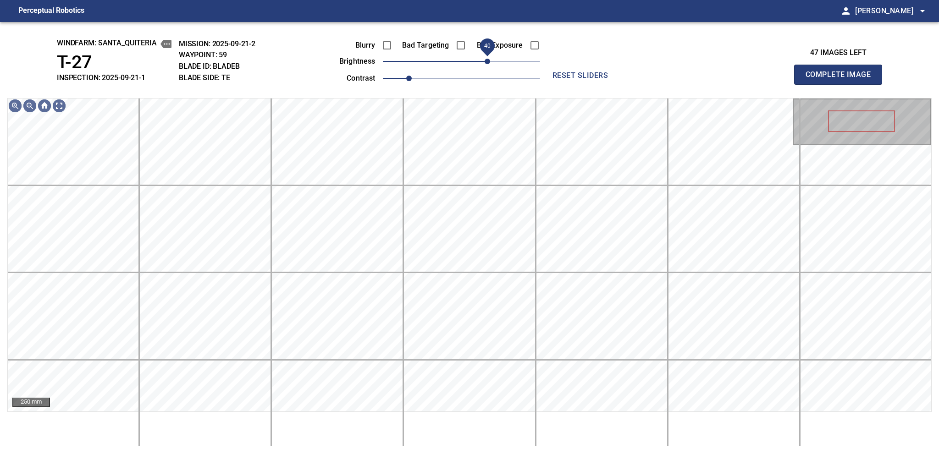
click at [489, 60] on span "40" at bounding box center [486, 61] width 5 height 5
click at [494, 63] on span "50" at bounding box center [493, 61] width 5 height 5
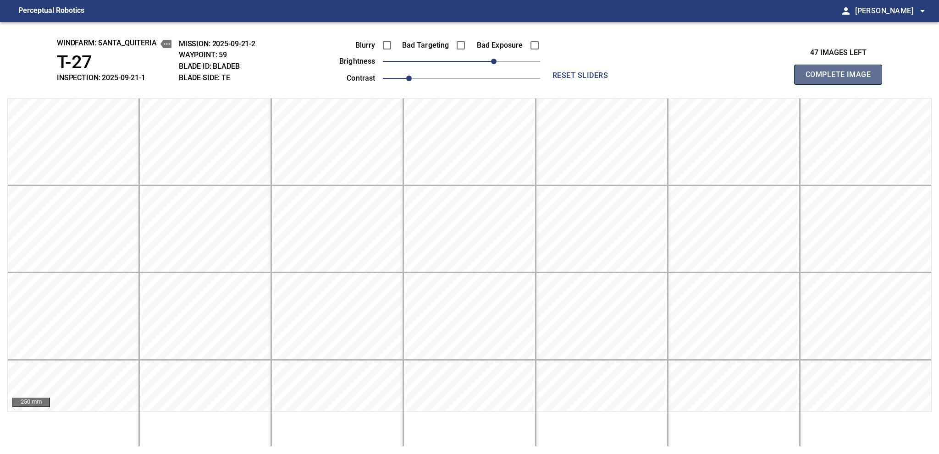
click at [703, 76] on button "Complete Image" at bounding box center [838, 75] width 88 height 20
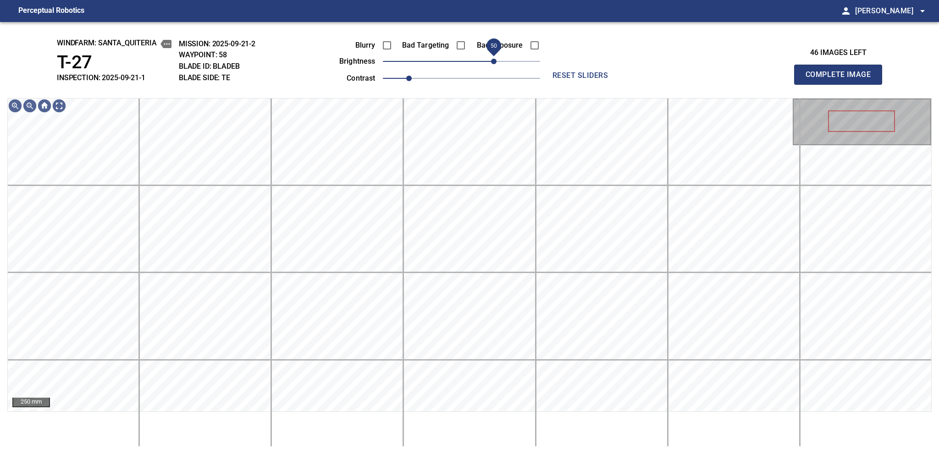
drag, startPoint x: 462, startPoint y: 69, endPoint x: 491, endPoint y: 58, distance: 30.9
click at [491, 59] on span "50" at bounding box center [493, 61] width 5 height 5
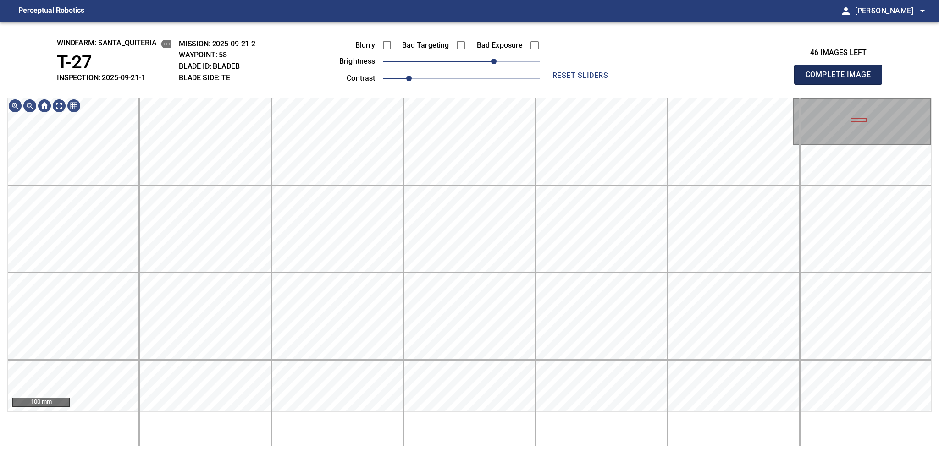
click at [703, 77] on span "Complete Image" at bounding box center [838, 74] width 68 height 13
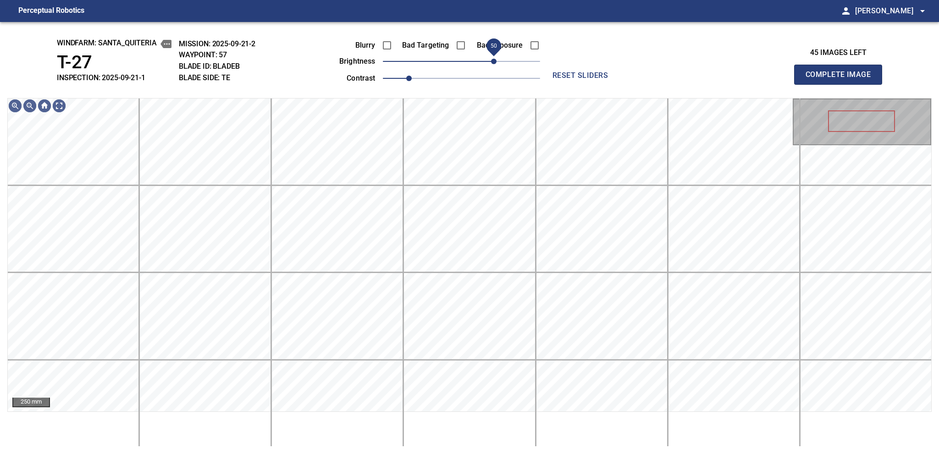
drag, startPoint x: 490, startPoint y: 61, endPoint x: 496, endPoint y: 61, distance: 6.0
click at [496, 61] on span "50" at bounding box center [493, 61] width 5 height 5
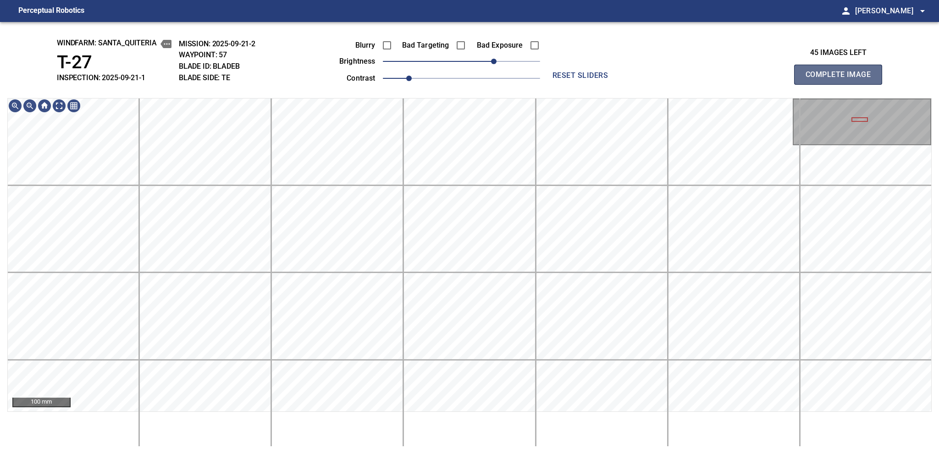
click at [703, 77] on span "Complete Image" at bounding box center [838, 74] width 68 height 13
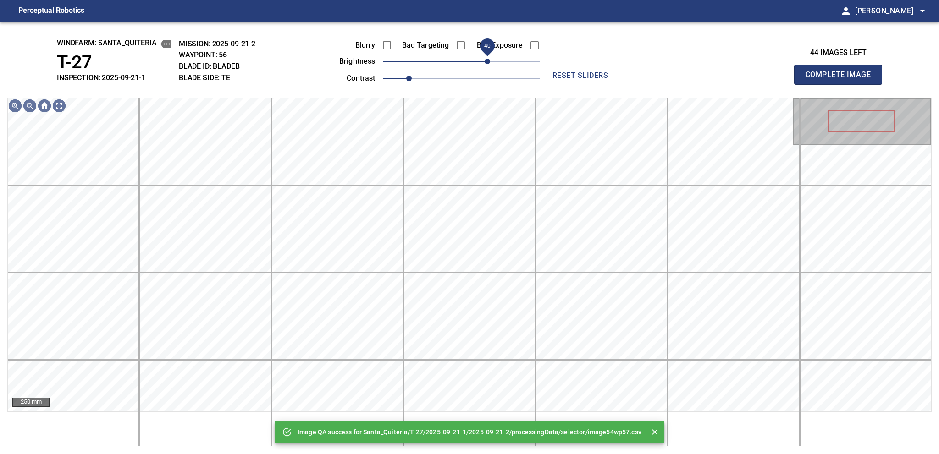
drag, startPoint x: 462, startPoint y: 66, endPoint x: 486, endPoint y: 65, distance: 23.8
click at [486, 64] on span "40" at bounding box center [486, 61] width 5 height 5
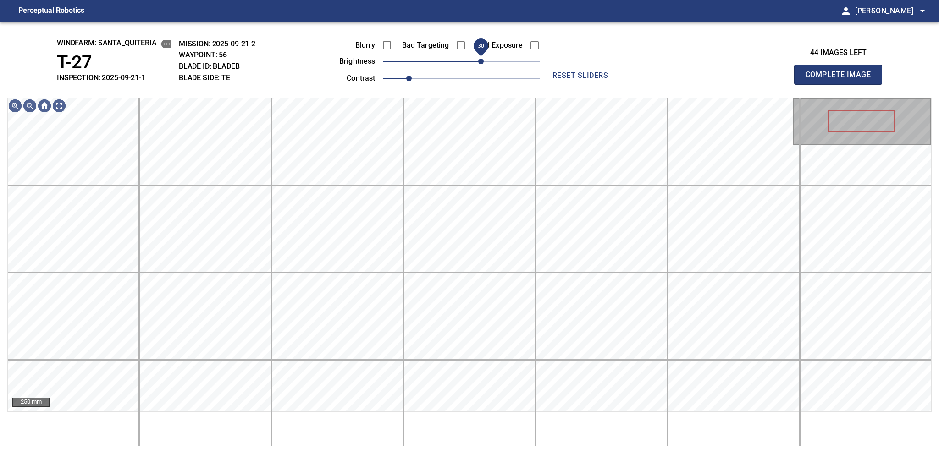
drag, startPoint x: 485, startPoint y: 62, endPoint x: 480, endPoint y: 62, distance: 5.0
click at [480, 62] on span "30" at bounding box center [480, 61] width 5 height 5
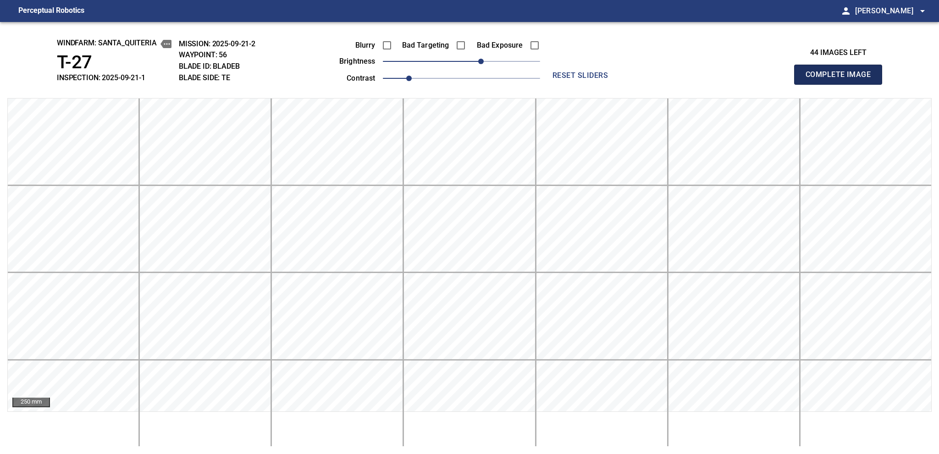
click at [703, 77] on span "Complete Image" at bounding box center [838, 74] width 68 height 13
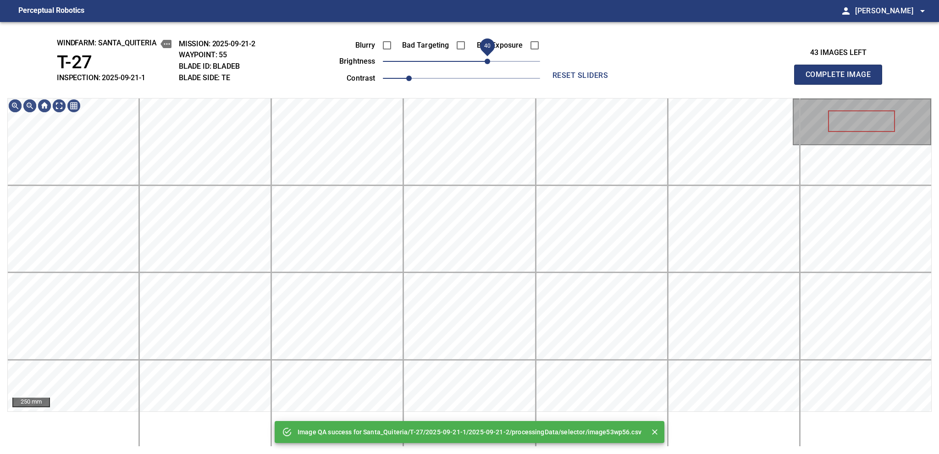
drag, startPoint x: 480, startPoint y: 62, endPoint x: 490, endPoint y: 59, distance: 10.5
click at [490, 59] on span "40" at bounding box center [461, 61] width 157 height 13
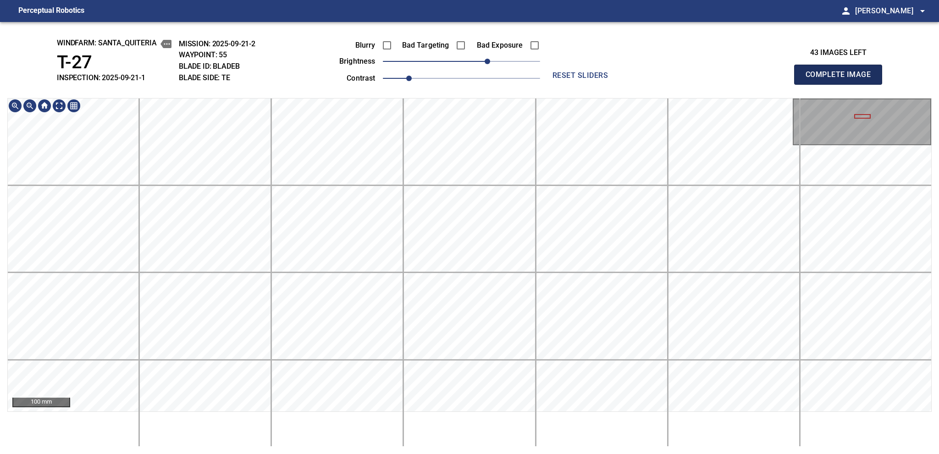
click at [703, 77] on span "Complete Image" at bounding box center [838, 74] width 68 height 13
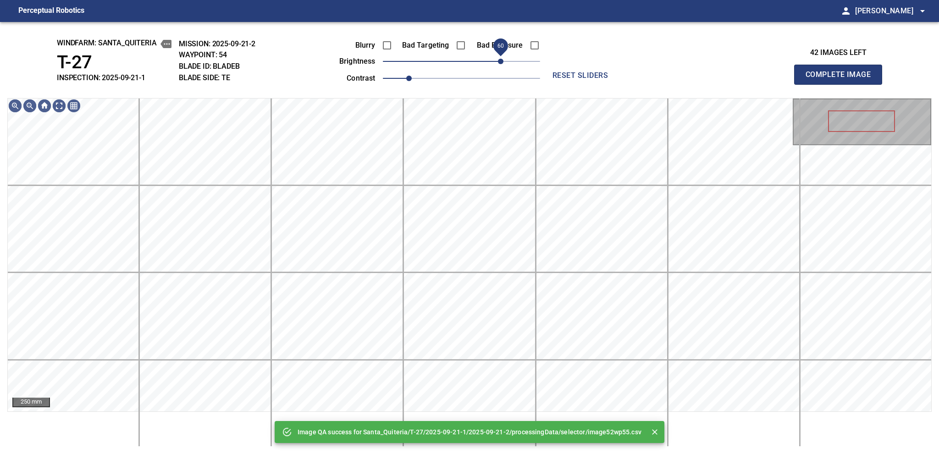
drag, startPoint x: 496, startPoint y: 59, endPoint x: 501, endPoint y: 62, distance: 6.0
click at [501, 62] on span "60" at bounding box center [461, 61] width 157 height 13
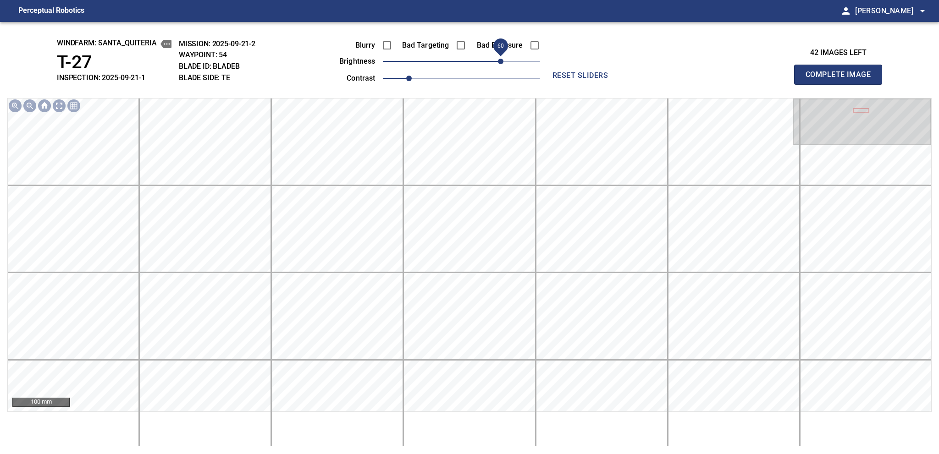
click at [498, 61] on span "60" at bounding box center [500, 61] width 5 height 5
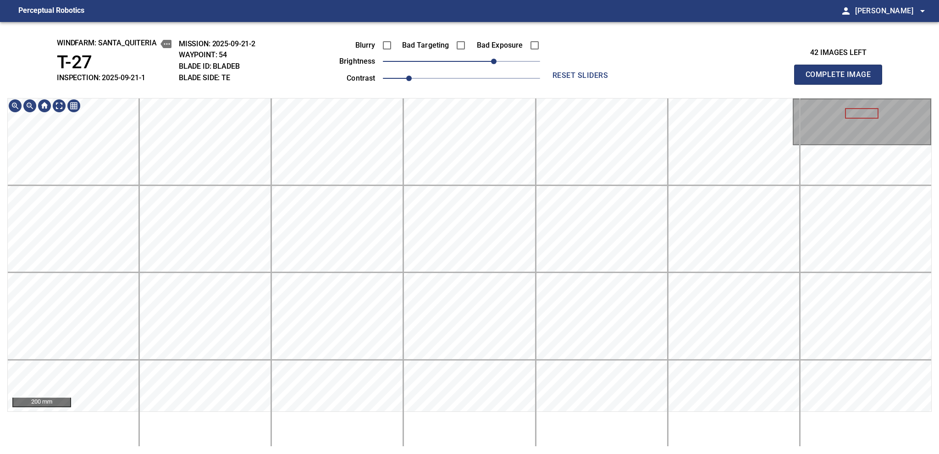
drag, startPoint x: 864, startPoint y: 96, endPoint x: 854, endPoint y: 90, distance: 12.0
click at [703, 77] on span "Complete Image" at bounding box center [838, 74] width 68 height 13
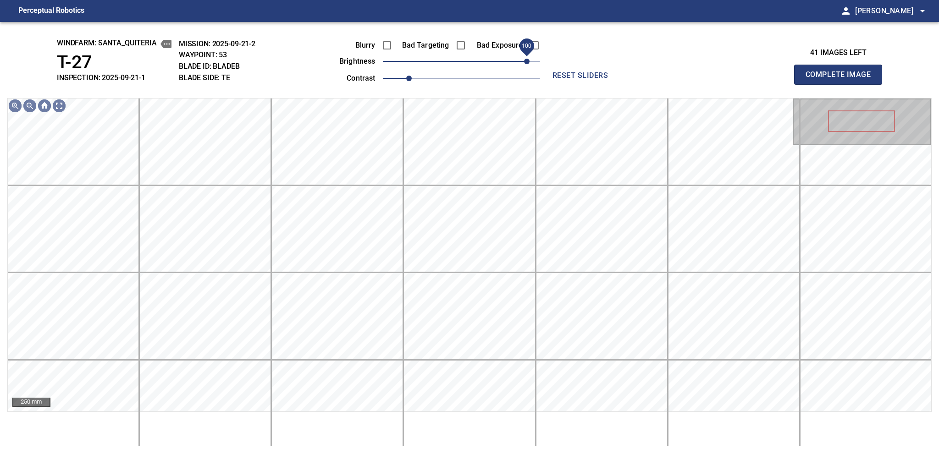
drag, startPoint x: 483, startPoint y: 61, endPoint x: 523, endPoint y: 58, distance: 40.5
click at [524, 59] on span "100" at bounding box center [526, 61] width 5 height 5
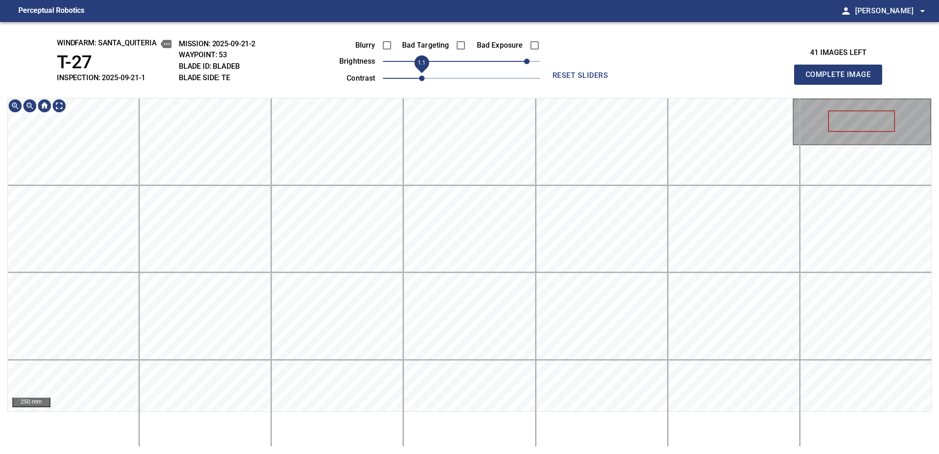
click at [419, 76] on span "1.1" at bounding box center [421, 78] width 5 height 5
click at [516, 426] on html "Perceptual Robotics person [PERSON_NAME] arrow_drop_down windfarm: Santa_Quiter…" at bounding box center [469, 227] width 939 height 454
click at [496, 426] on html "Perceptual Robotics person [PERSON_NAME] arrow_drop_down windfarm: Santa_Quiter…" at bounding box center [469, 227] width 939 height 454
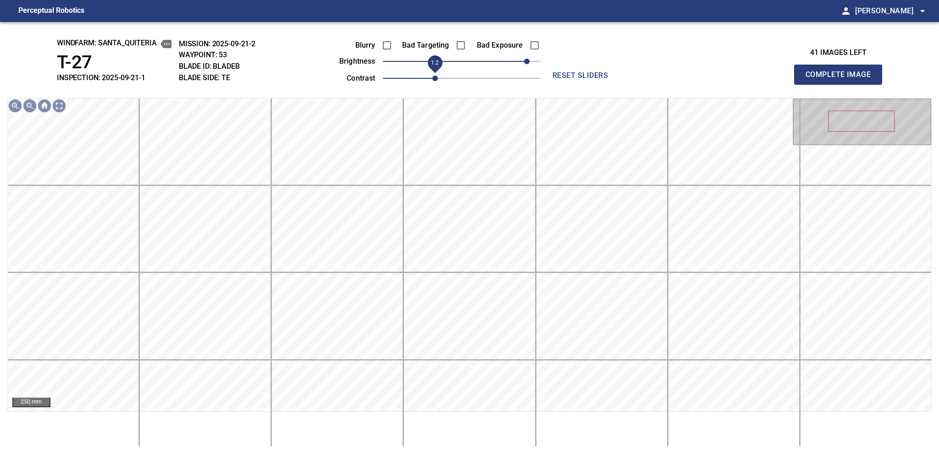
drag, startPoint x: 423, startPoint y: 76, endPoint x: 434, endPoint y: 76, distance: 11.0
click at [434, 76] on span "1.2" at bounding box center [434, 78] width 5 height 5
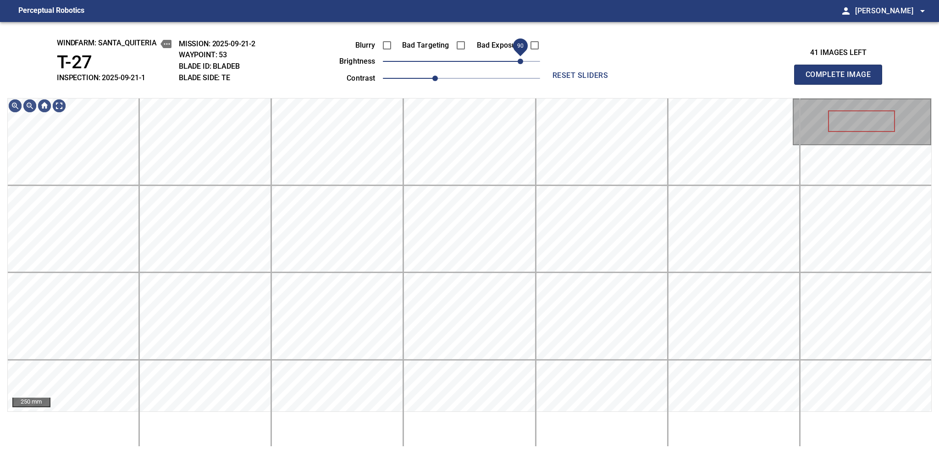
click at [522, 59] on span "90" at bounding box center [519, 61] width 5 height 5
click at [703, 77] on span "Complete Image" at bounding box center [838, 74] width 68 height 13
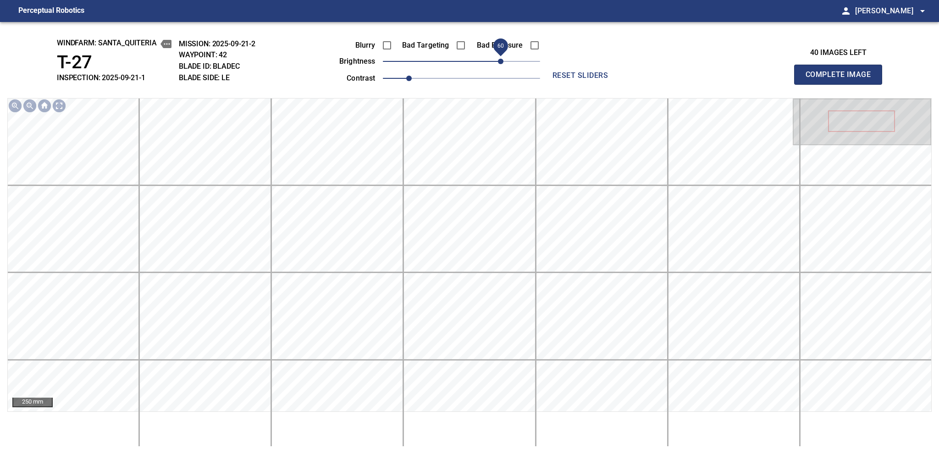
drag, startPoint x: 508, startPoint y: 66, endPoint x: 500, endPoint y: 68, distance: 8.0
click at [500, 64] on span "60" at bounding box center [500, 61] width 5 height 5
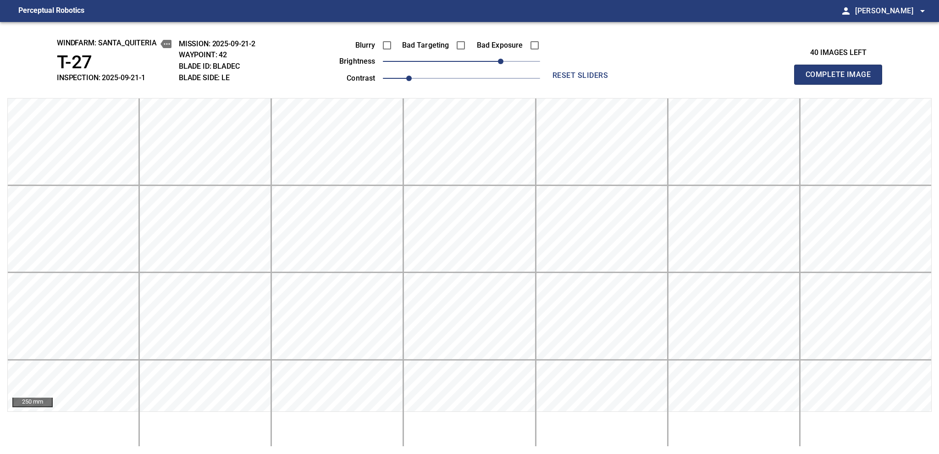
click at [703, 77] on span "Complete Image" at bounding box center [838, 74] width 68 height 13
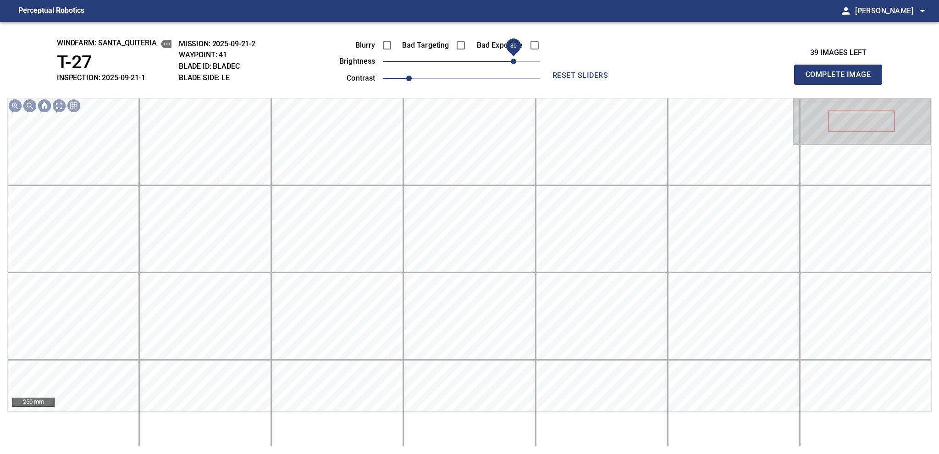
click at [515, 60] on span "80" at bounding box center [513, 61] width 5 height 5
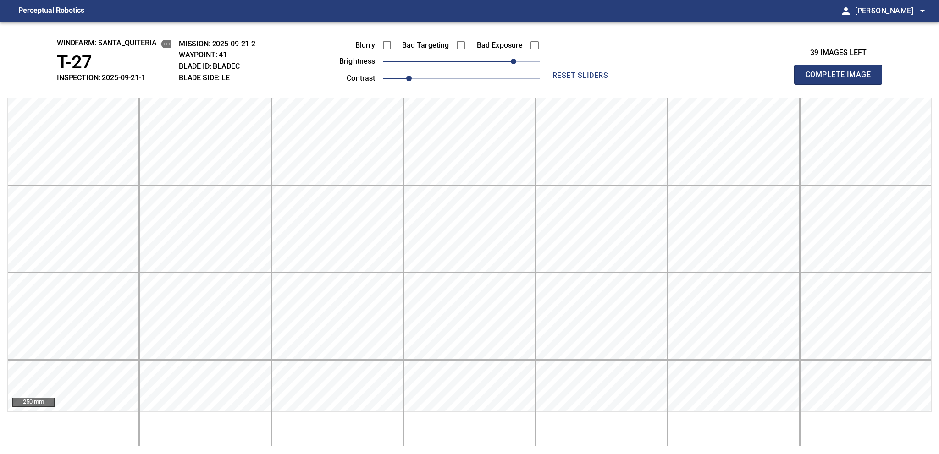
click at [703, 77] on span "Complete Image" at bounding box center [838, 74] width 68 height 13
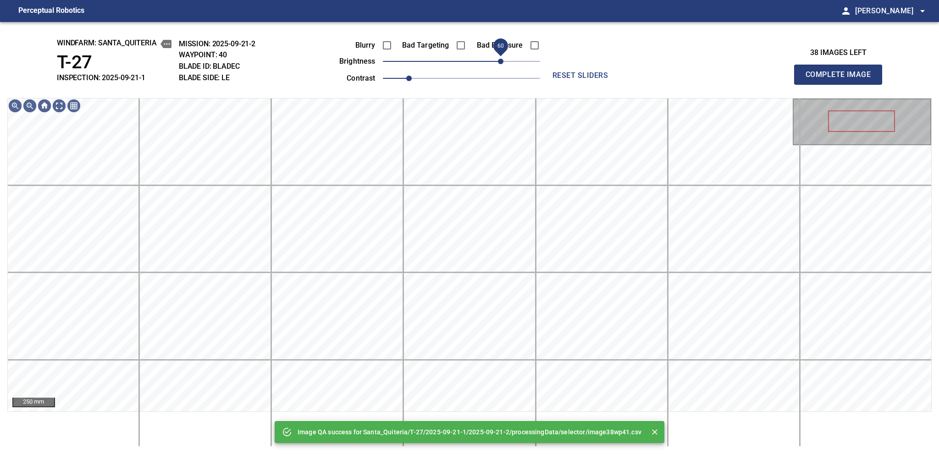
drag, startPoint x: 515, startPoint y: 60, endPoint x: 500, endPoint y: 66, distance: 16.0
click at [500, 66] on span "60" at bounding box center [461, 61] width 157 height 13
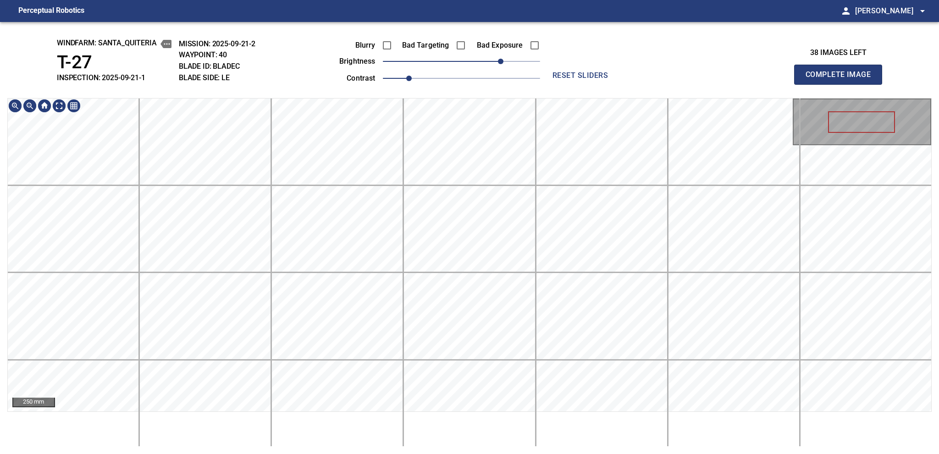
click at [489, 94] on div "windfarm: Santa_Quiteria T-27 INSPECTION: 2025-09-21-1 MISSION: 2025-09-21-2 WA…" at bounding box center [469, 238] width 939 height 432
click at [703, 77] on span "Complete Image" at bounding box center [838, 74] width 68 height 13
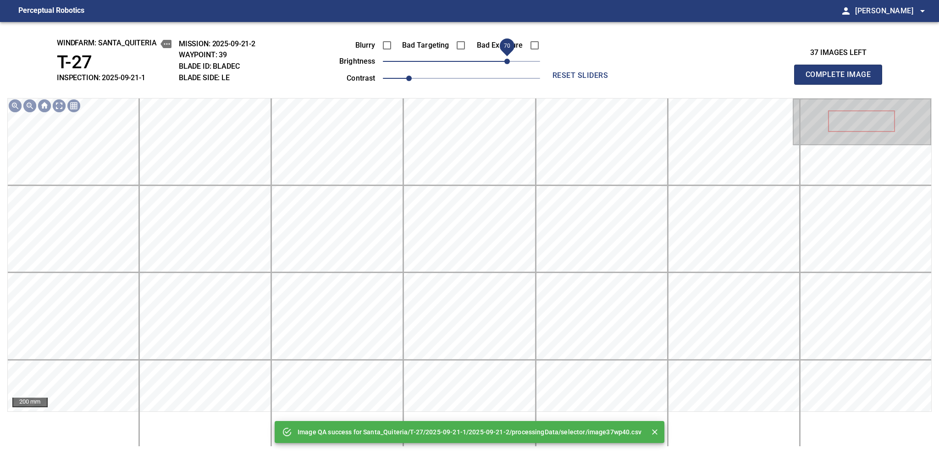
drag, startPoint x: 506, startPoint y: 56, endPoint x: 509, endPoint y: 66, distance: 9.9
click at [509, 66] on span "70" at bounding box center [461, 61] width 157 height 13
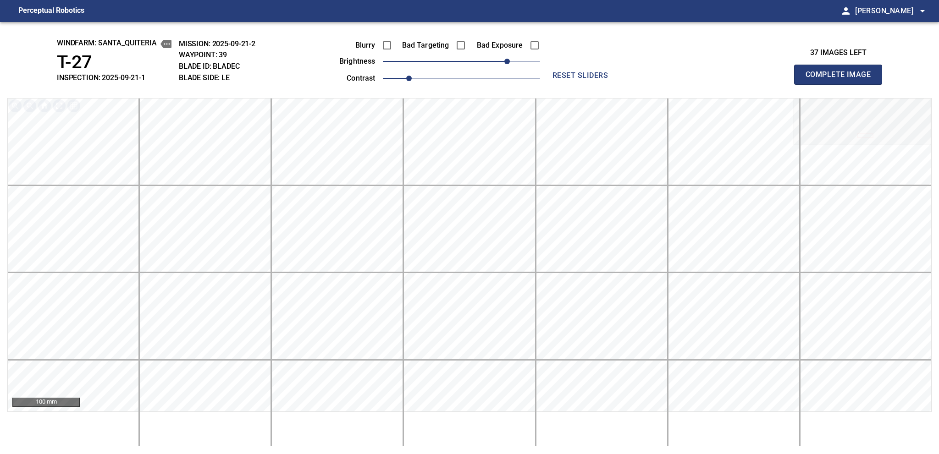
click at [703, 77] on span "Complete Image" at bounding box center [838, 74] width 68 height 13
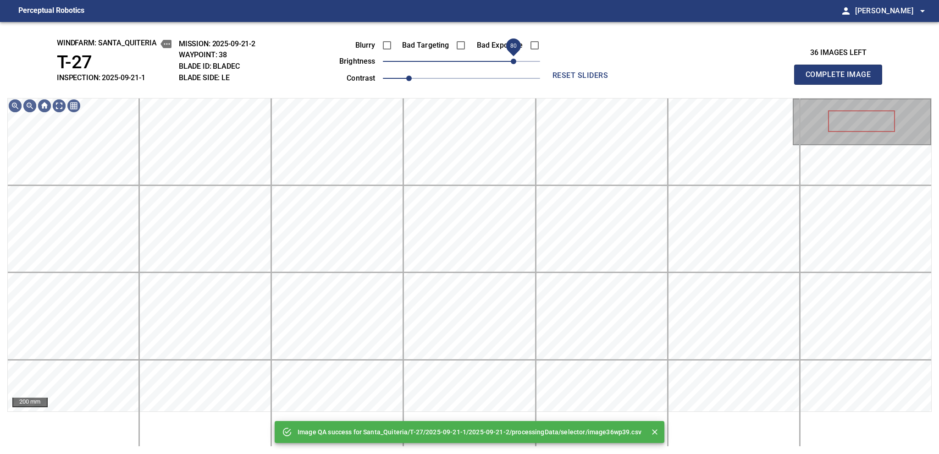
drag, startPoint x: 508, startPoint y: 60, endPoint x: 515, endPoint y: 62, distance: 7.1
click at [515, 62] on span "80" at bounding box center [461, 61] width 157 height 13
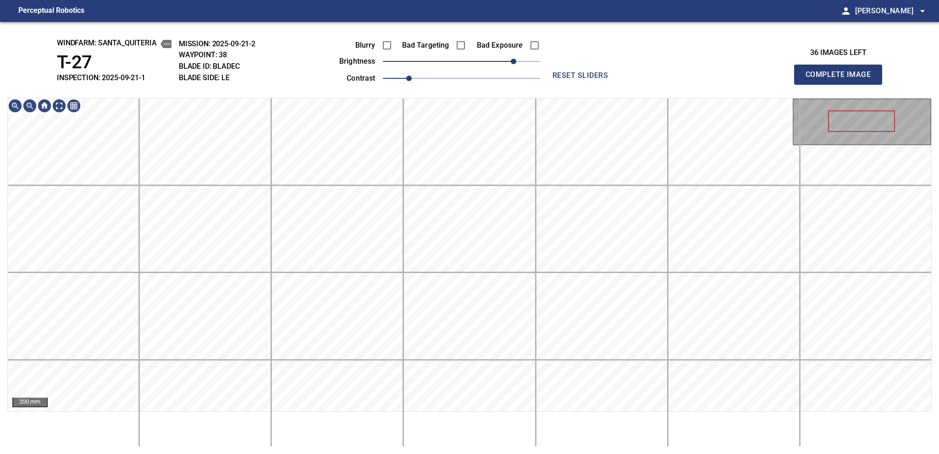
click at [377, 426] on div "200 mm" at bounding box center [469, 272] width 924 height 349
drag, startPoint x: 377, startPoint y: 434, endPoint x: 393, endPoint y: 412, distance: 27.2
click at [377, 426] on div "200 mm" at bounding box center [469, 272] width 924 height 349
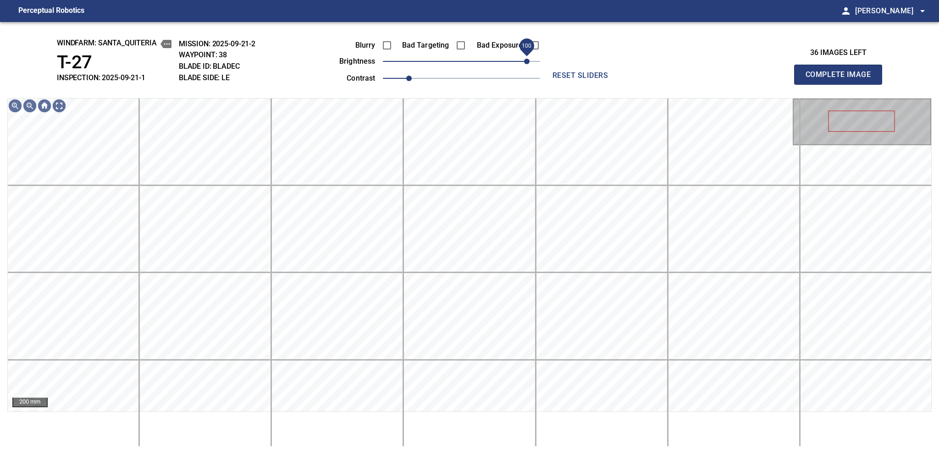
drag, startPoint x: 521, startPoint y: 65, endPoint x: 524, endPoint y: 61, distance: 4.9
click at [524, 61] on span "100" at bounding box center [526, 61] width 5 height 5
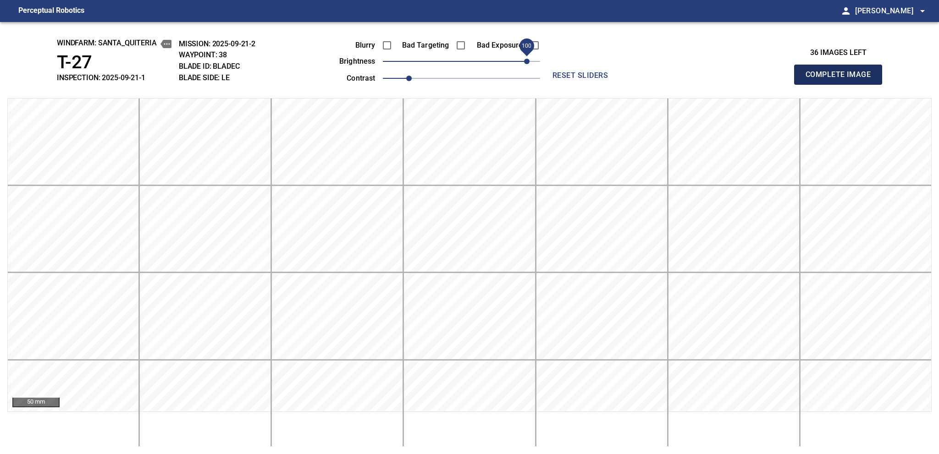
click at [703, 77] on span "Complete Image" at bounding box center [838, 74] width 68 height 13
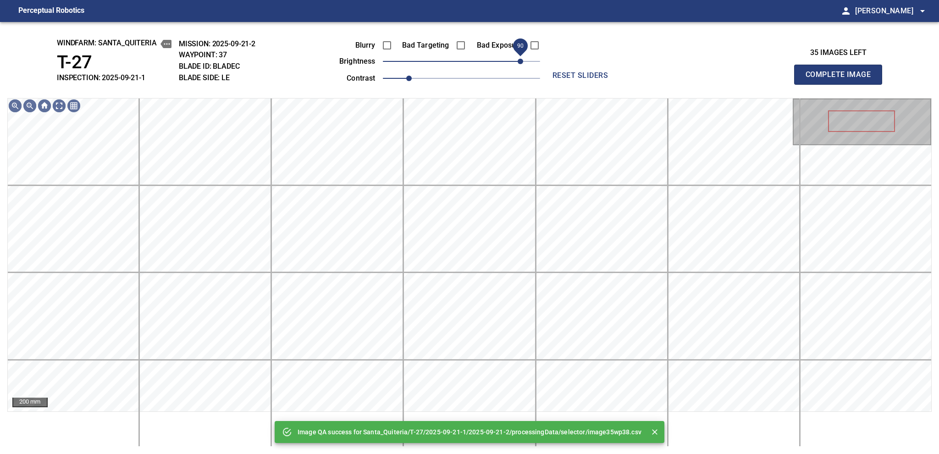
drag, startPoint x: 527, startPoint y: 60, endPoint x: 521, endPoint y: 64, distance: 7.9
click at [521, 64] on span "90" at bounding box center [461, 61] width 157 height 13
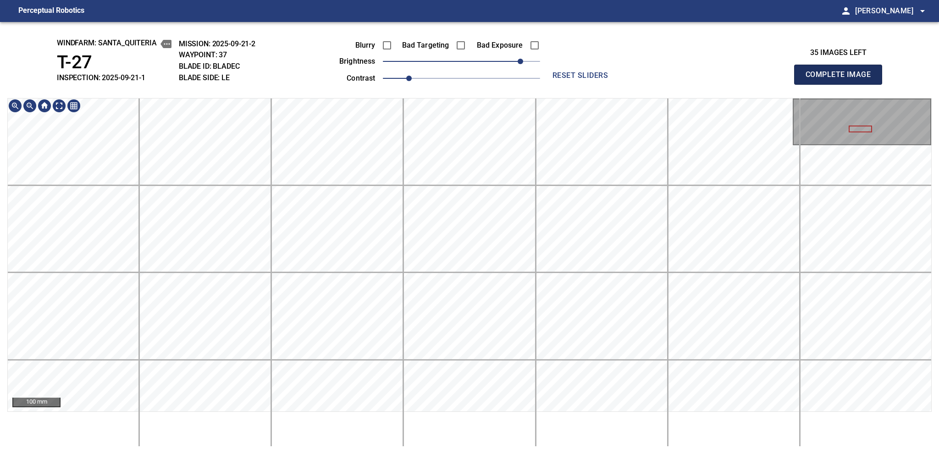
click at [703, 77] on span "Complete Image" at bounding box center [838, 74] width 68 height 13
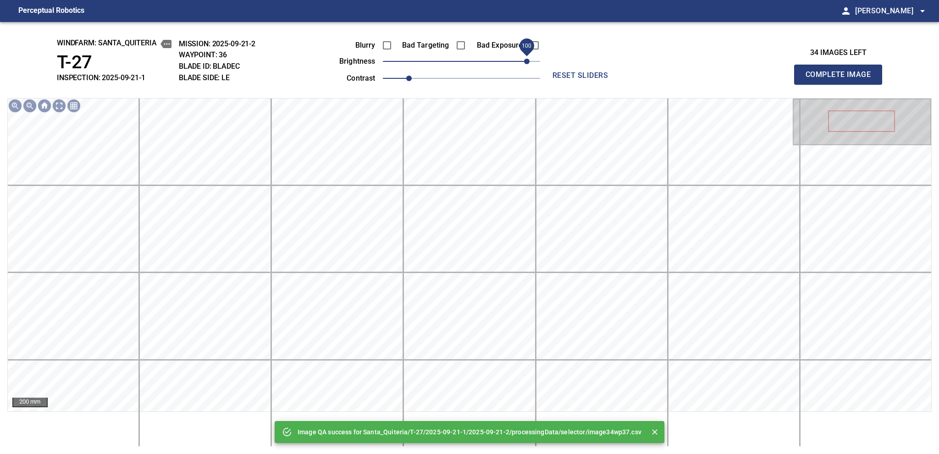
click at [527, 66] on span "100" at bounding box center [461, 61] width 157 height 13
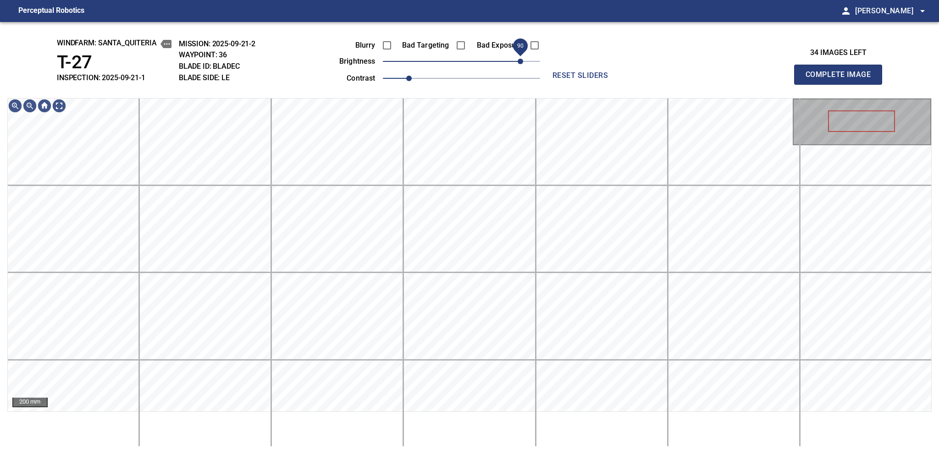
click at [522, 59] on span "90" at bounding box center [519, 61] width 5 height 5
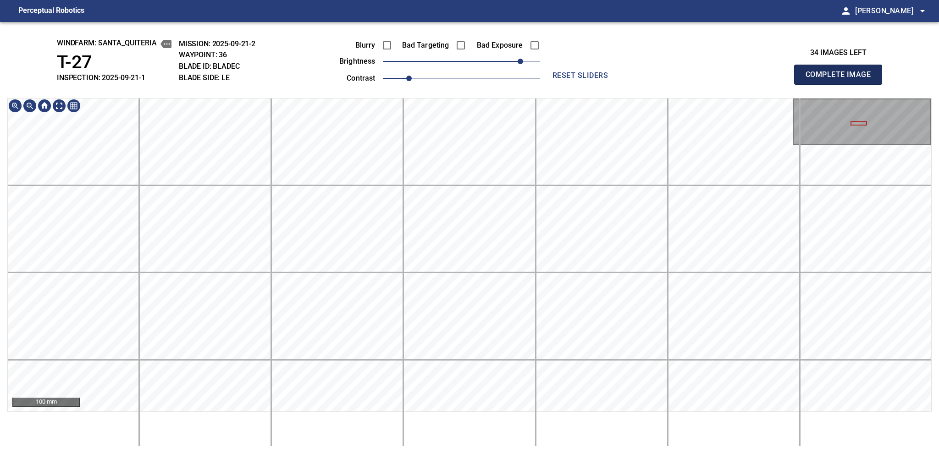
click at [703, 77] on span "Complete Image" at bounding box center [838, 74] width 68 height 13
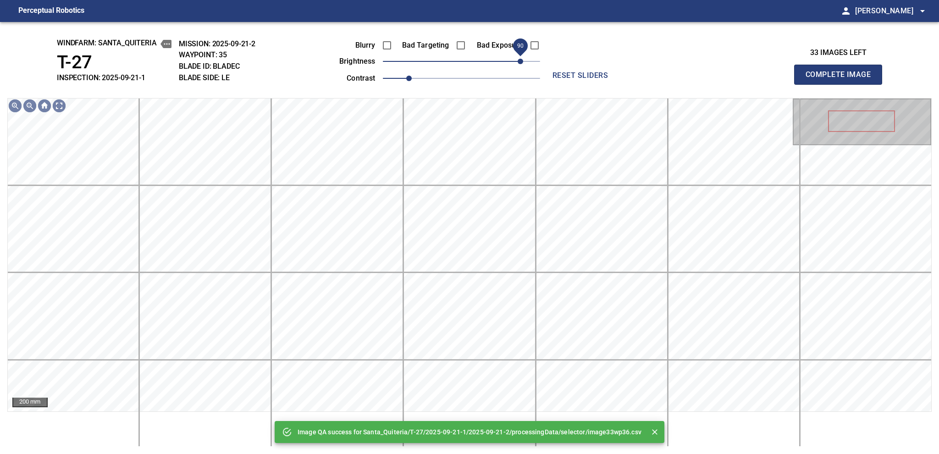
click at [517, 55] on span "90" at bounding box center [461, 61] width 157 height 13
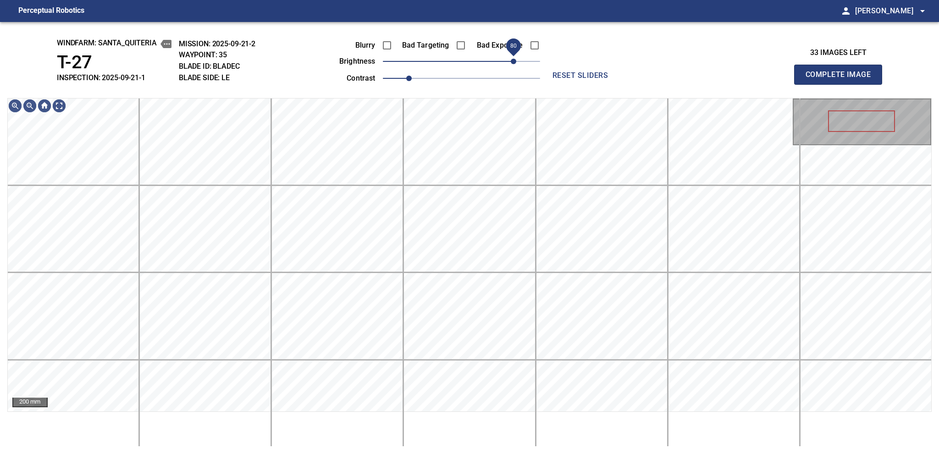
click at [514, 64] on span "80" at bounding box center [513, 61] width 5 height 5
click at [703, 77] on span "Complete Image" at bounding box center [838, 74] width 68 height 13
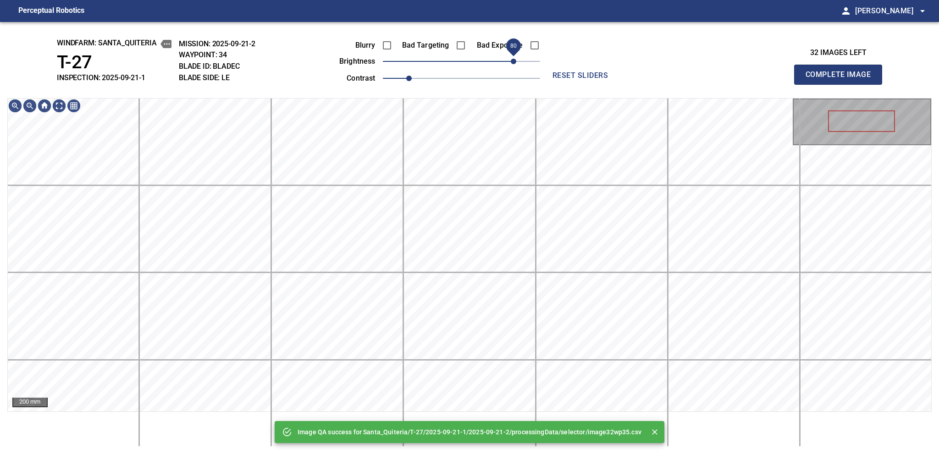
drag, startPoint x: 526, startPoint y: 64, endPoint x: 515, endPoint y: 64, distance: 11.0
click at [515, 64] on span "80" at bounding box center [461, 61] width 157 height 13
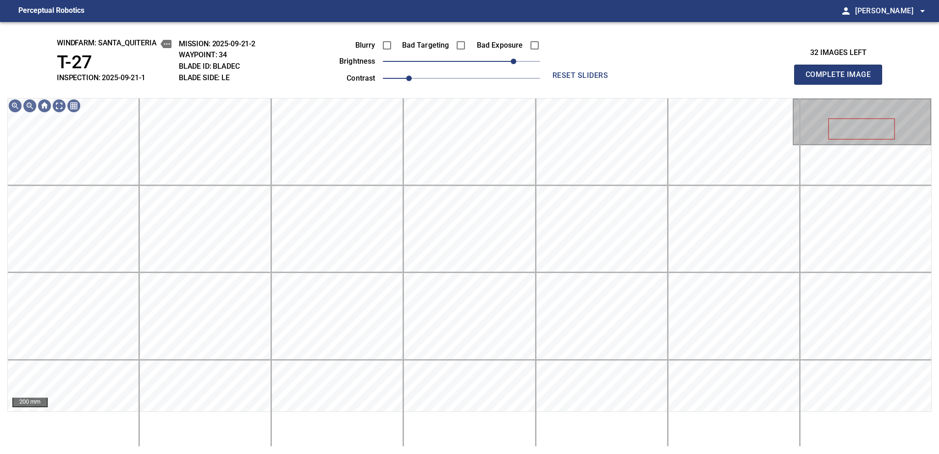
click at [703, 77] on span "Complete Image" at bounding box center [838, 74] width 68 height 13
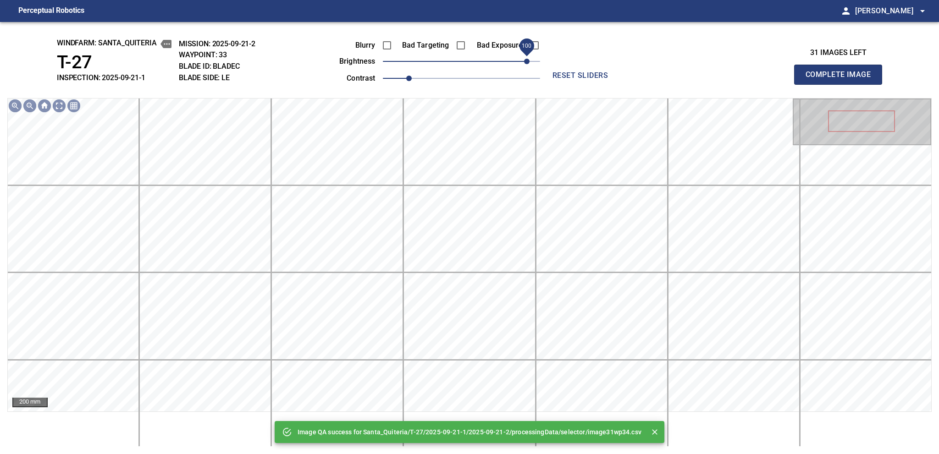
drag, startPoint x: 503, startPoint y: 61, endPoint x: 527, endPoint y: 59, distance: 24.4
click at [527, 59] on span "100" at bounding box center [461, 61] width 157 height 13
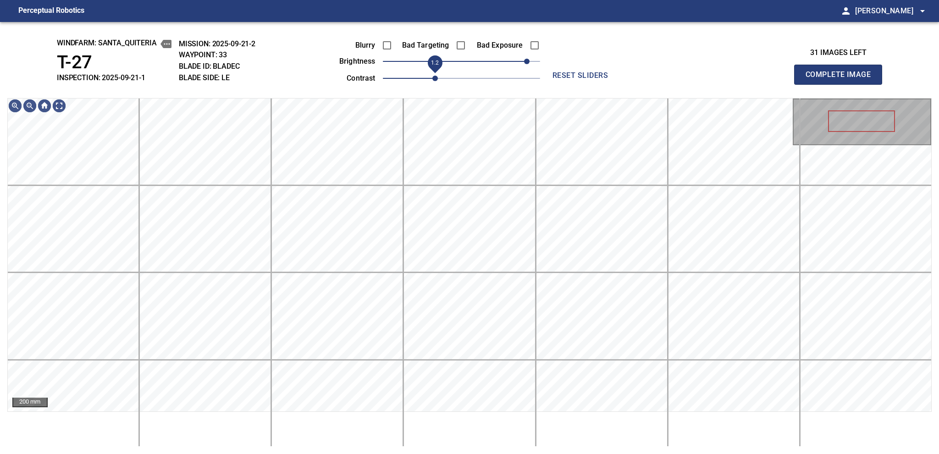
drag, startPoint x: 415, startPoint y: 78, endPoint x: 436, endPoint y: 78, distance: 20.6
click at [436, 78] on span "1.2" at bounding box center [434, 78] width 5 height 5
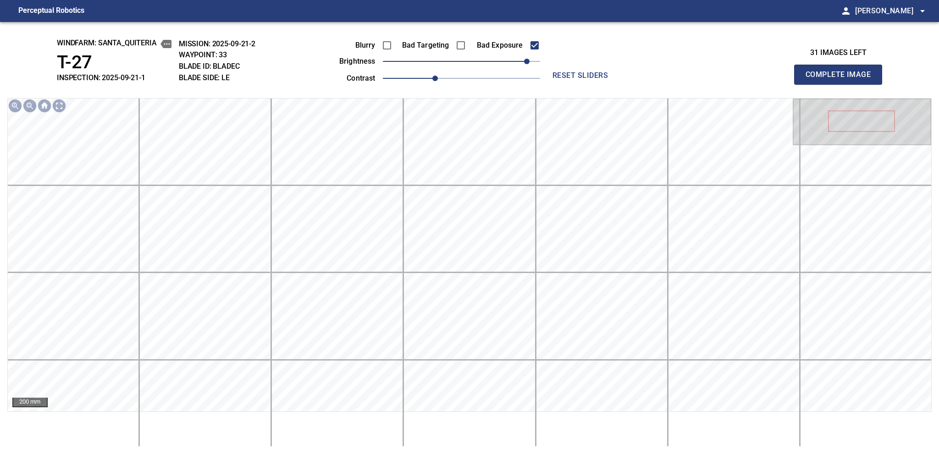
click at [703, 77] on span "Complete Image" at bounding box center [838, 74] width 68 height 13
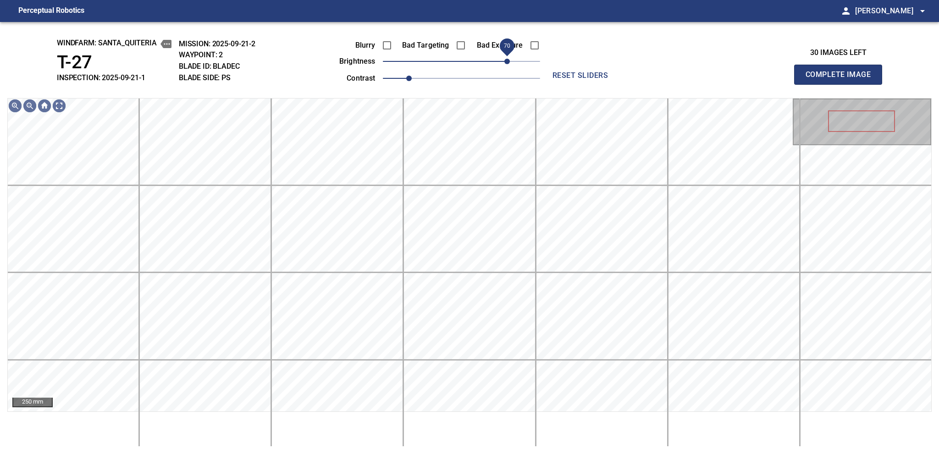
drag, startPoint x: 495, startPoint y: 65, endPoint x: 504, endPoint y: 65, distance: 8.2
click at [504, 64] on span "70" at bounding box center [506, 61] width 5 height 5
click at [500, 64] on span "60" at bounding box center [500, 61] width 5 height 5
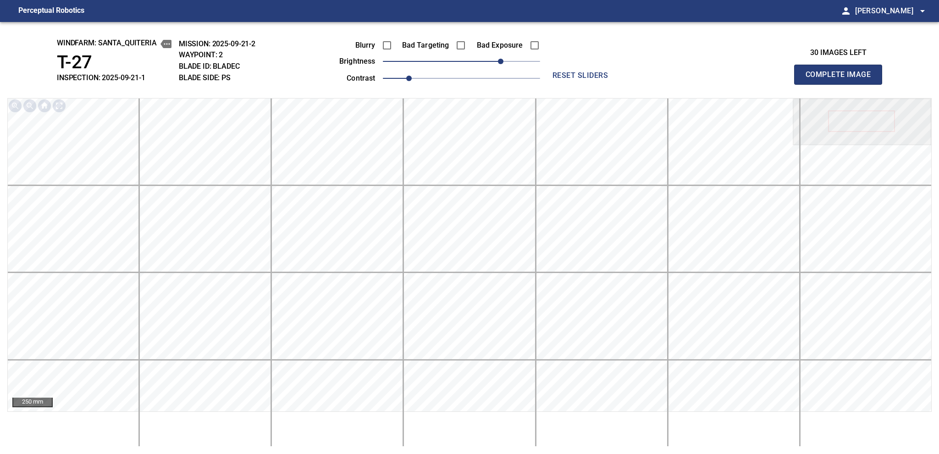
click at [703, 77] on span "Complete Image" at bounding box center [838, 74] width 68 height 13
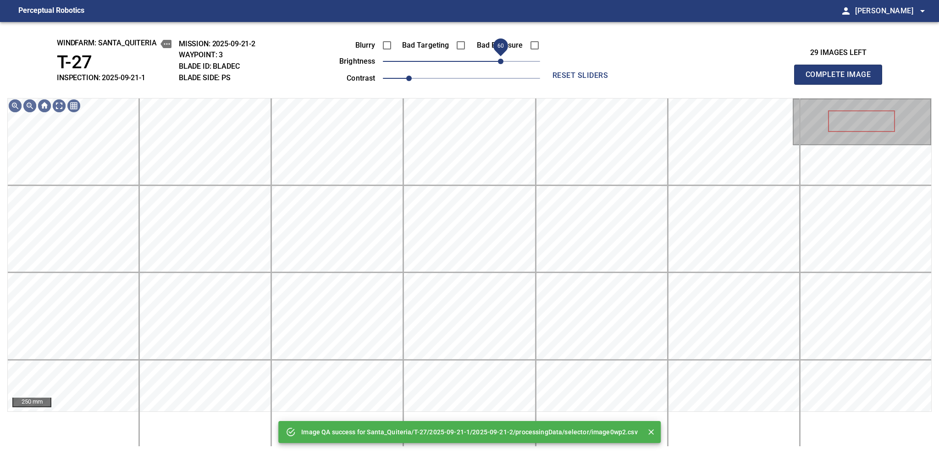
click at [502, 60] on span "60" at bounding box center [461, 61] width 157 height 13
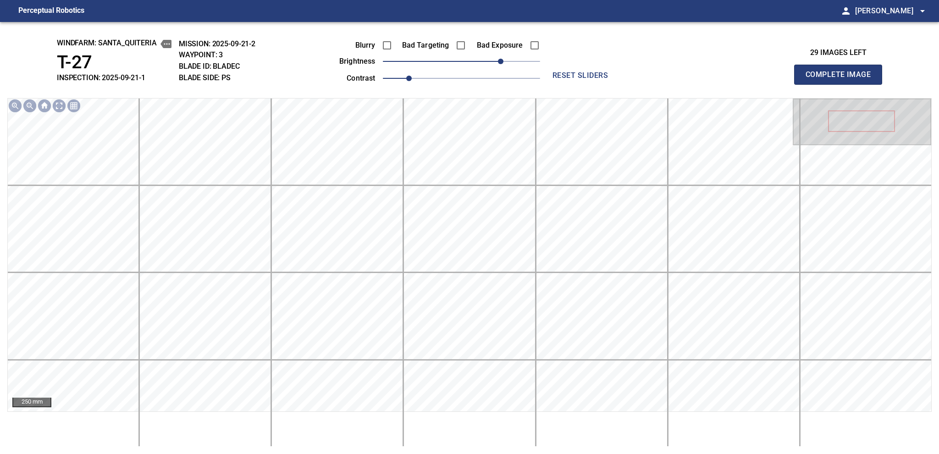
click at [703, 77] on span "Complete Image" at bounding box center [838, 74] width 68 height 13
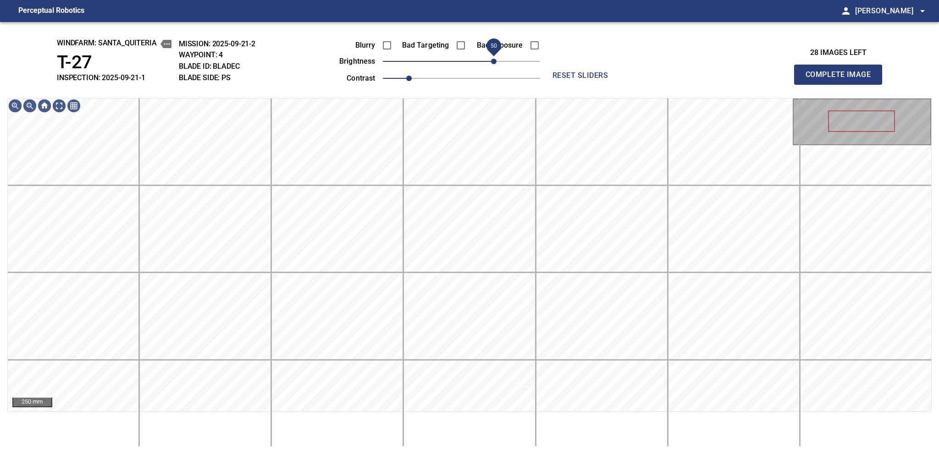
drag, startPoint x: 502, startPoint y: 60, endPoint x: 495, endPoint y: 65, distance: 8.6
click at [495, 65] on span "50" at bounding box center [461, 61] width 157 height 13
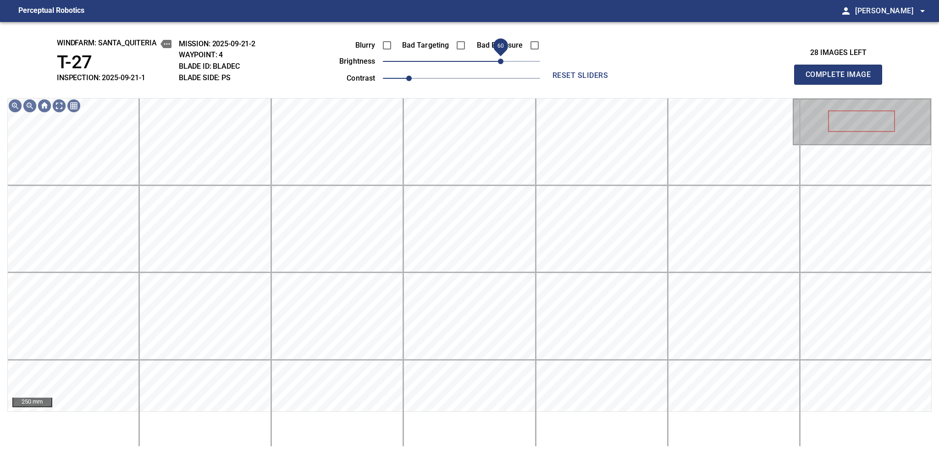
click at [498, 64] on span "60" at bounding box center [500, 61] width 5 height 5
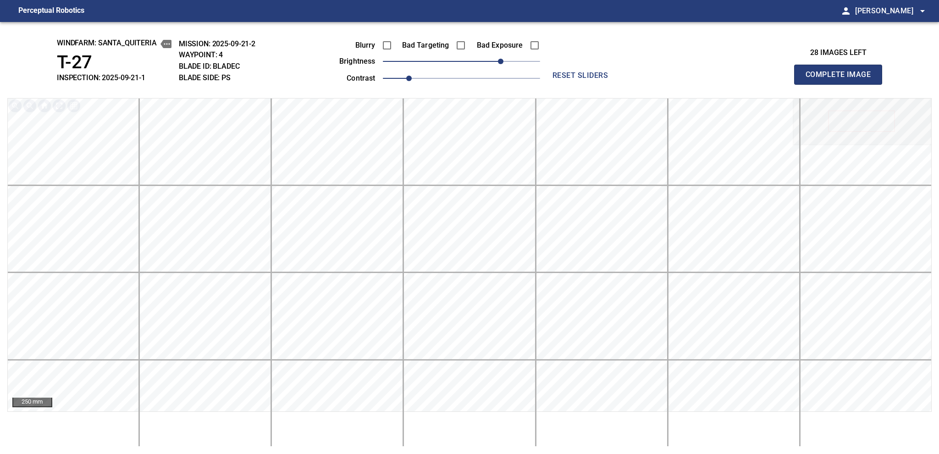
click at [703, 77] on span "Complete Image" at bounding box center [838, 74] width 68 height 13
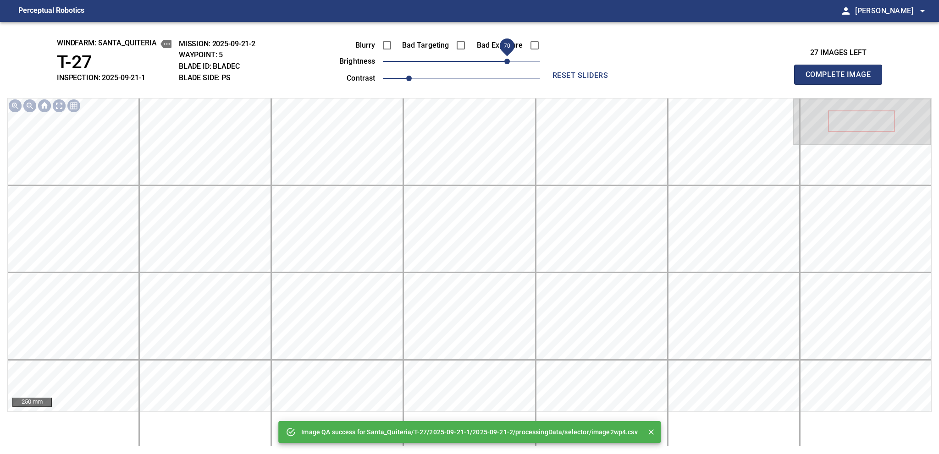
drag, startPoint x: 478, startPoint y: 62, endPoint x: 504, endPoint y: 62, distance: 26.1
click at [504, 62] on span "70" at bounding box center [506, 61] width 5 height 5
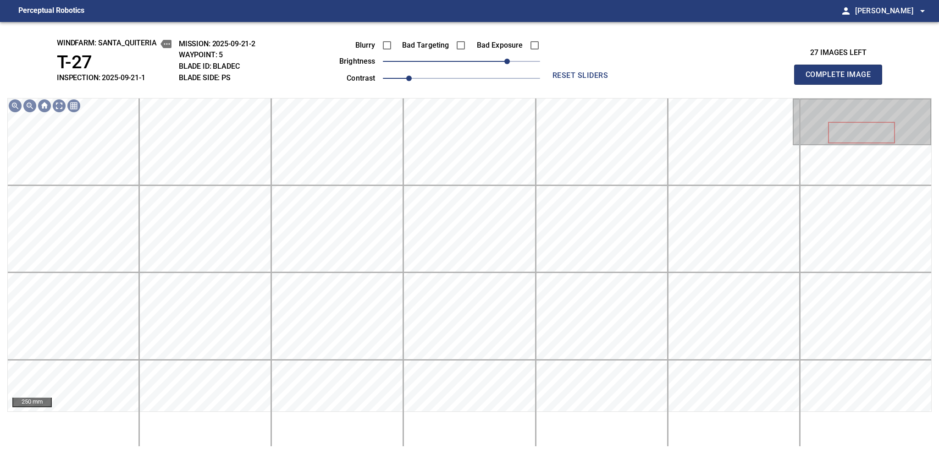
click at [703, 77] on span "Complete Image" at bounding box center [838, 74] width 68 height 13
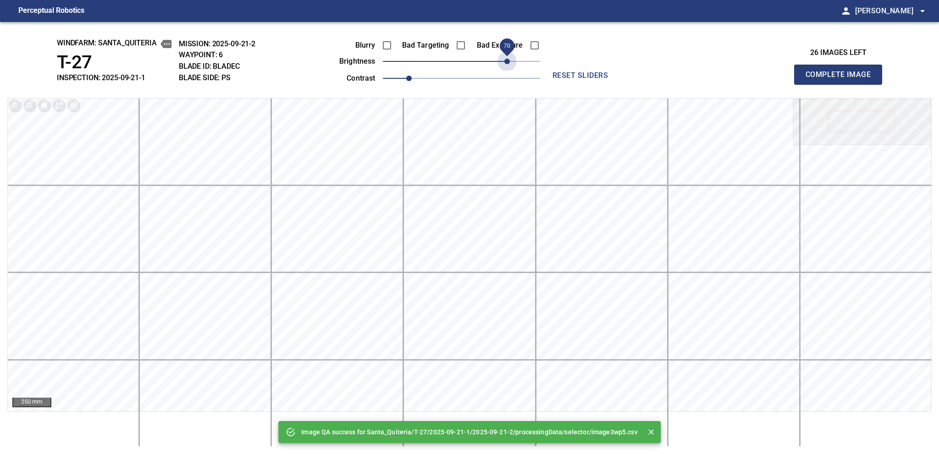
click at [510, 64] on span "70" at bounding box center [461, 61] width 157 height 13
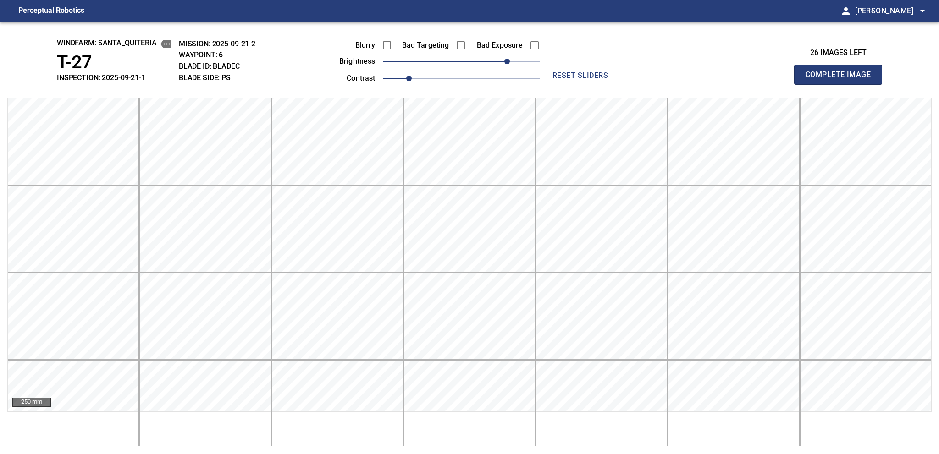
click at [703, 77] on span "Complete Image" at bounding box center [838, 74] width 68 height 13
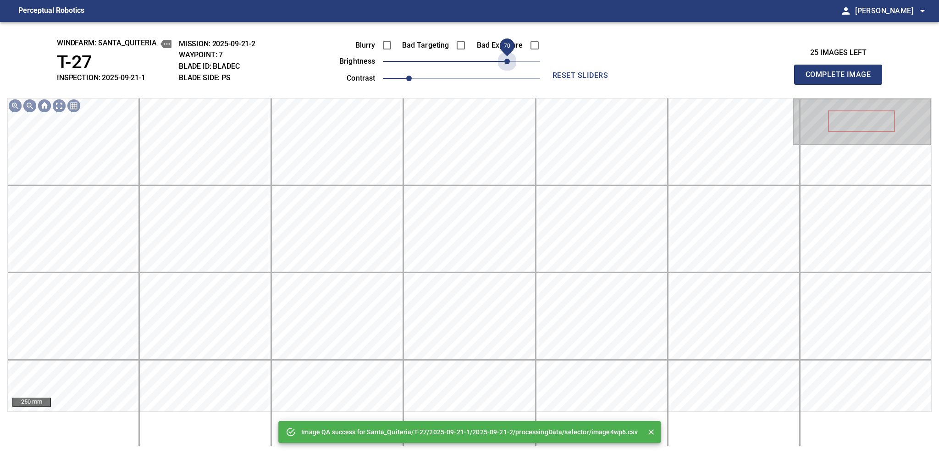
click at [510, 64] on span "70" at bounding box center [461, 61] width 157 height 13
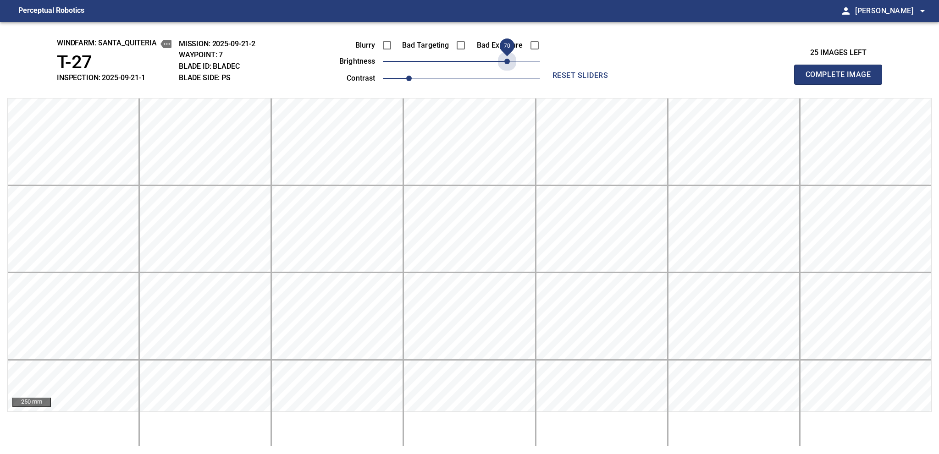
click at [510, 64] on span "70" at bounding box center [506, 61] width 5 height 5
click at [703, 77] on span "Complete Image" at bounding box center [838, 74] width 68 height 13
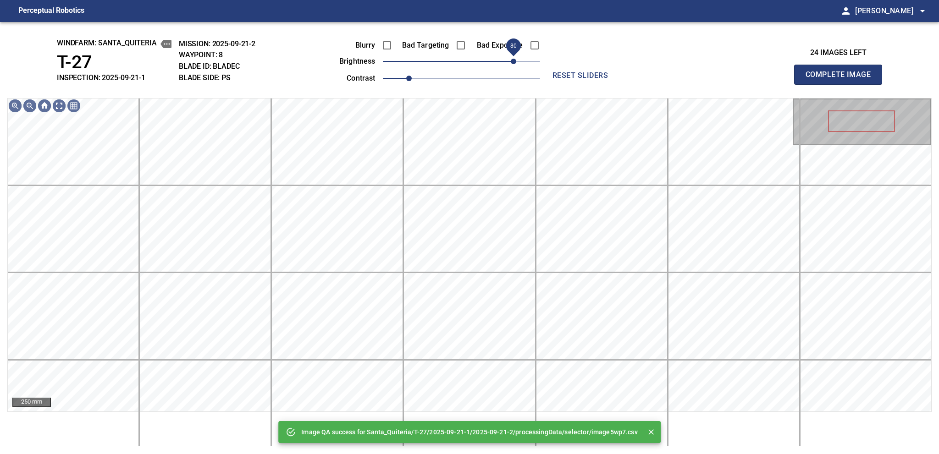
drag, startPoint x: 510, startPoint y: 64, endPoint x: 515, endPoint y: 63, distance: 5.2
click at [515, 63] on span "80" at bounding box center [461, 61] width 157 height 13
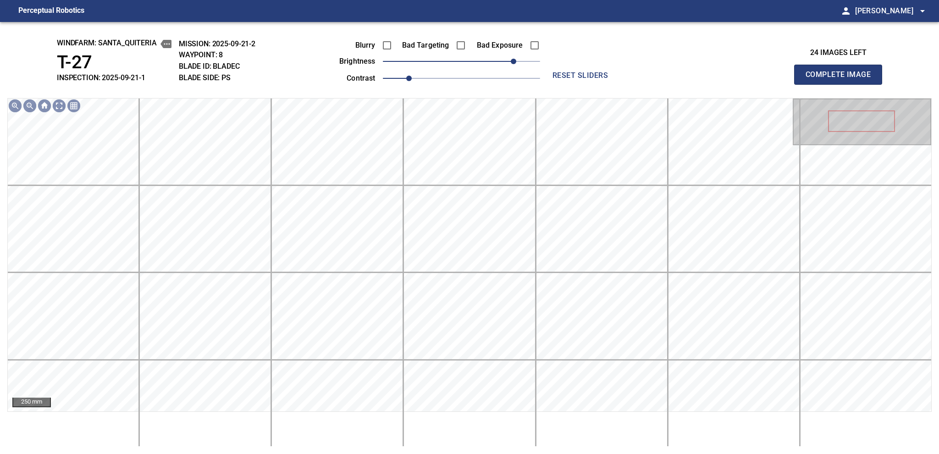
click at [703, 77] on span "Complete Image" at bounding box center [838, 74] width 68 height 13
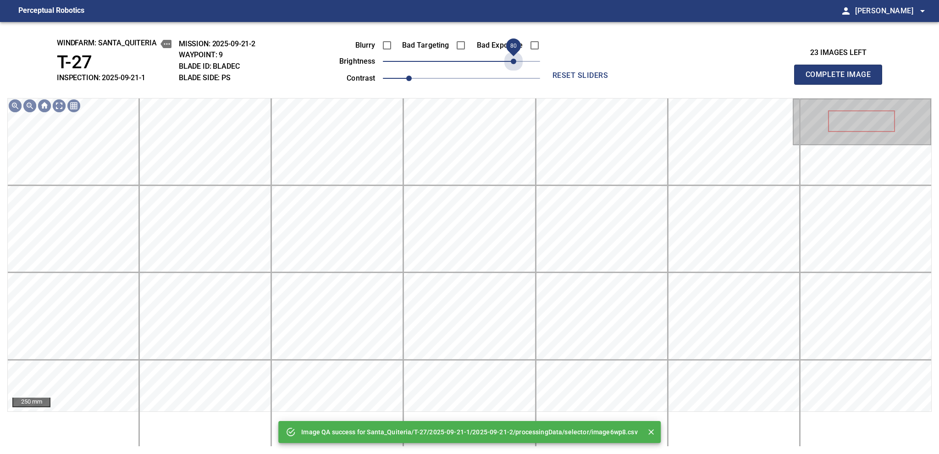
click at [515, 63] on span "80" at bounding box center [461, 61] width 157 height 13
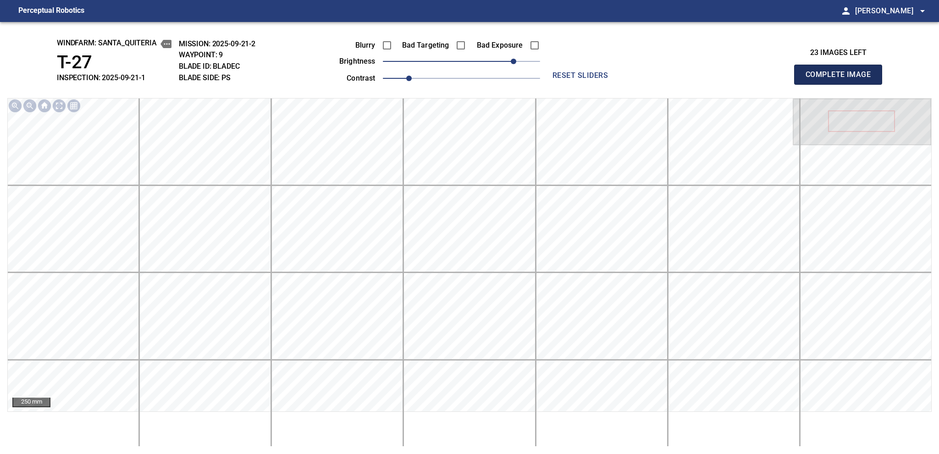
click at [703, 77] on span "Complete Image" at bounding box center [838, 74] width 68 height 13
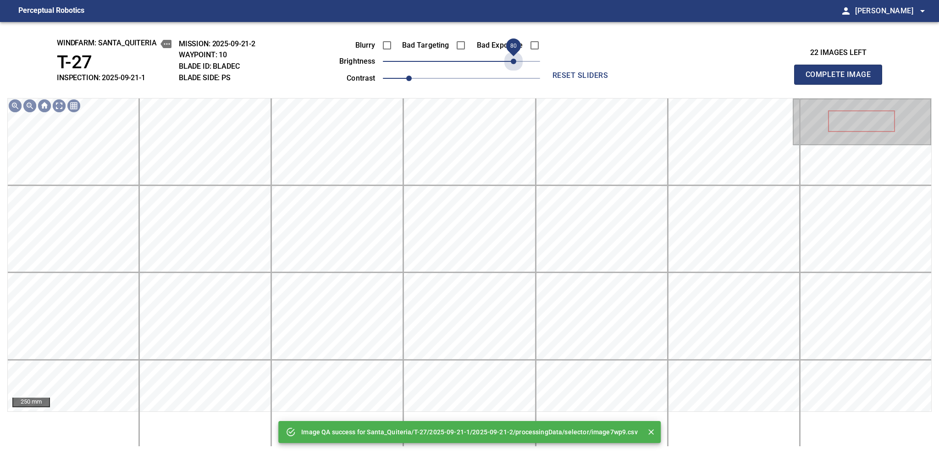
click at [515, 63] on span "80" at bounding box center [461, 61] width 157 height 13
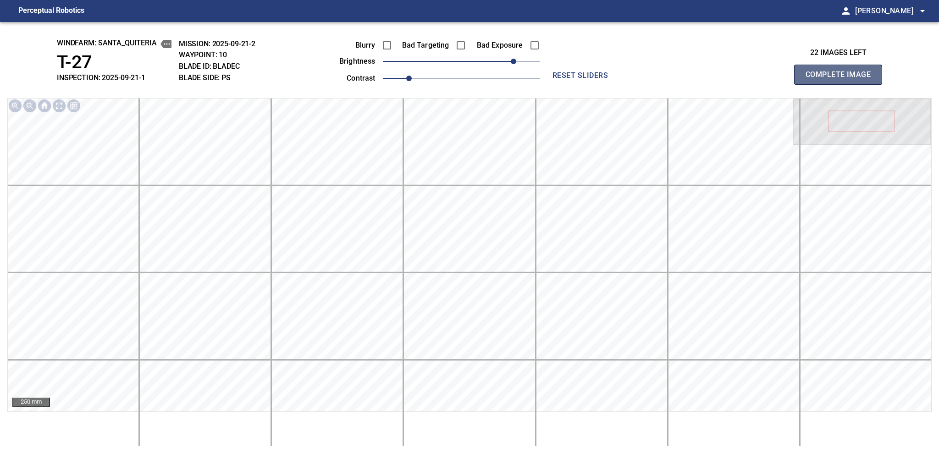
click at [703, 77] on span "Complete Image" at bounding box center [838, 74] width 68 height 13
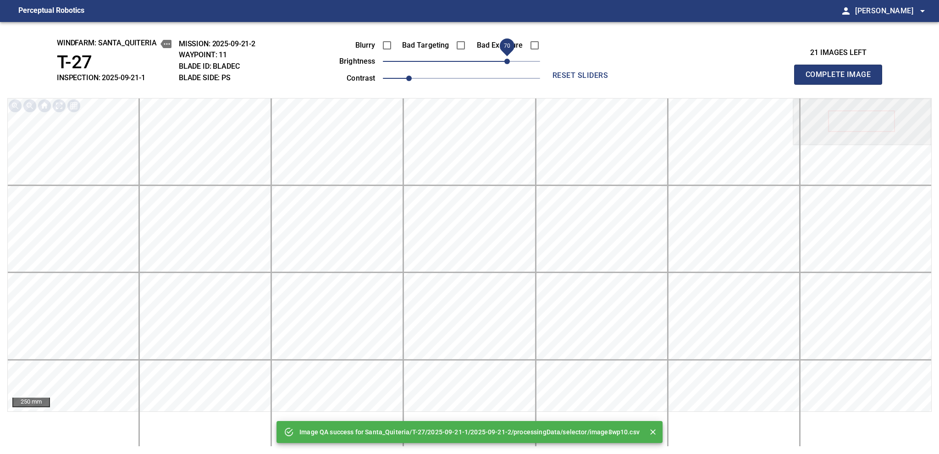
click at [504, 58] on span "70" at bounding box center [461, 61] width 157 height 13
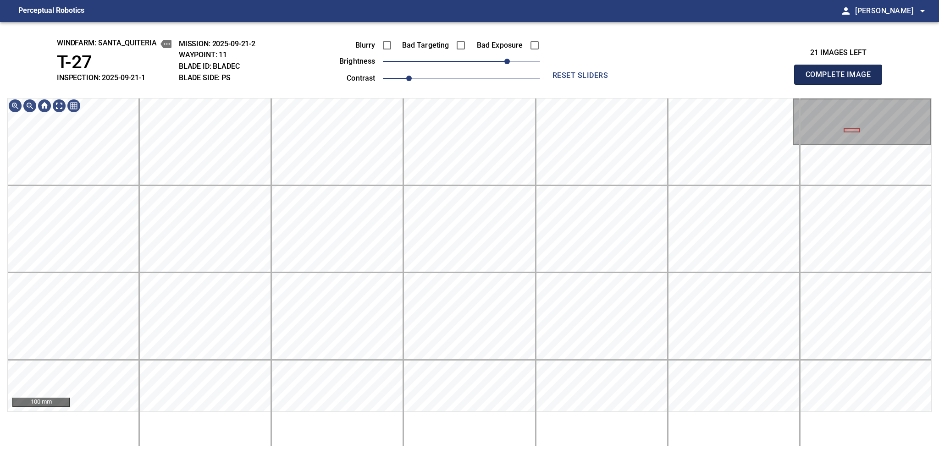
click at [703, 77] on span "Complete Image" at bounding box center [838, 74] width 68 height 13
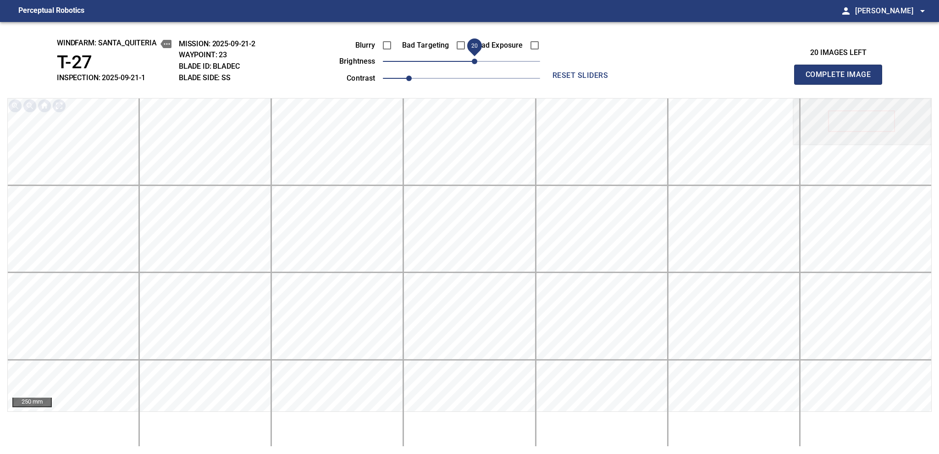
drag, startPoint x: 483, startPoint y: 64, endPoint x: 473, endPoint y: 66, distance: 9.8
click at [473, 64] on span "20" at bounding box center [474, 61] width 5 height 5
click at [703, 77] on span "Complete Image" at bounding box center [838, 74] width 68 height 13
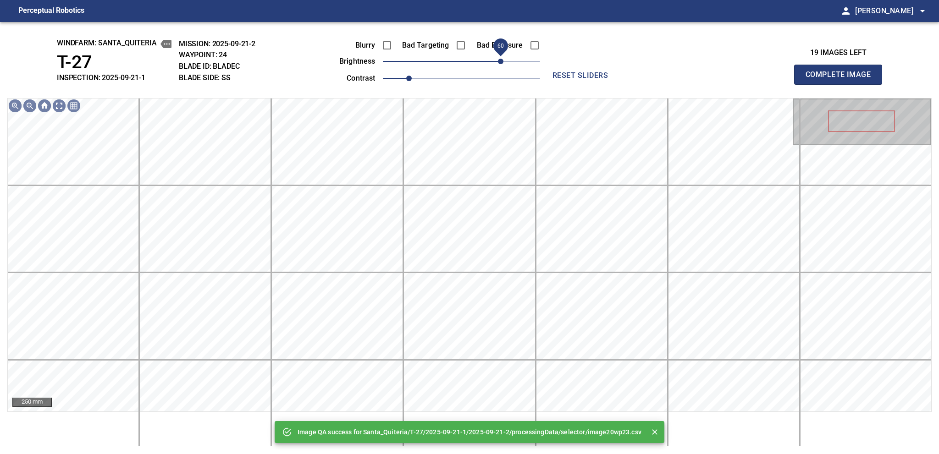
drag, startPoint x: 488, startPoint y: 60, endPoint x: 502, endPoint y: 58, distance: 14.8
click at [502, 58] on span "60" at bounding box center [461, 61] width 157 height 13
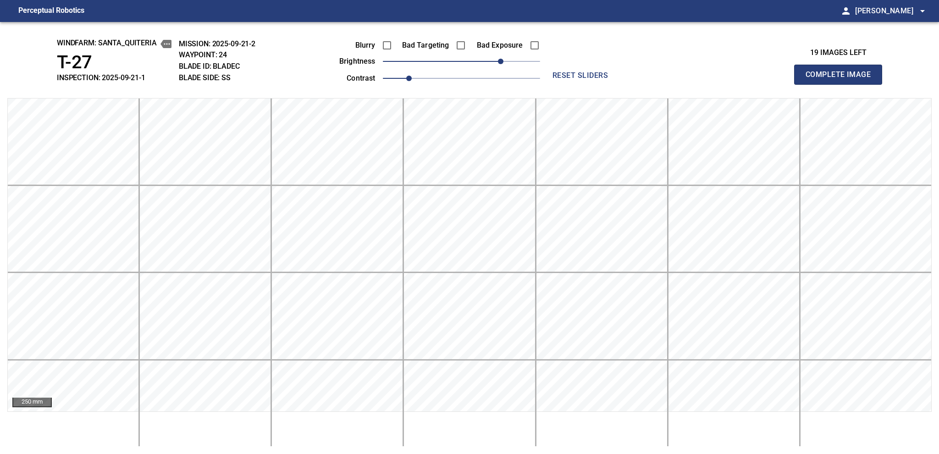
click at [703, 77] on span "Complete Image" at bounding box center [838, 74] width 68 height 13
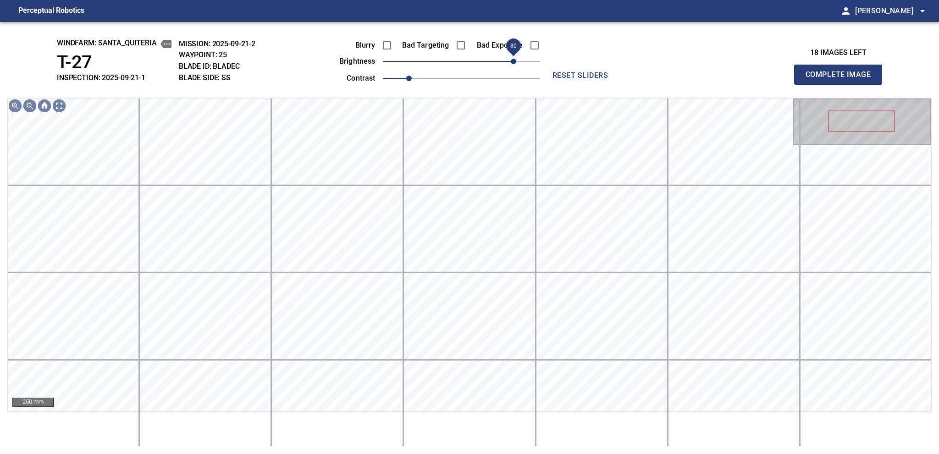
drag, startPoint x: 502, startPoint y: 67, endPoint x: 516, endPoint y: 67, distance: 14.7
click at [516, 67] on span "80" at bounding box center [461, 61] width 157 height 13
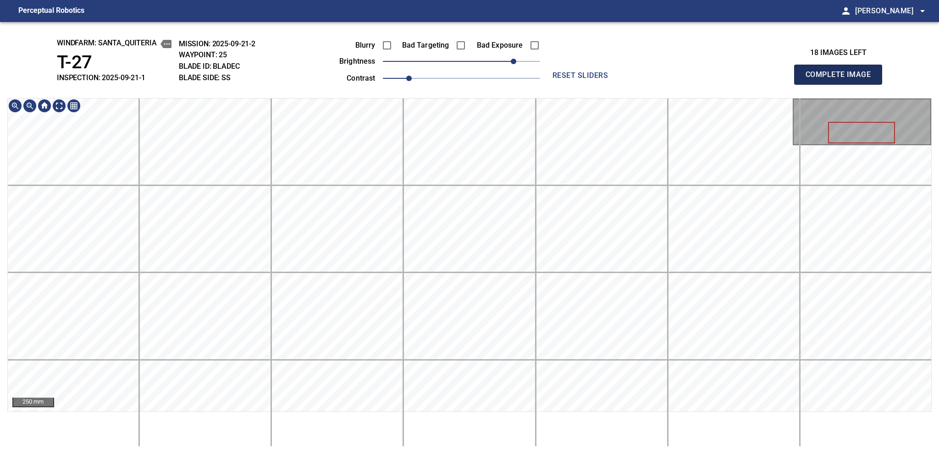
click at [703, 77] on span "Complete Image" at bounding box center [838, 74] width 68 height 13
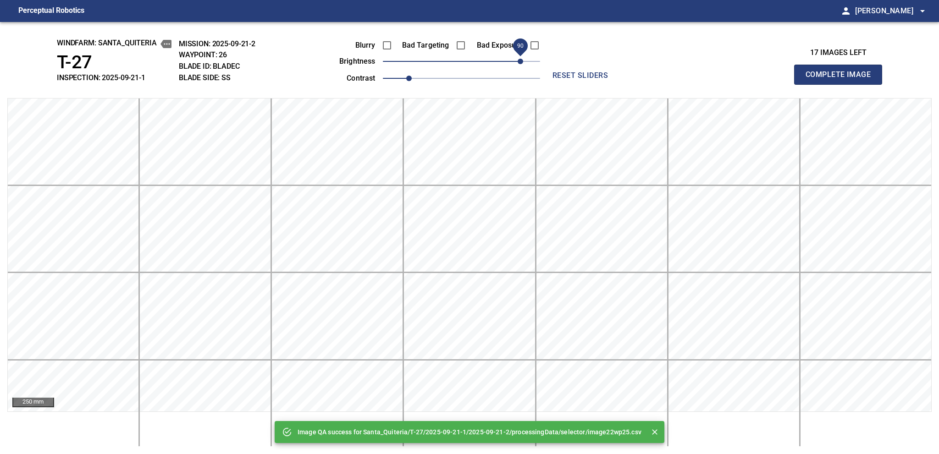
drag, startPoint x: 483, startPoint y: 66, endPoint x: 517, endPoint y: 65, distance: 34.4
click at [517, 65] on span "90" at bounding box center [461, 61] width 157 height 13
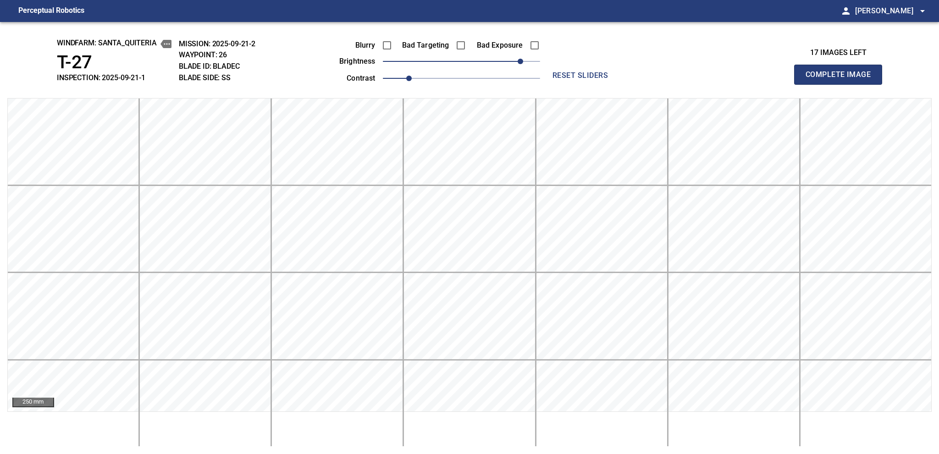
click at [703, 77] on span "Complete Image" at bounding box center [838, 74] width 68 height 13
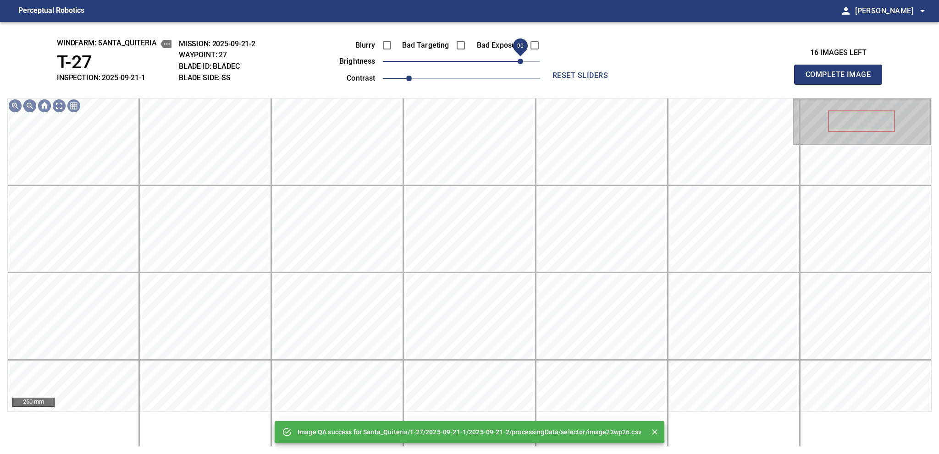
drag, startPoint x: 514, startPoint y: 63, endPoint x: 520, endPoint y: 62, distance: 6.1
click at [520, 62] on span "90" at bounding box center [461, 61] width 157 height 13
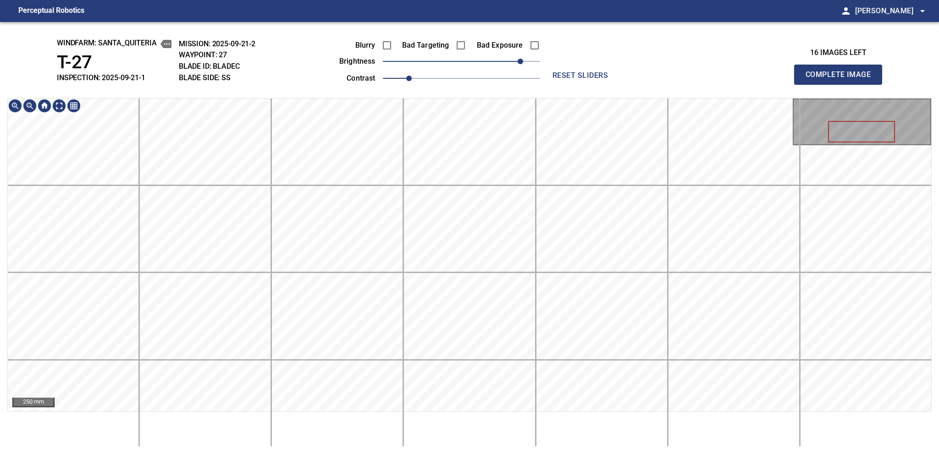
click at [473, 92] on div "windfarm: Santa_Quiteria T-27 INSPECTION: 2025-09-21-1 MISSION: 2025-09-21-2 WA…" at bounding box center [469, 238] width 939 height 432
click at [703, 77] on span "Complete Image" at bounding box center [838, 74] width 68 height 13
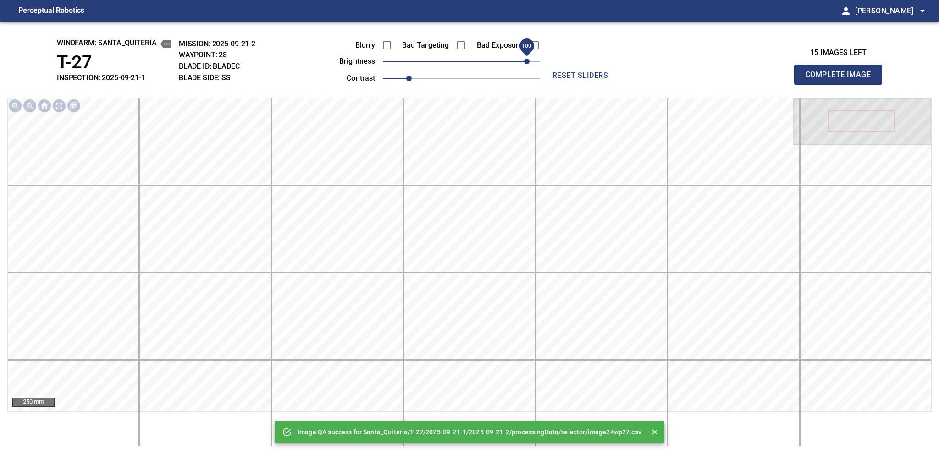
drag, startPoint x: 507, startPoint y: 49, endPoint x: 525, endPoint y: 66, distance: 25.0
click at [525, 66] on span "100" at bounding box center [461, 61] width 157 height 13
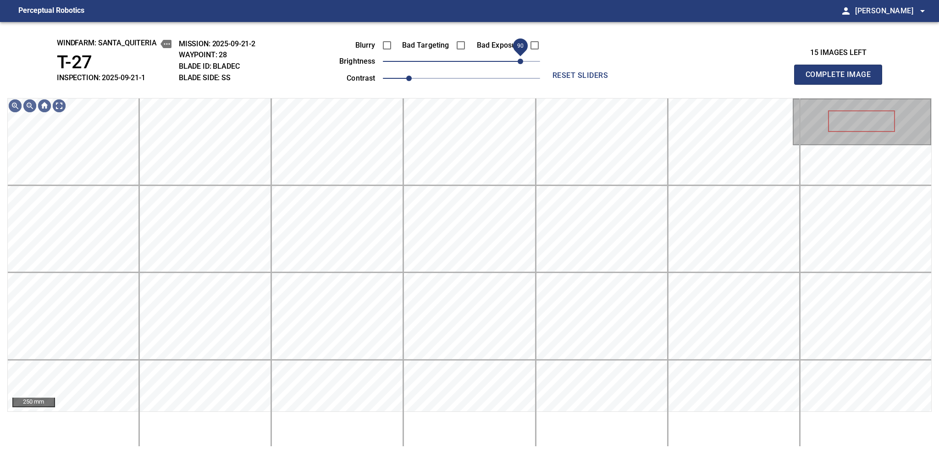
click at [520, 62] on span "90" at bounding box center [519, 61] width 5 height 5
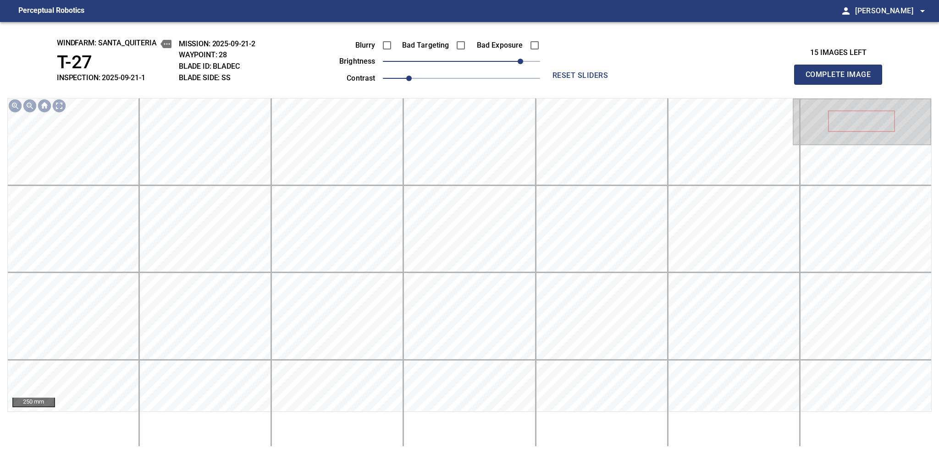
click at [703, 77] on span "Complete Image" at bounding box center [838, 74] width 68 height 13
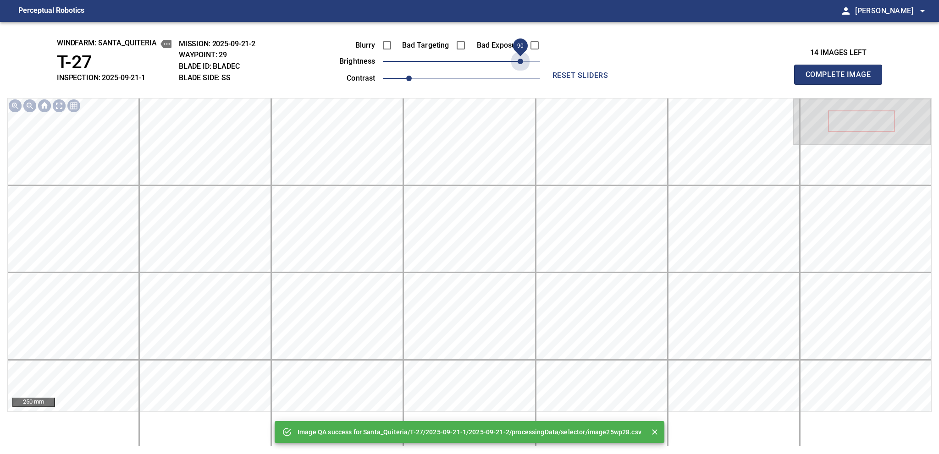
click at [520, 62] on span "90" at bounding box center [461, 61] width 157 height 13
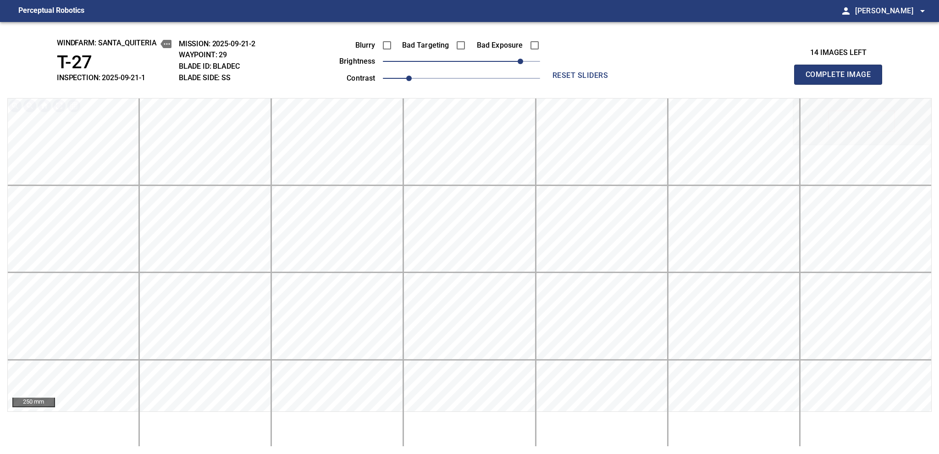
click at [703, 77] on span "Complete Image" at bounding box center [838, 74] width 68 height 13
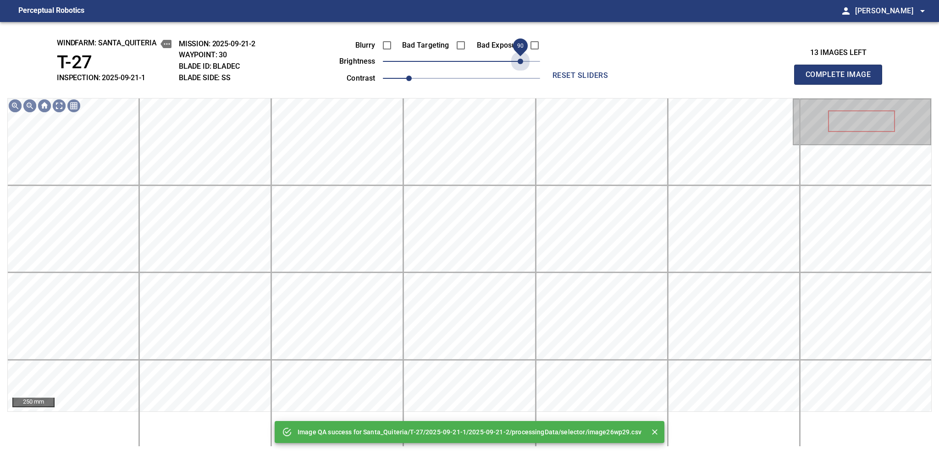
click at [520, 62] on span "90" at bounding box center [461, 61] width 157 height 13
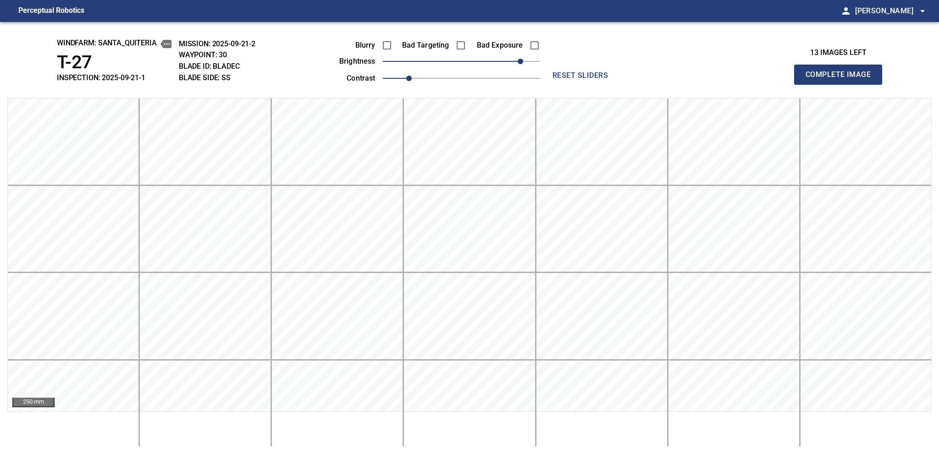
click at [703, 77] on span "Complete Image" at bounding box center [838, 74] width 68 height 13
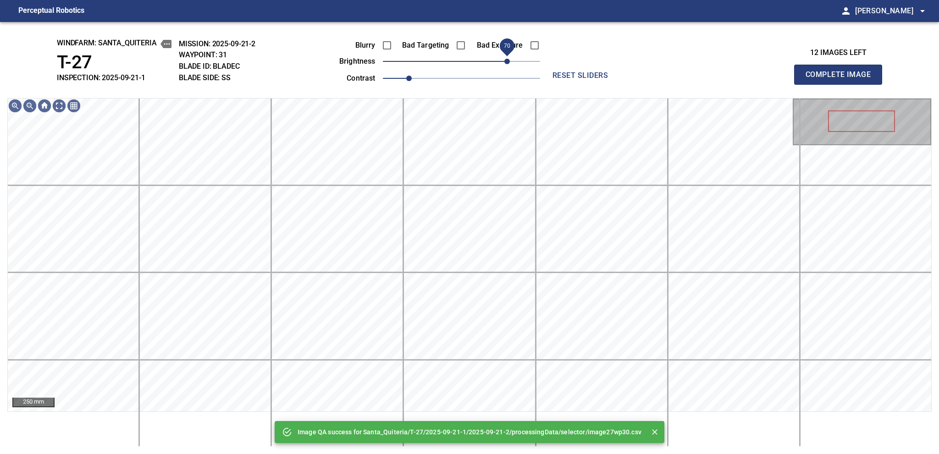
drag, startPoint x: 520, startPoint y: 62, endPoint x: 507, endPoint y: 63, distance: 12.9
click at [507, 63] on span "70" at bounding box center [461, 61] width 157 height 13
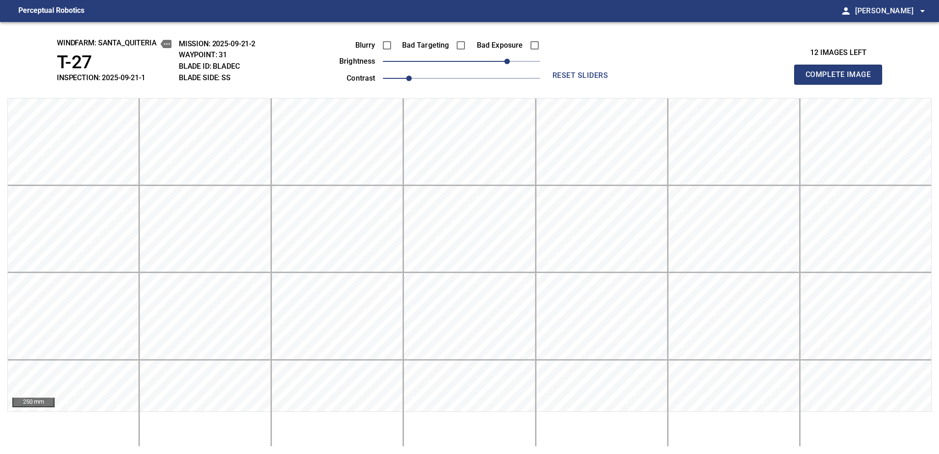
click at [703, 77] on span "Complete Image" at bounding box center [838, 74] width 68 height 13
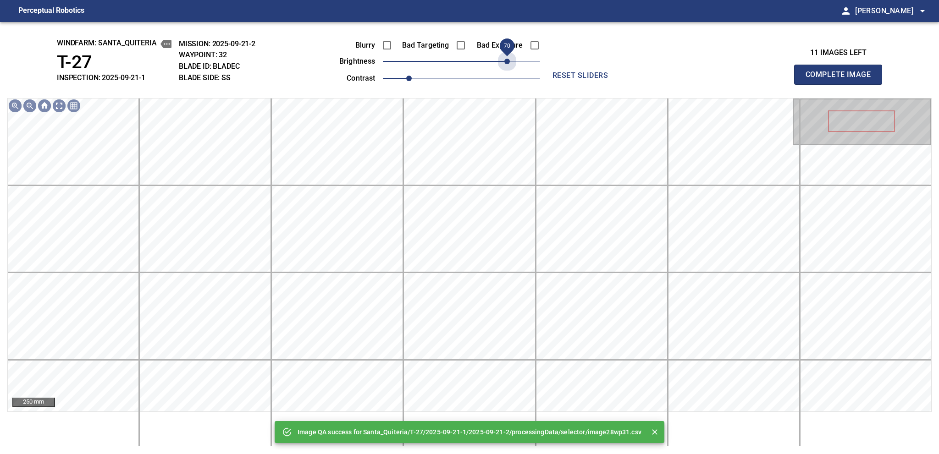
click at [507, 63] on span "70" at bounding box center [461, 61] width 157 height 13
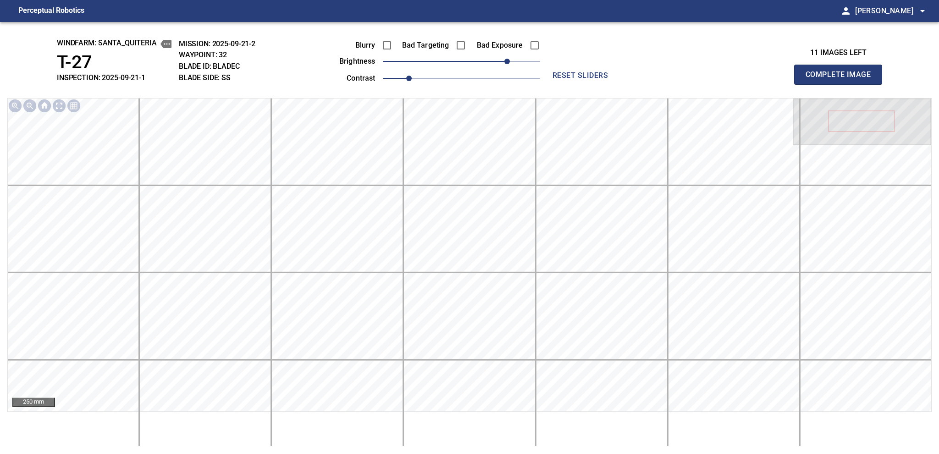
click at [703, 77] on span "Complete Image" at bounding box center [838, 74] width 68 height 13
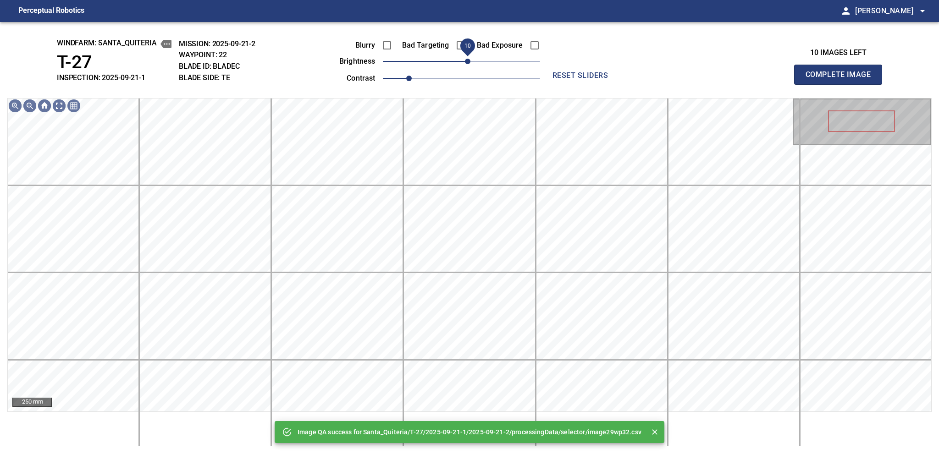
drag, startPoint x: 457, startPoint y: 62, endPoint x: 469, endPoint y: 60, distance: 11.6
click at [469, 60] on span "10" at bounding box center [467, 61] width 5 height 5
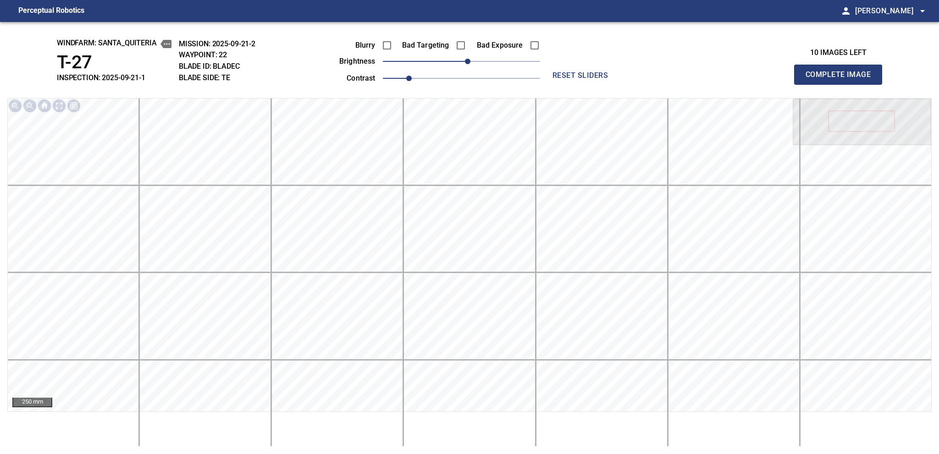
click at [703, 77] on span "Complete Image" at bounding box center [838, 74] width 68 height 13
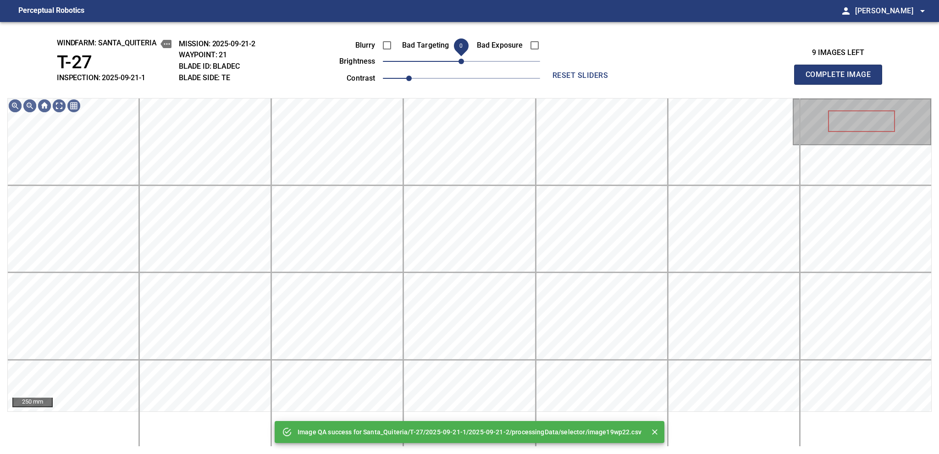
drag, startPoint x: 469, startPoint y: 59, endPoint x: 464, endPoint y: 59, distance: 5.0
click at [464, 59] on span "0" at bounding box center [460, 61] width 5 height 5
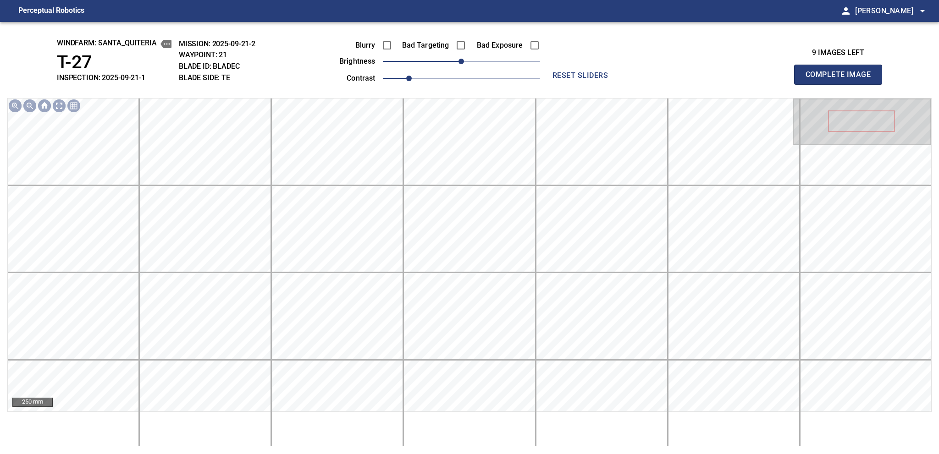
click at [703, 77] on span "Complete Image" at bounding box center [838, 74] width 68 height 13
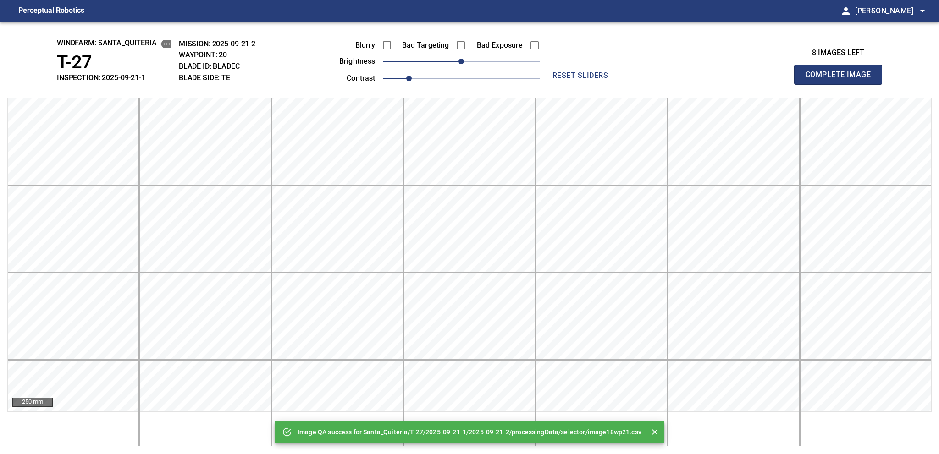
click at [703, 77] on span "Complete Image" at bounding box center [838, 74] width 68 height 13
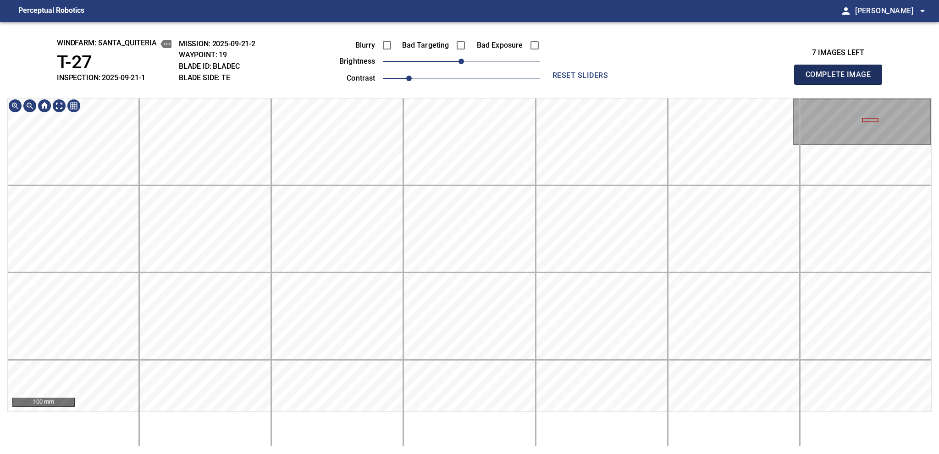
click at [703, 77] on span "Complete Image" at bounding box center [838, 74] width 68 height 13
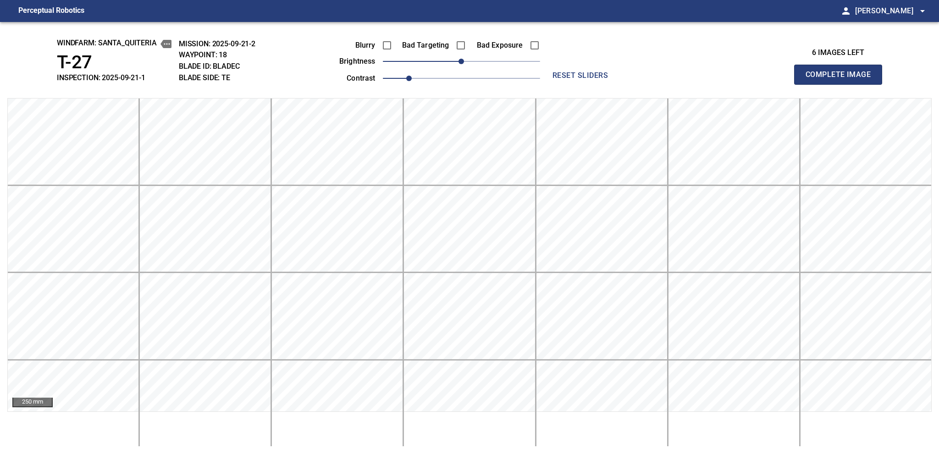
click at [703, 77] on span "Complete Image" at bounding box center [838, 74] width 68 height 13
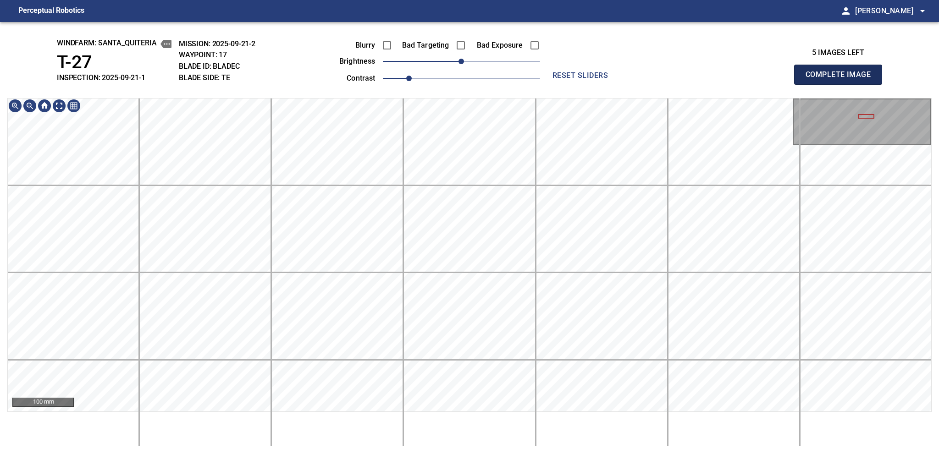
click at [703, 77] on span "Complete Image" at bounding box center [838, 74] width 68 height 13
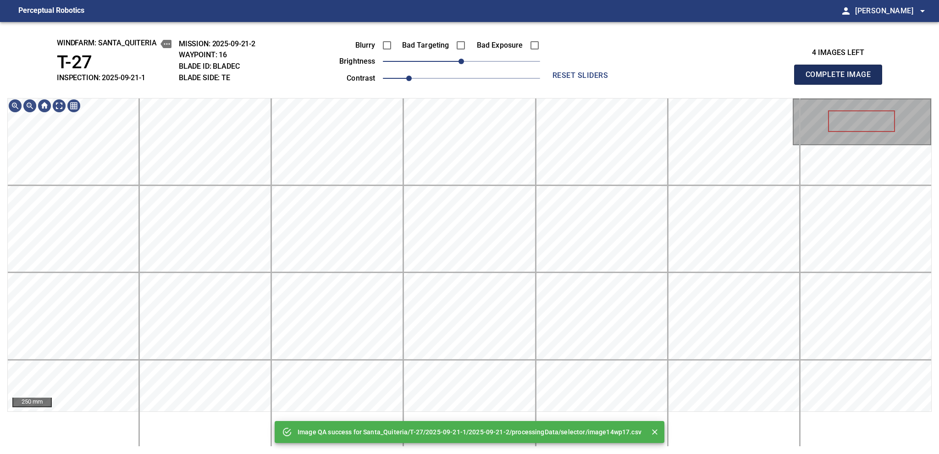
click at [703, 77] on span "Complete Image" at bounding box center [838, 74] width 68 height 13
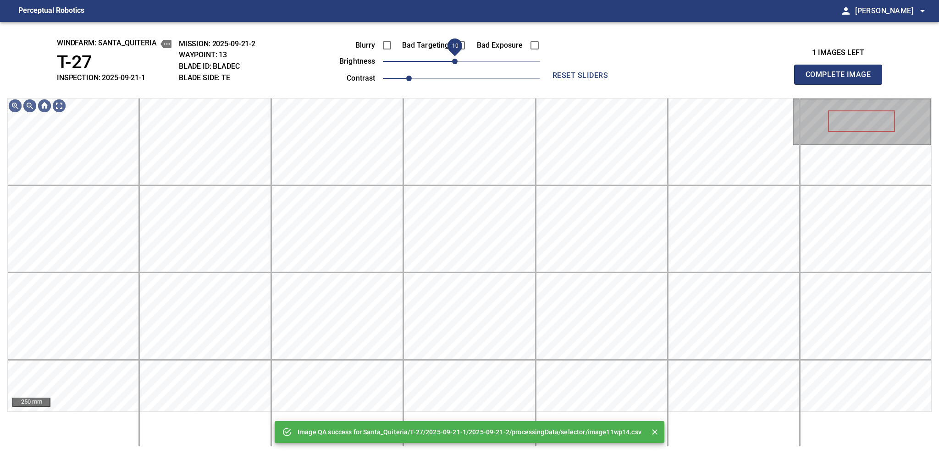
click at [456, 64] on span "-10" at bounding box center [454, 61] width 5 height 5
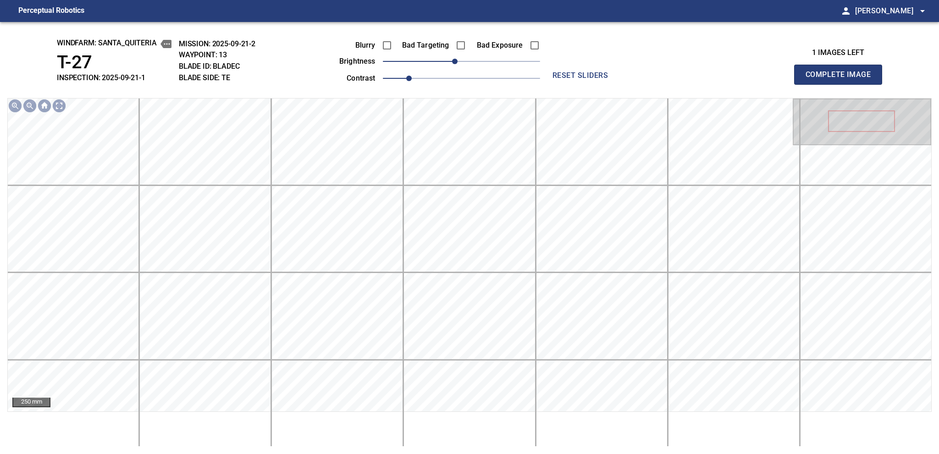
click at [703, 77] on span "Complete Image" at bounding box center [838, 74] width 68 height 13
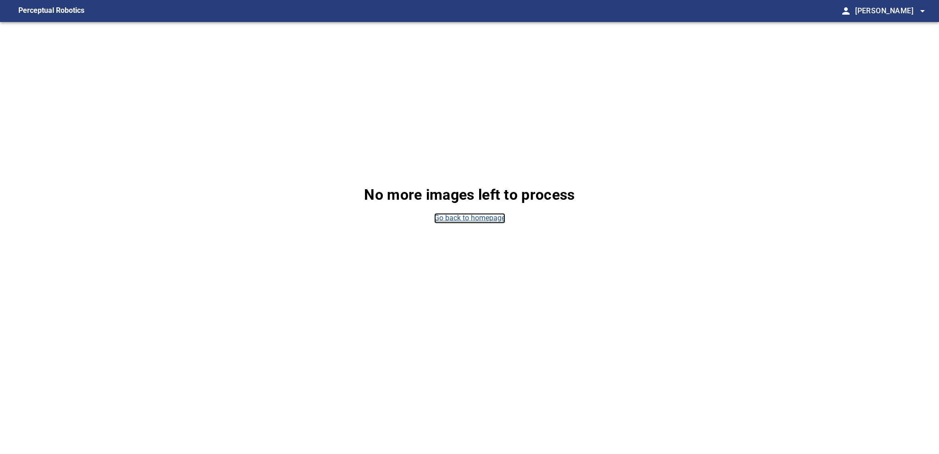
click at [472, 214] on link "Go back to homepage" at bounding box center [469, 218] width 71 height 11
